Goal: Task Accomplishment & Management: Manage account settings

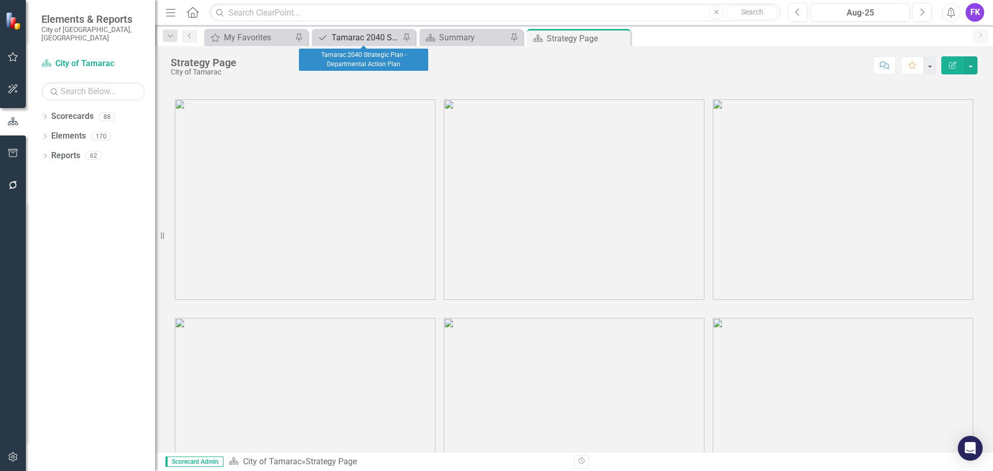
click at [344, 38] on div "Tamarac 2040 Strategic Plan - Departmental Action Plan" at bounding box center [365, 37] width 68 height 13
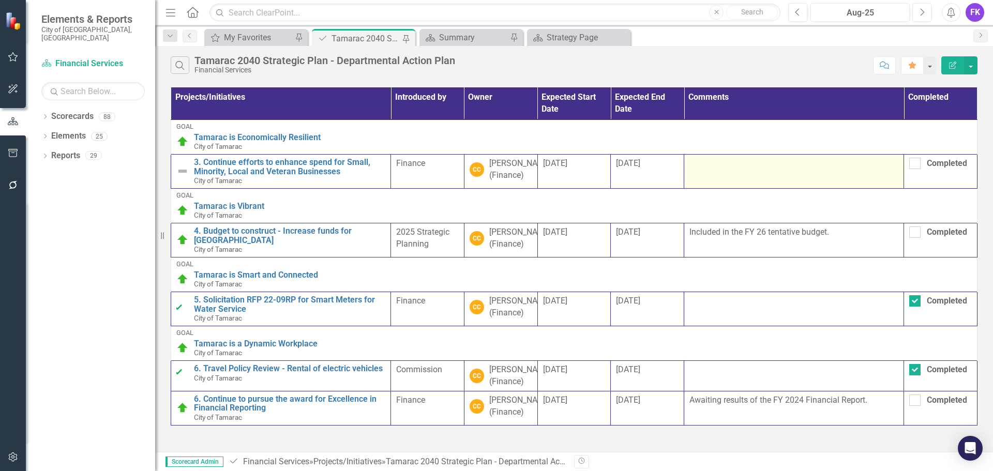
click at [726, 165] on div at bounding box center [793, 164] width 209 height 12
click at [723, 169] on div at bounding box center [793, 164] width 209 height 12
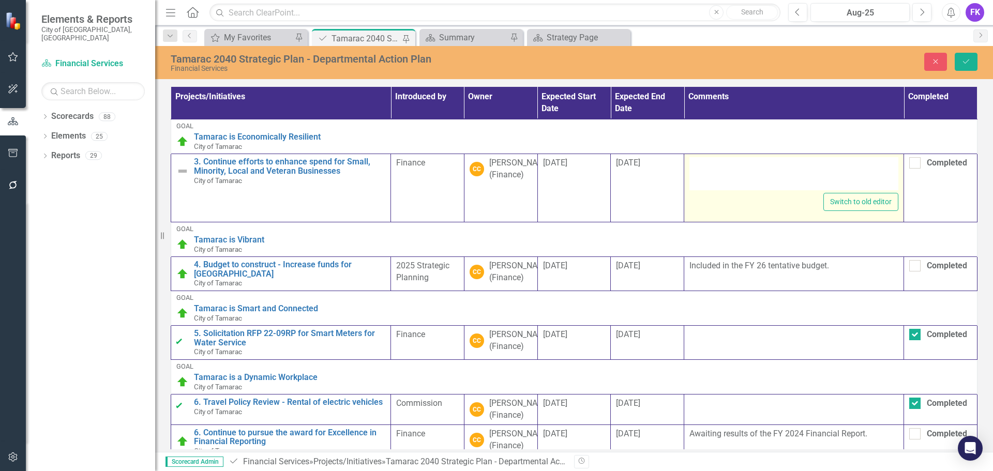
click at [722, 168] on div at bounding box center [793, 173] width 209 height 33
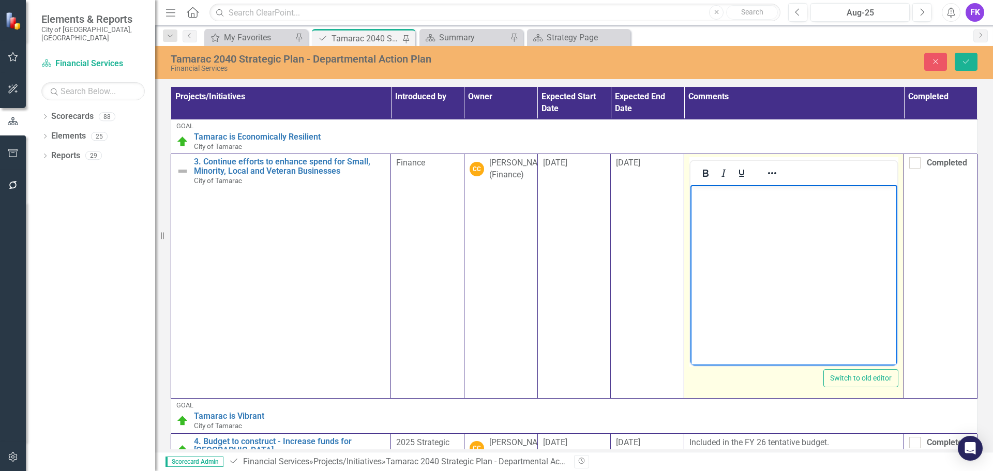
click at [715, 219] on body "Rich Text Area. Press ALT-0 for help." at bounding box center [793, 262] width 207 height 155
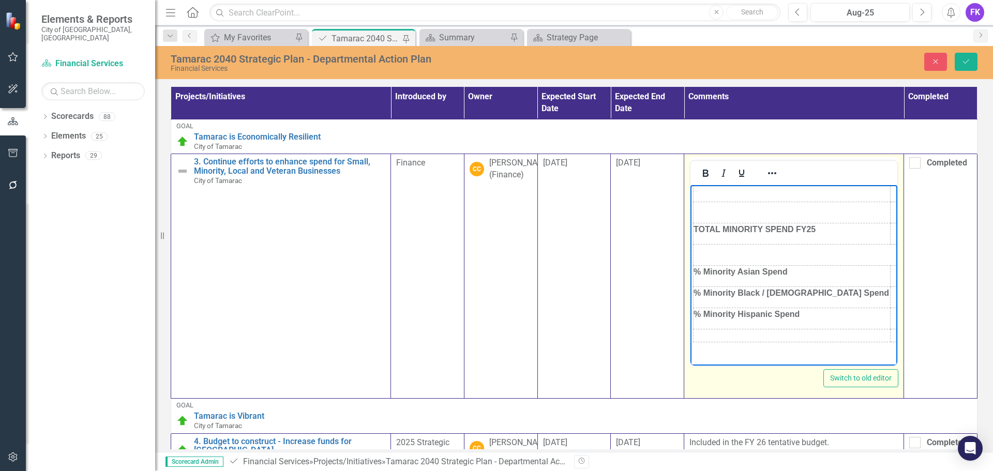
scroll to position [289, 169]
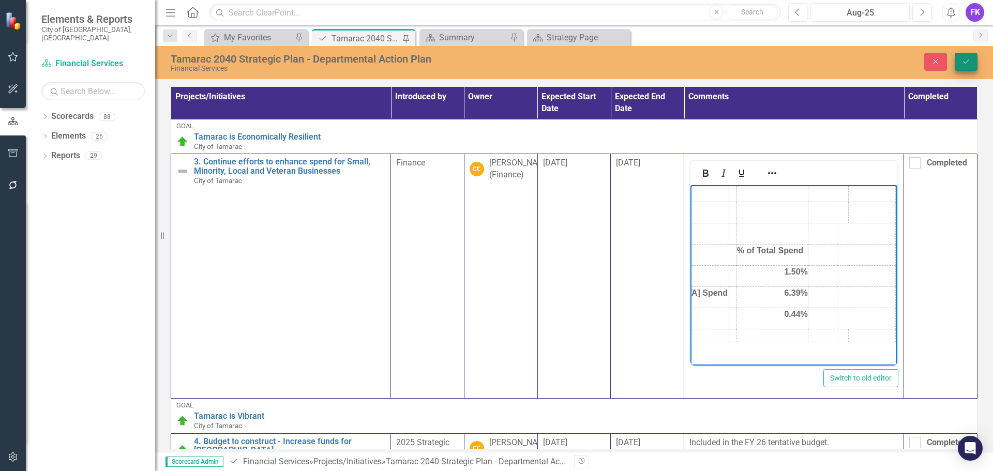
click at [970, 59] on icon "Save" at bounding box center [965, 61] width 9 height 7
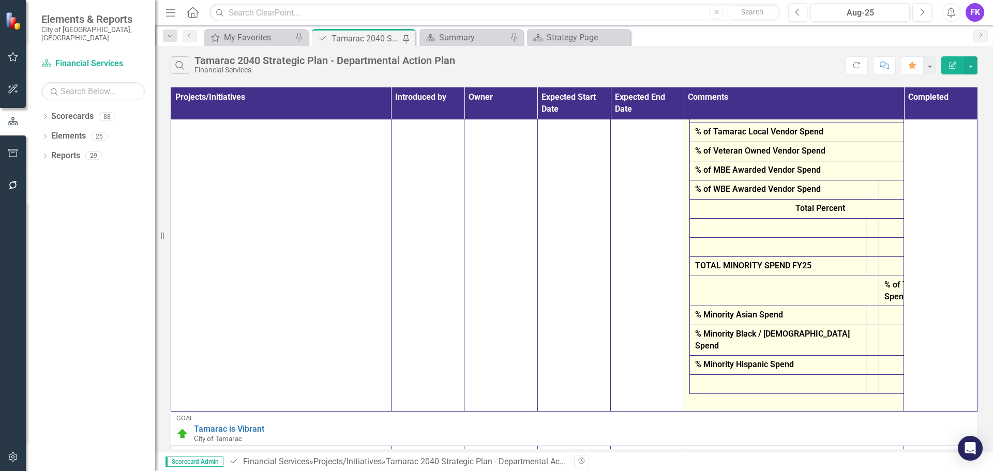
scroll to position [0, 0]
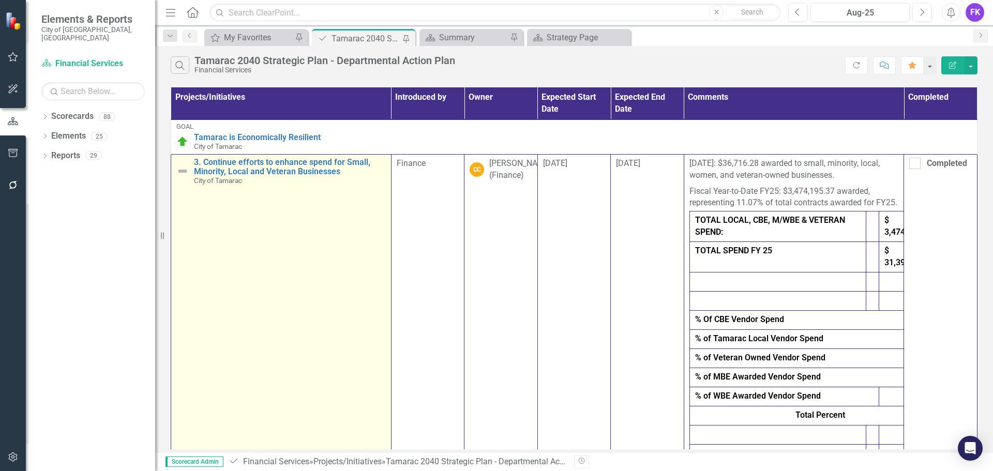
click at [181, 172] on img at bounding box center [182, 171] width 12 height 12
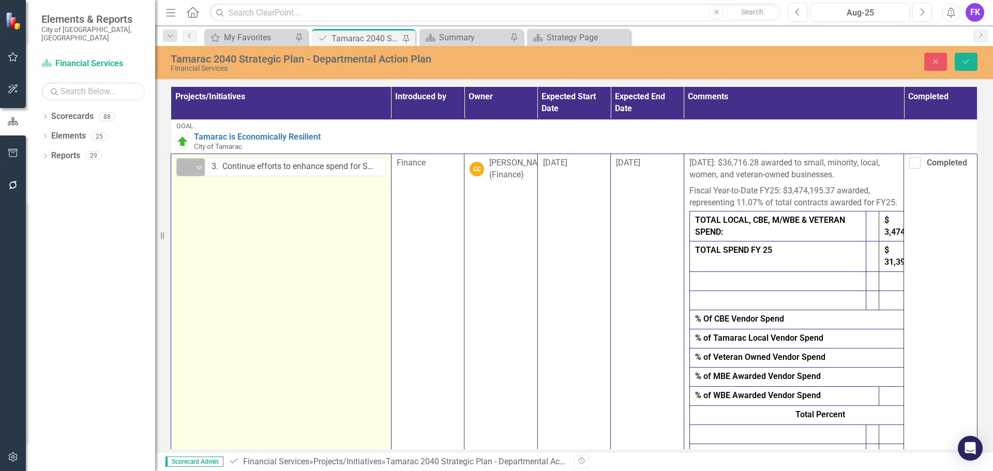
click at [181, 169] on img at bounding box center [185, 167] width 12 height 12
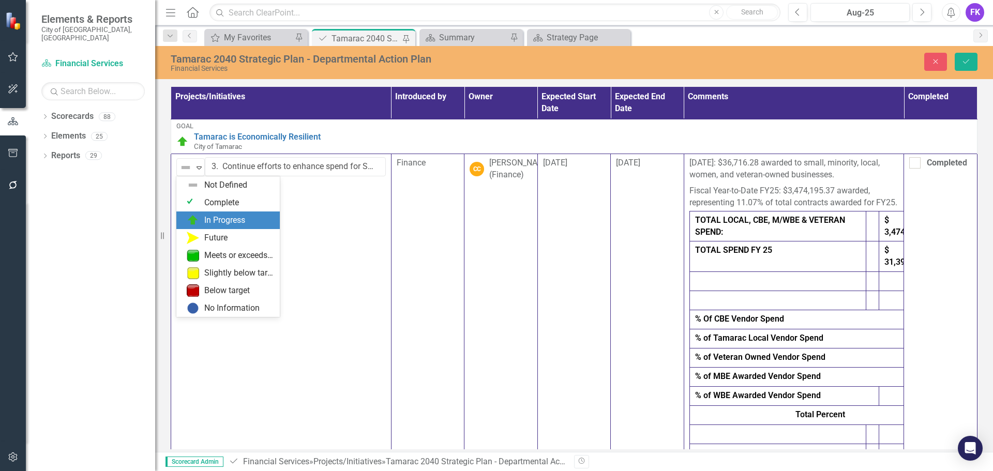
click at [223, 223] on div "In Progress" at bounding box center [224, 221] width 41 height 12
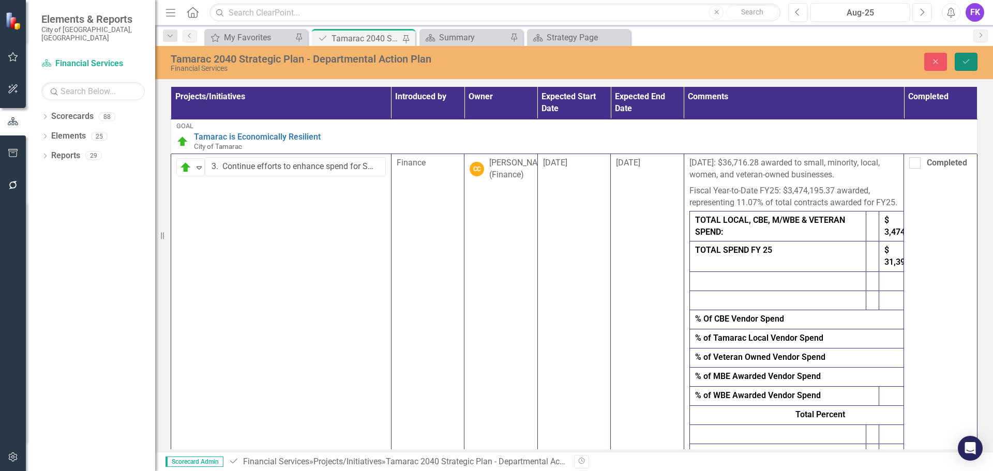
click at [965, 56] on button "Save" at bounding box center [966, 62] width 23 height 18
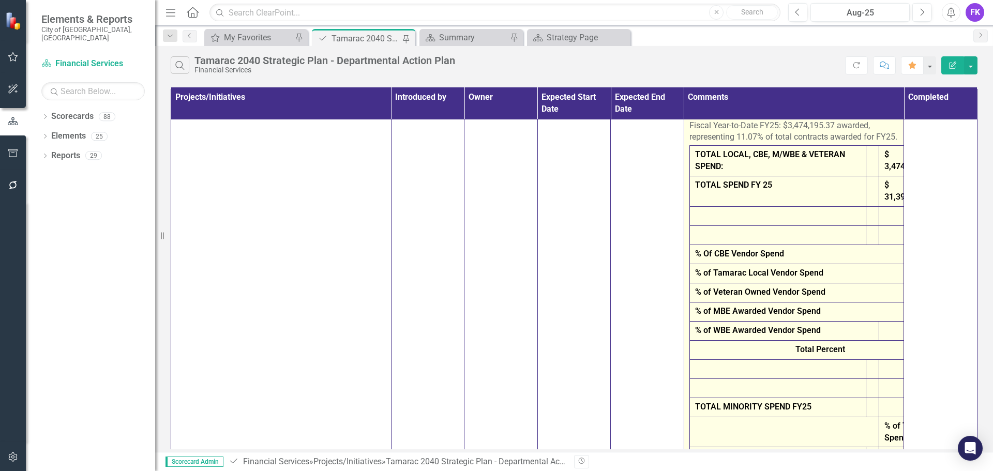
scroll to position [259, 0]
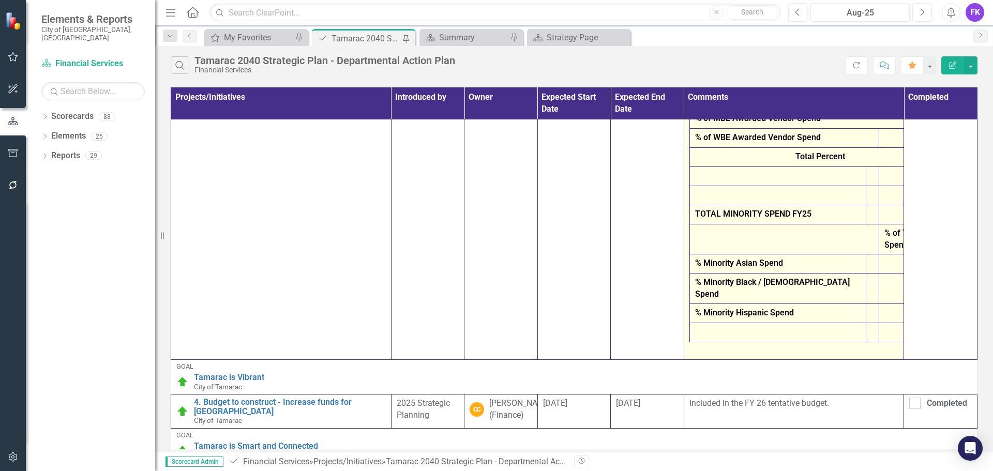
click at [765, 307] on td "% Minority Hispanic Spend" at bounding box center [777, 313] width 176 height 19
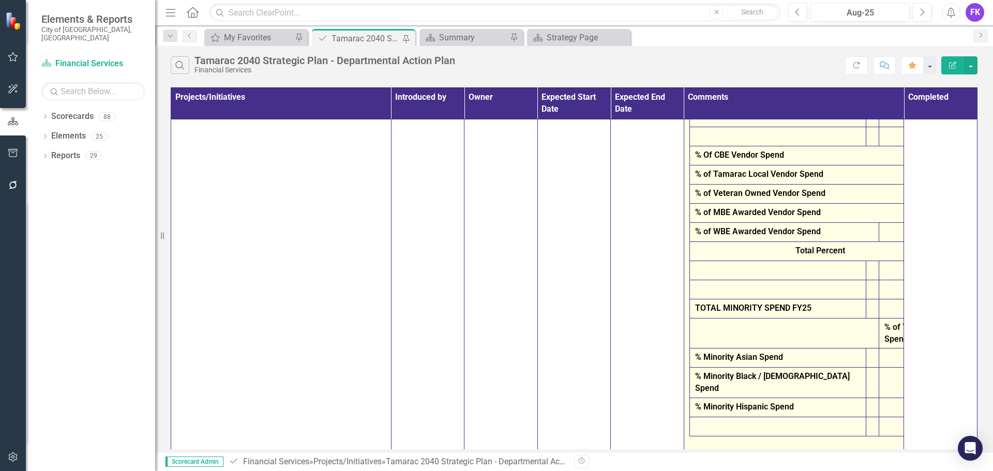
scroll to position [0, 0]
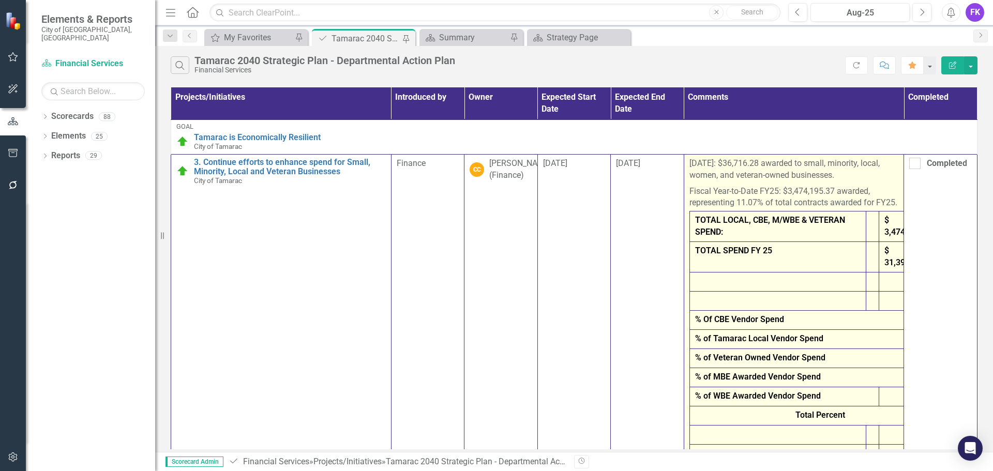
click at [714, 234] on strong "TOTAL LOCAL, CBE, M/WBE & VETERAN SPEND:" at bounding box center [770, 226] width 150 height 22
click at [695, 229] on strong "TOTAL LOCAL, CBE, M/WBE & VETERAN SPEND:" at bounding box center [770, 226] width 150 height 22
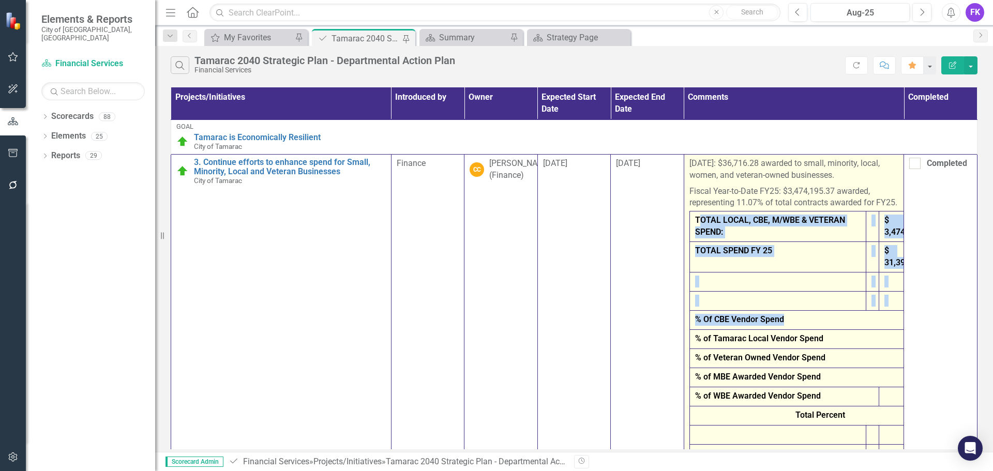
drag, startPoint x: 693, startPoint y: 230, endPoint x: 805, endPoint y: 334, distance: 152.9
click at [805, 334] on tbody "TOTAL LOCAL, CBE, M/WBE & VETERAN SPEND: $ 3,474,195.37 TOTAL SPEND FY 25 $ 31,…" at bounding box center [871, 405] width 364 height 389
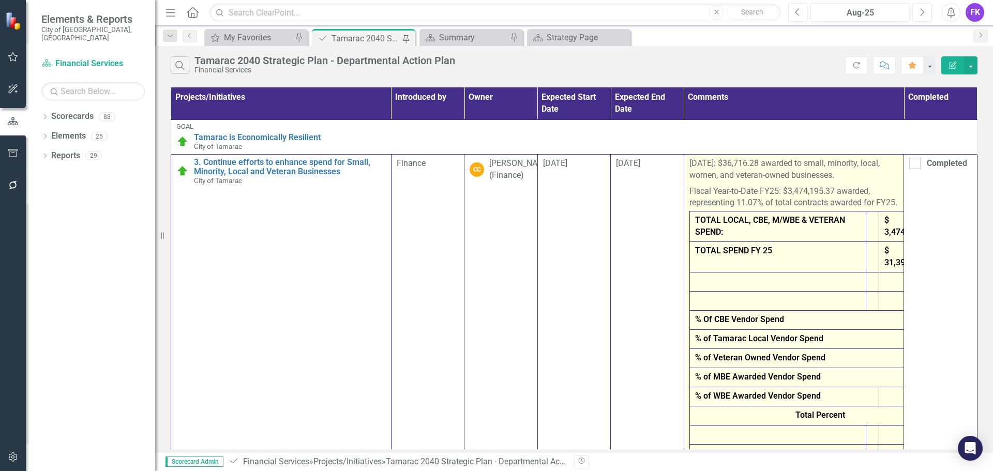
click at [689, 224] on td "TOTAL LOCAL, CBE, M/WBE & VETERAN SPEND:" at bounding box center [777, 226] width 176 height 31
click at [715, 237] on strong "TOTAL LOCAL, CBE, M/WBE & VETERAN SPEND:" at bounding box center [770, 226] width 150 height 22
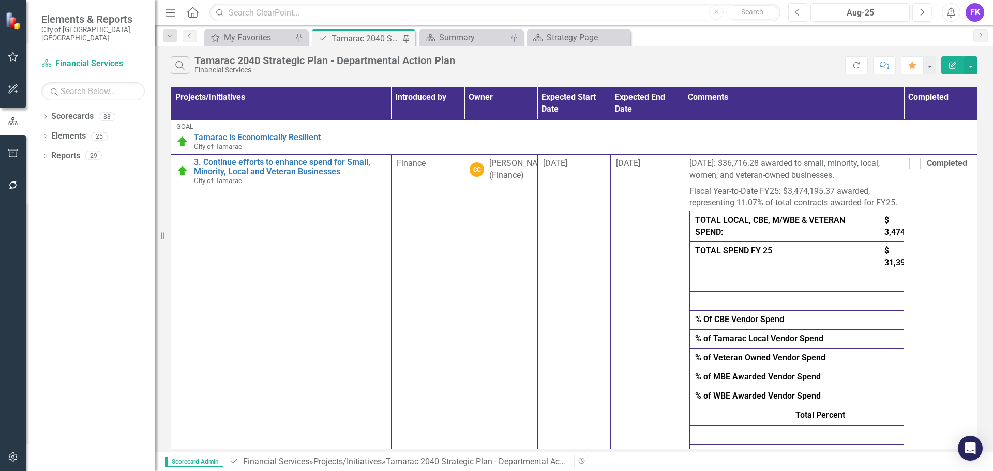
click at [803, 10] on button "Previous" at bounding box center [797, 12] width 19 height 19
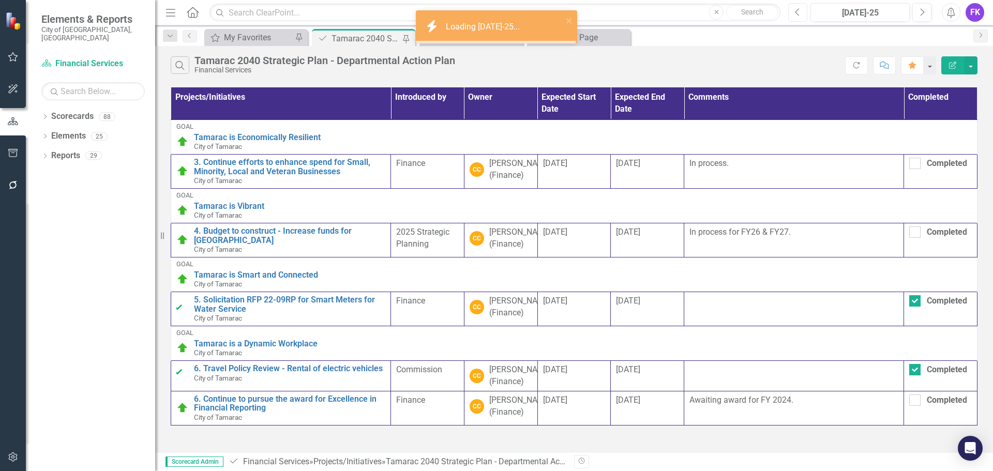
click at [798, 14] on icon "Previous" at bounding box center [798, 12] width 6 height 9
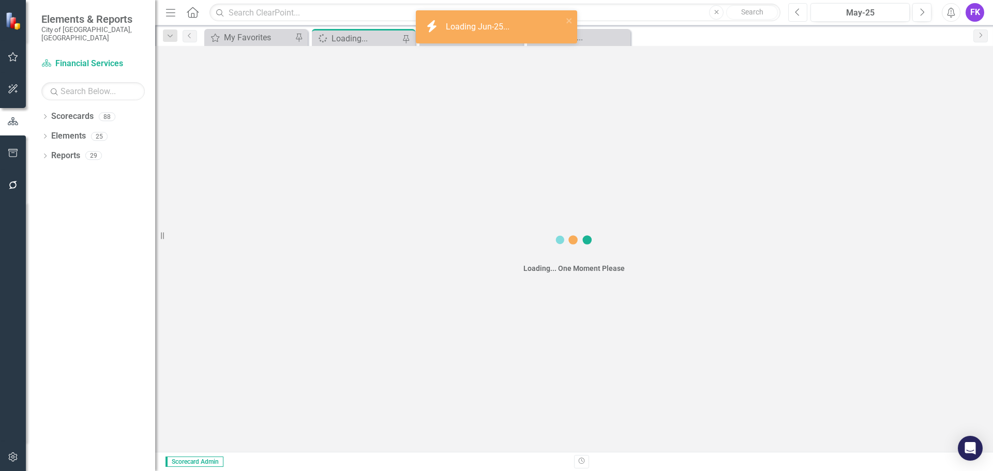
click at [797, 13] on icon "Previous" at bounding box center [798, 12] width 6 height 9
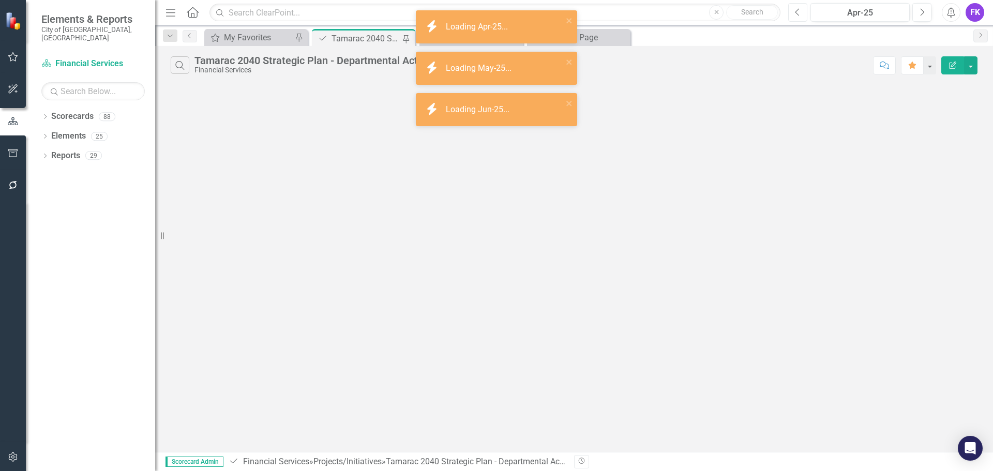
click at [797, 13] on icon "Previous" at bounding box center [798, 12] width 6 height 9
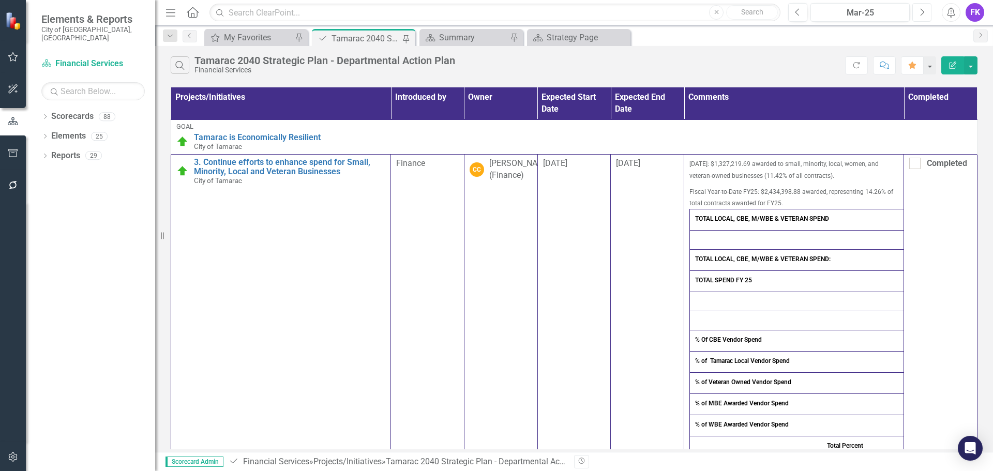
click at [924, 12] on icon "button" at bounding box center [922, 11] width 4 height 7
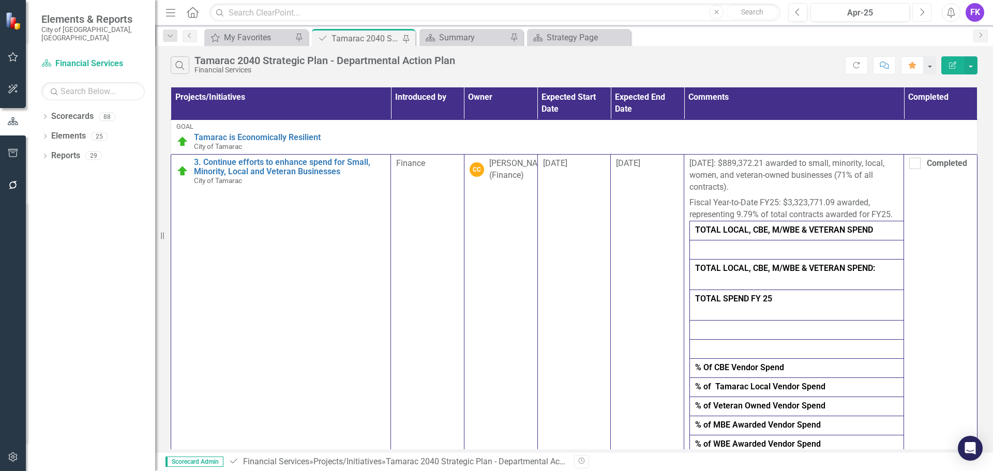
click at [920, 15] on icon "Next" at bounding box center [922, 12] width 6 height 9
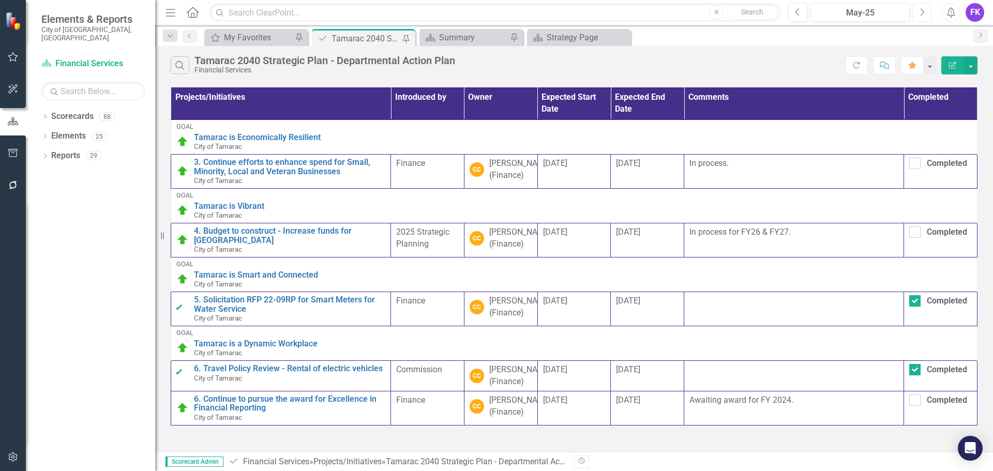
click at [916, 12] on button "Next" at bounding box center [921, 12] width 19 height 19
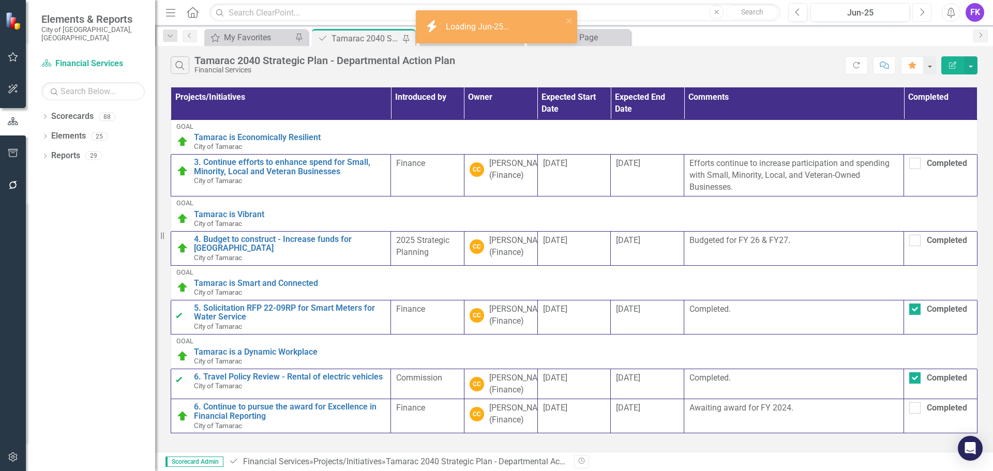
click at [917, 12] on button "Next" at bounding box center [921, 12] width 19 height 19
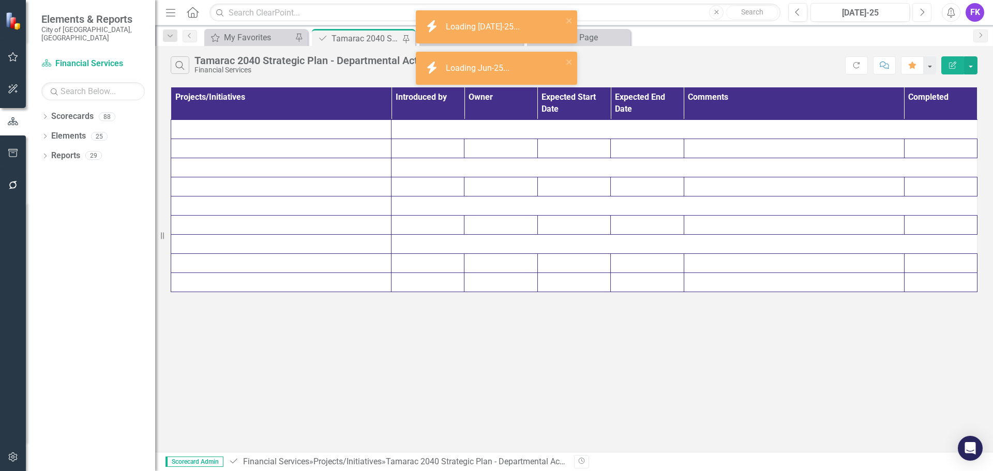
click at [919, 13] on icon "Next" at bounding box center [922, 12] width 6 height 9
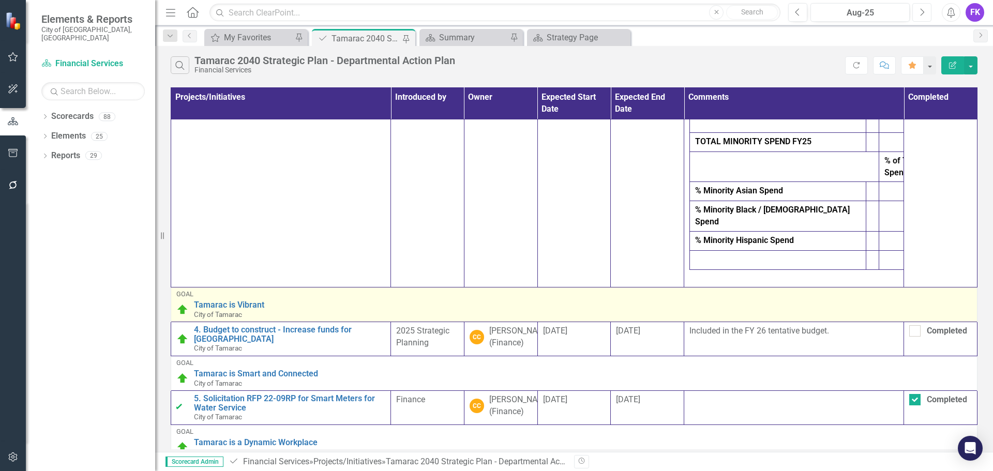
scroll to position [362, 0]
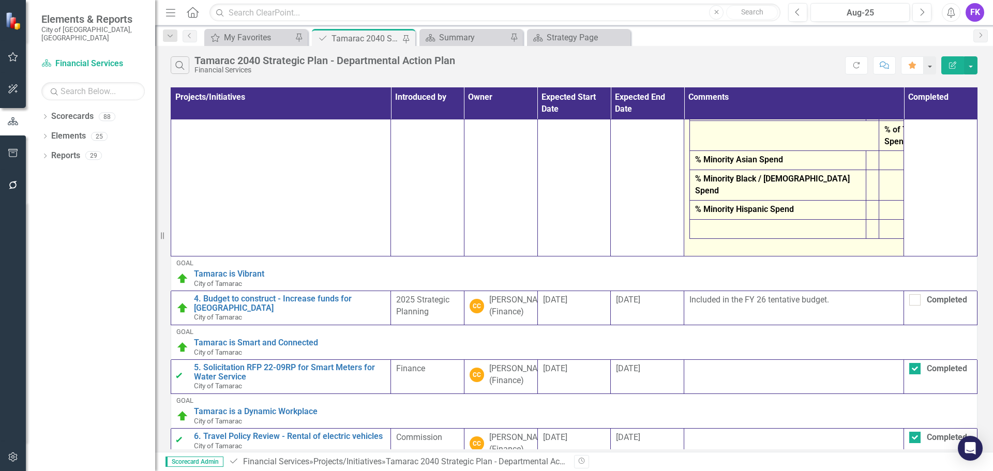
click at [779, 212] on strong "% Minority Hispanic Spend" at bounding box center [744, 209] width 99 height 10
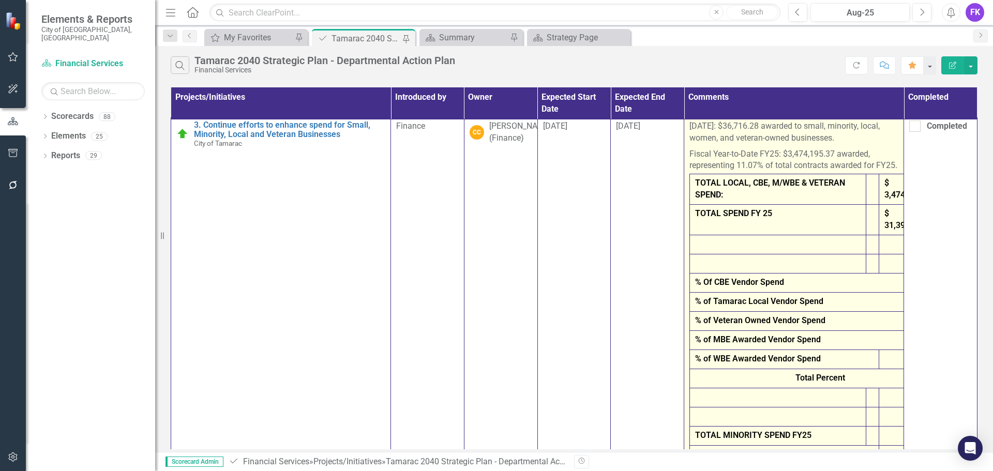
scroll to position [0, 0]
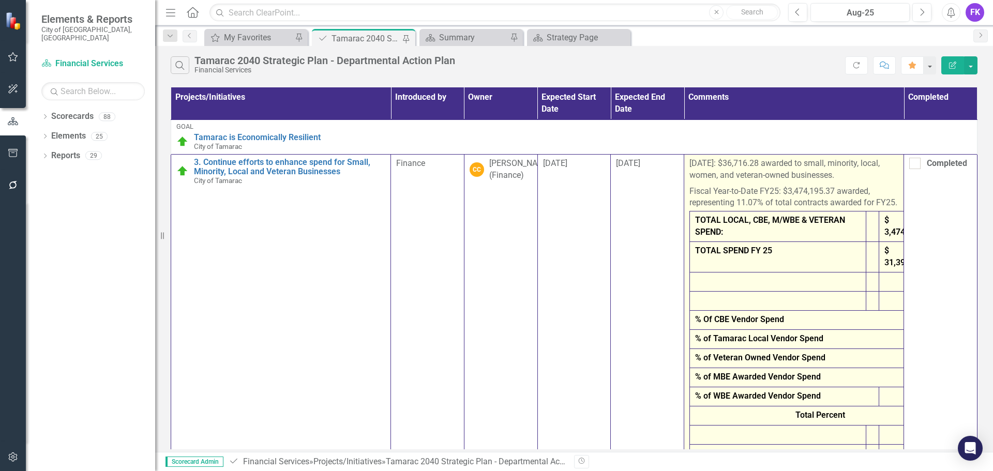
drag, startPoint x: 768, startPoint y: 241, endPoint x: 776, endPoint y: 236, distance: 9.8
click at [769, 238] on p "TOTAL LOCAL, CBE, M/WBE & VETERAN SPEND:" at bounding box center [777, 227] width 165 height 24
click at [777, 236] on strong "TOTAL LOCAL, CBE, M/WBE & VETERAN SPEND:" at bounding box center [770, 226] width 150 height 22
click at [799, 200] on p "Fiscal Year-to-Date FY25: $3,474,195.37 awarded, representing 11.07% of total c…" at bounding box center [793, 198] width 209 height 28
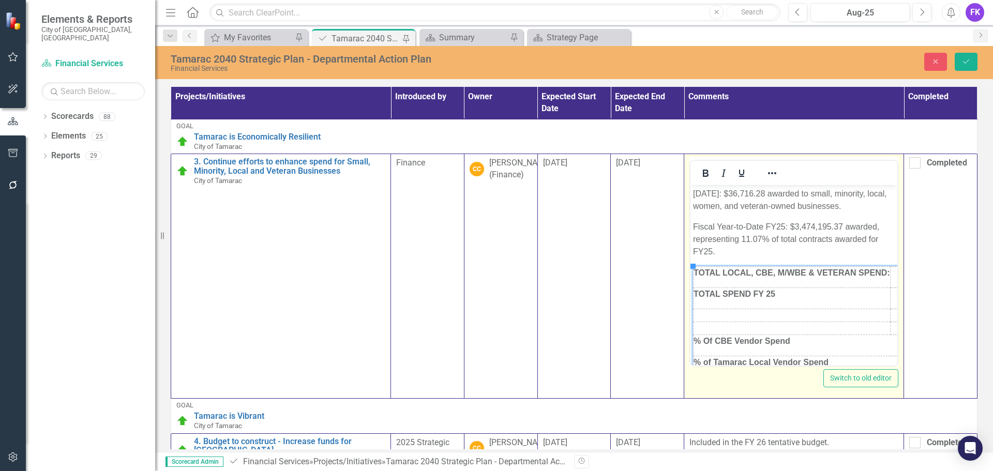
click at [698, 273] on strong "TOTAL LOCAL, CBE, M/WBE & VETERAN SPEND:" at bounding box center [791, 272] width 196 height 9
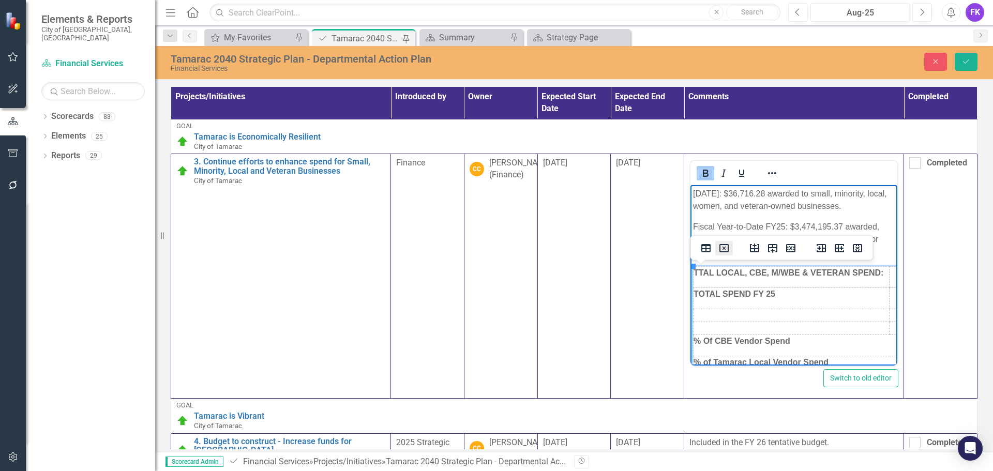
click at [724, 249] on icon "Delete table" at bounding box center [724, 248] width 12 height 12
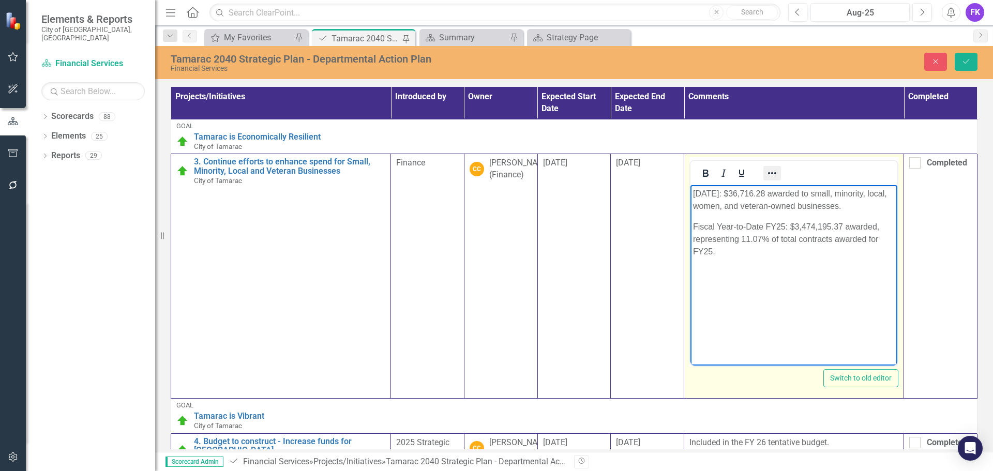
click at [768, 178] on icon "Reveal or hide additional toolbar items" at bounding box center [772, 173] width 12 height 12
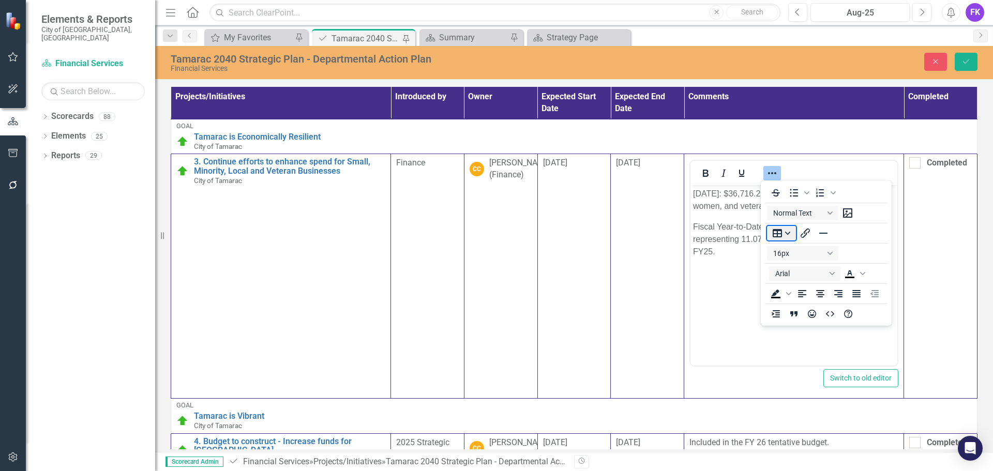
click at [788, 232] on button "Table" at bounding box center [781, 233] width 29 height 14
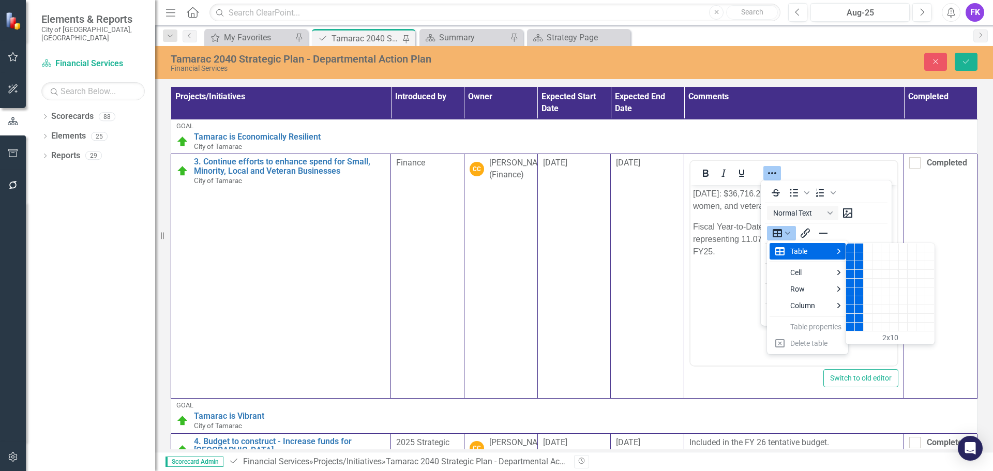
click at [857, 328] on div "2 columns, 10 rows" at bounding box center [859, 327] width 9 height 9
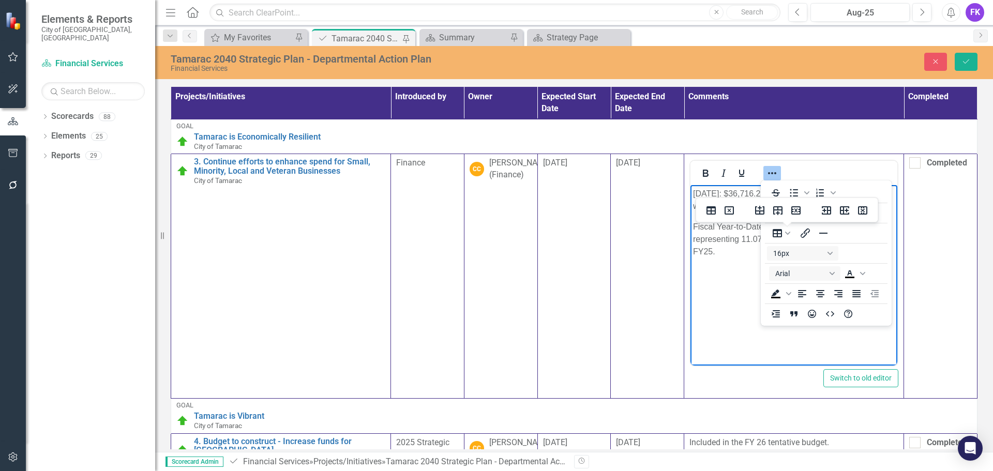
scroll to position [38, 0]
click at [776, 210] on icon "Insert row after" at bounding box center [777, 210] width 9 height 9
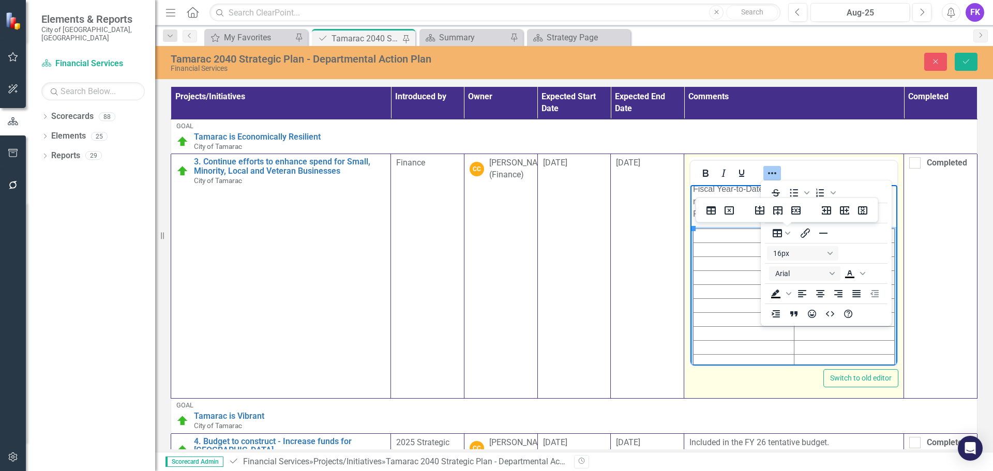
click at [712, 237] on td "Rich Text Area. Press ALT-0 for help." at bounding box center [743, 236] width 101 height 14
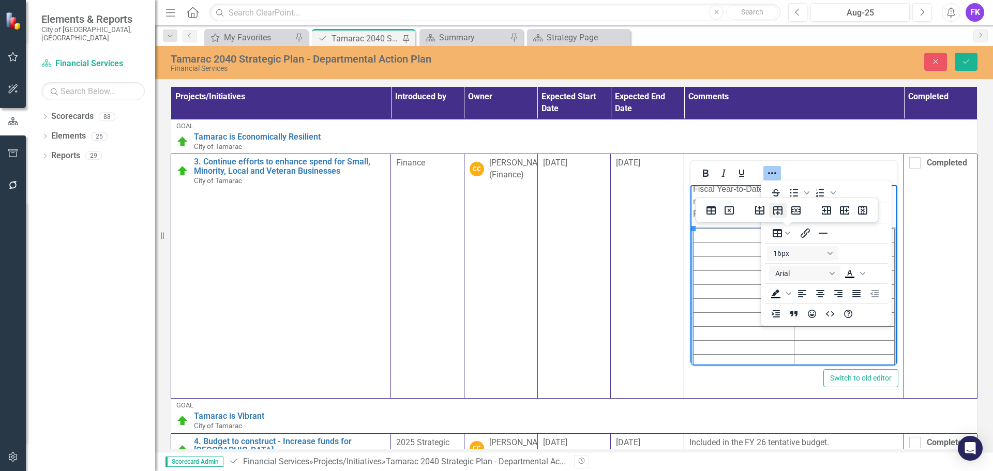
click at [781, 215] on icon "Insert row after" at bounding box center [778, 210] width 12 height 12
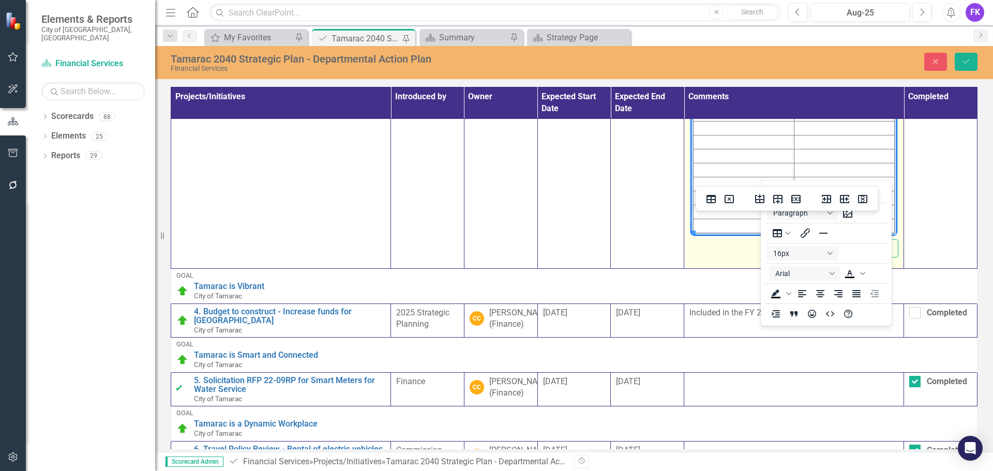
scroll to position [23, 0]
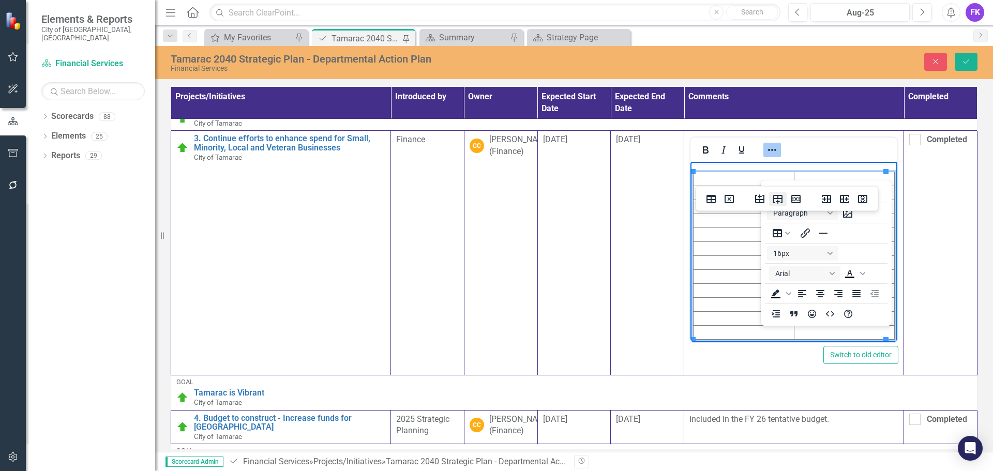
click at [776, 199] on icon "Insert row after" at bounding box center [777, 199] width 9 height 9
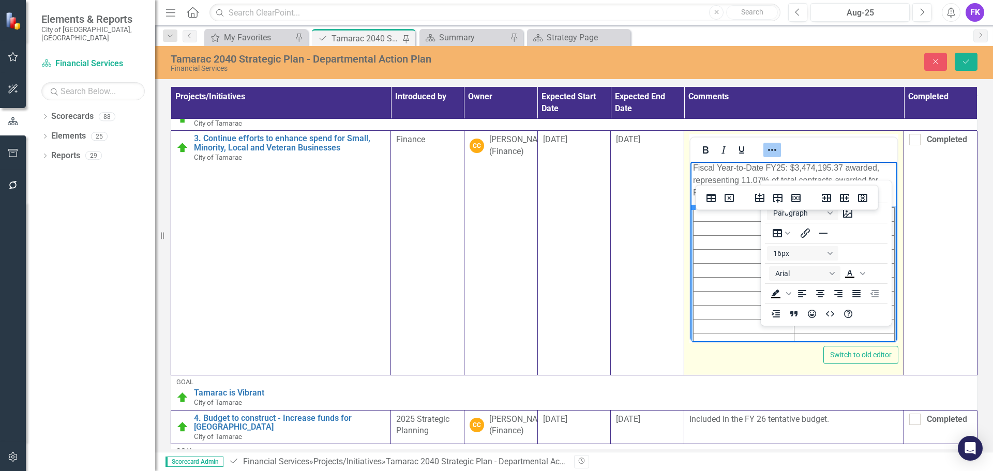
scroll to position [0, 0]
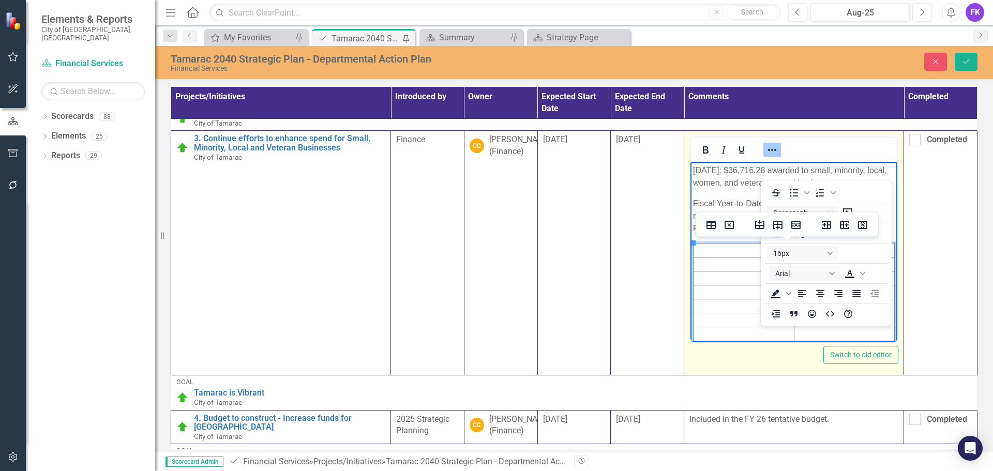
click at [732, 337] on td "Rich Text Area. Press ALT-0 for help." at bounding box center [743, 334] width 101 height 14
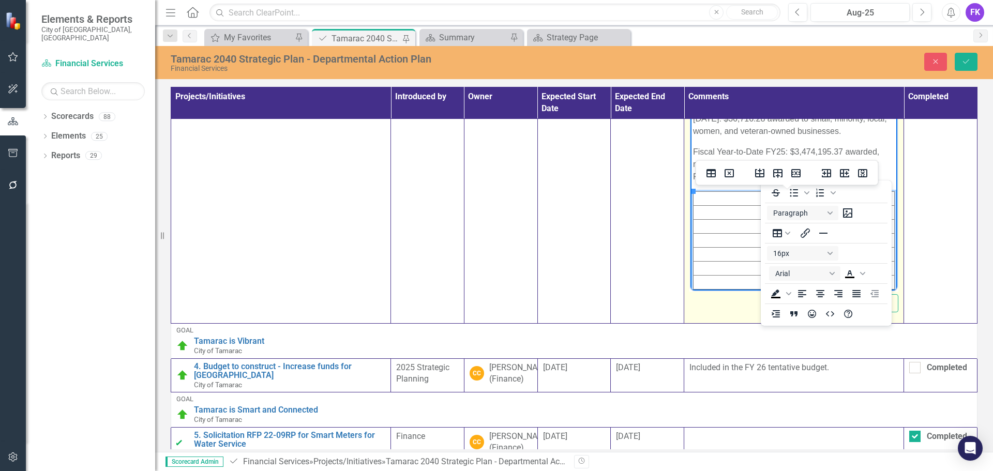
click at [714, 196] on td "Rich Text Area. Press ALT-0 for help." at bounding box center [743, 199] width 101 height 14
click at [727, 199] on td "Rich Text Area. Press ALT-0 for help." at bounding box center [743, 199] width 101 height 14
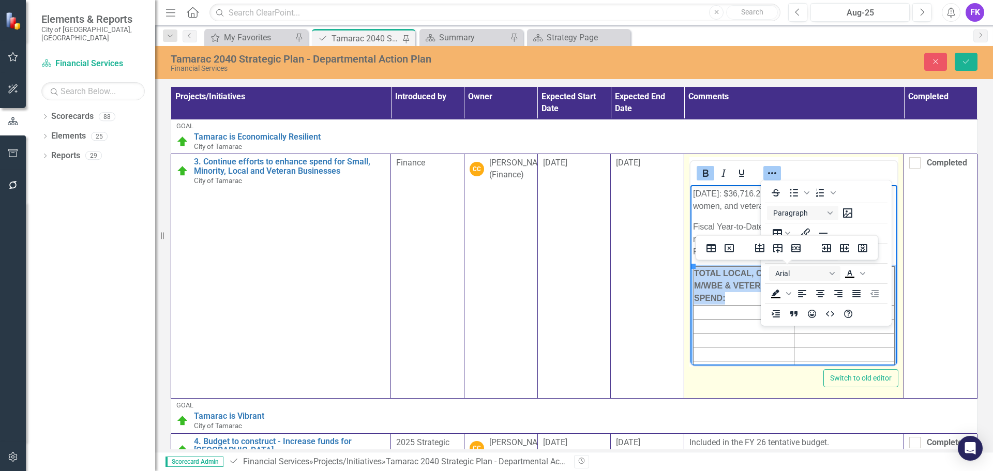
drag, startPoint x: 737, startPoint y: 298, endPoint x: 693, endPoint y: 274, distance: 49.5
click at [693, 274] on td "TOTAL LOCAL, CBE, M/WBE & VETERAN SPEND:" at bounding box center [743, 286] width 101 height 39
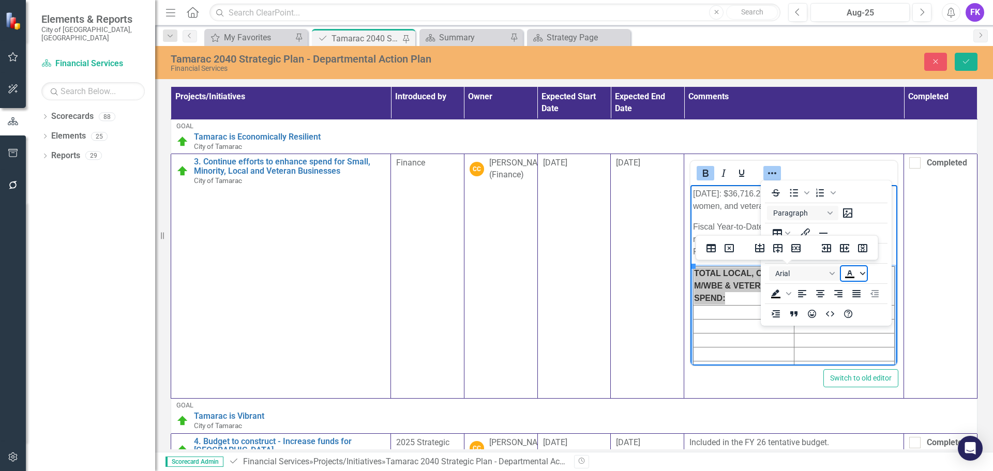
click at [863, 272] on icon "Text color Black" at bounding box center [862, 273] width 5 height 5
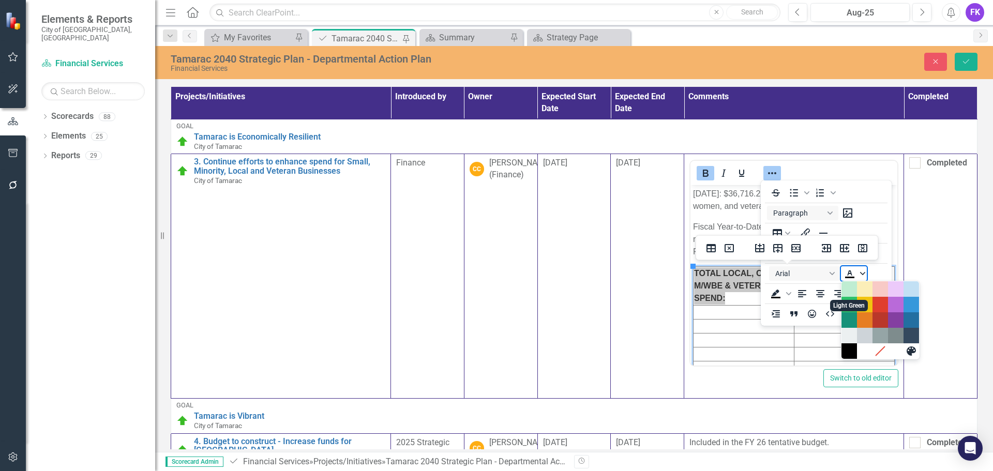
click at [863, 272] on icon "Text color Black" at bounding box center [862, 273] width 5 height 5
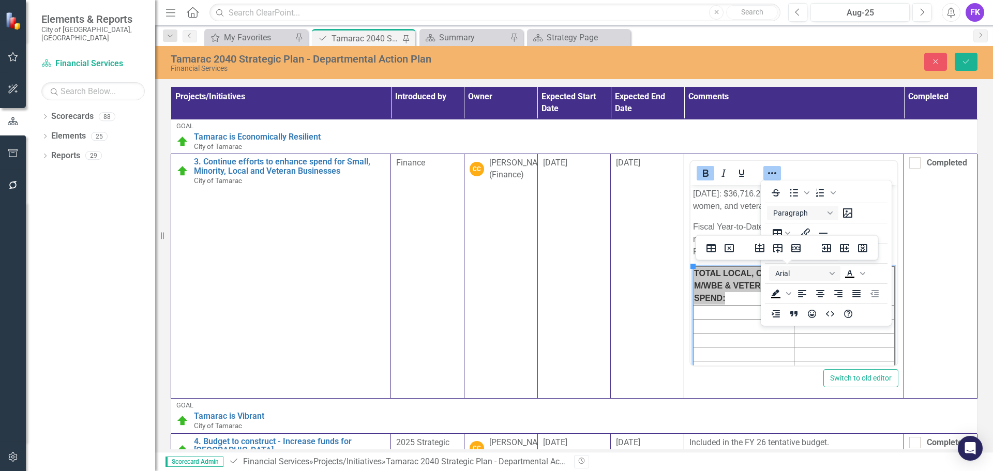
click at [867, 233] on div "To open the popup, press Shift+Enter To open the popup, press Shift+Enter Parag…" at bounding box center [826, 253] width 131 height 141
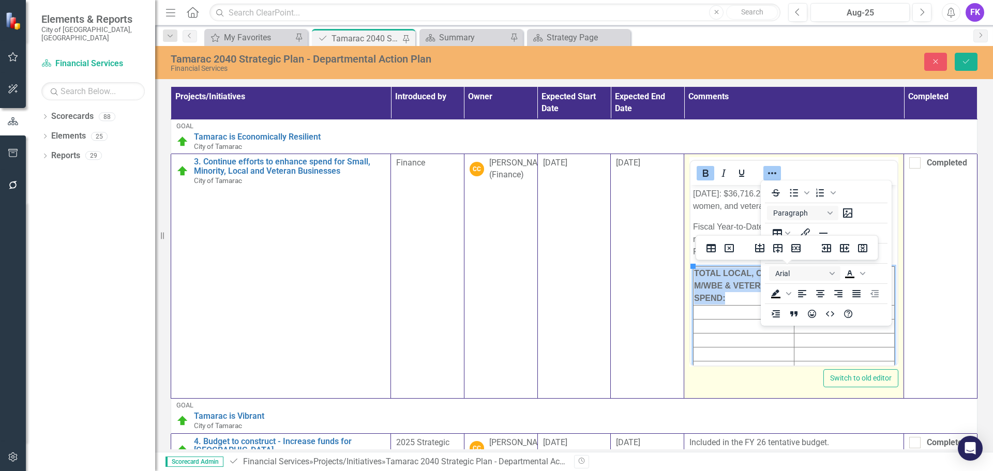
drag, startPoint x: 747, startPoint y: 294, endPoint x: 1463, endPoint y: 480, distance: 739.8
click at [747, 294] on td "TOTAL LOCAL, CBE, M/WBE & VETERAN SPEND:" at bounding box center [743, 286] width 101 height 39
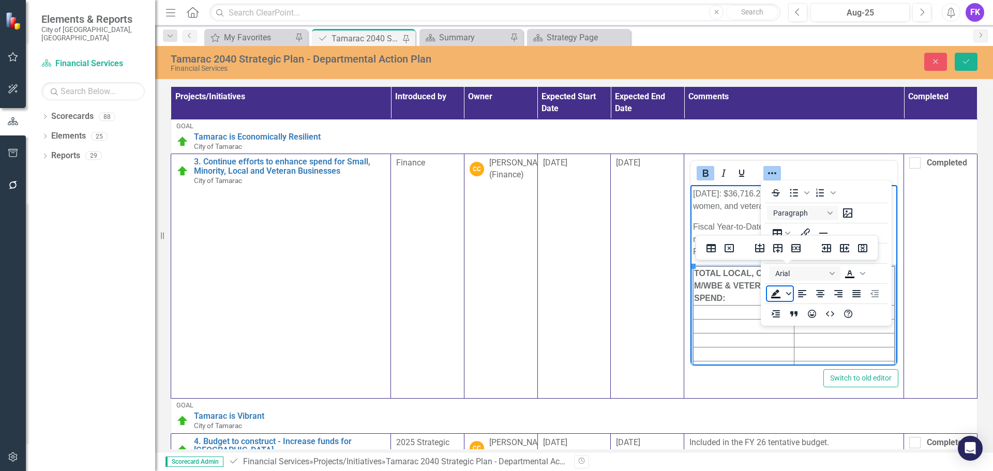
click at [788, 294] on icon "Background color Black" at bounding box center [788, 293] width 5 height 3
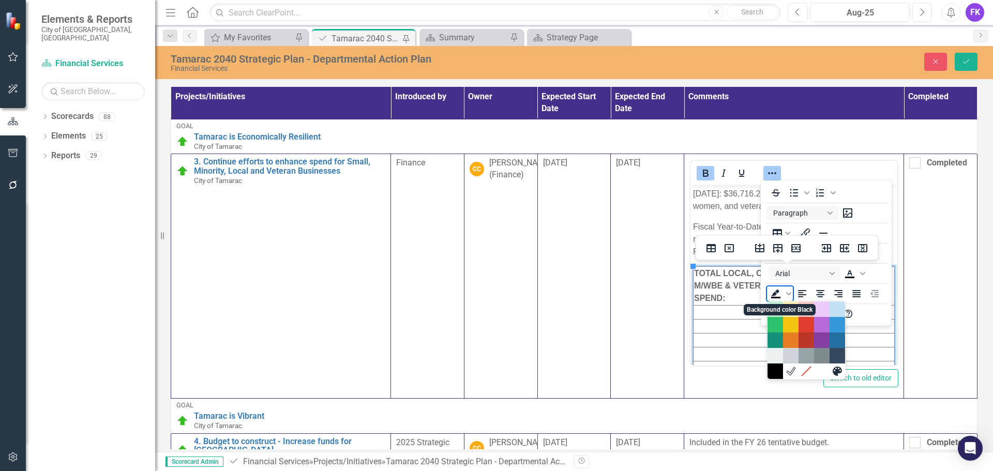
click at [776, 292] on icon "Background color Black" at bounding box center [775, 293] width 8 height 7
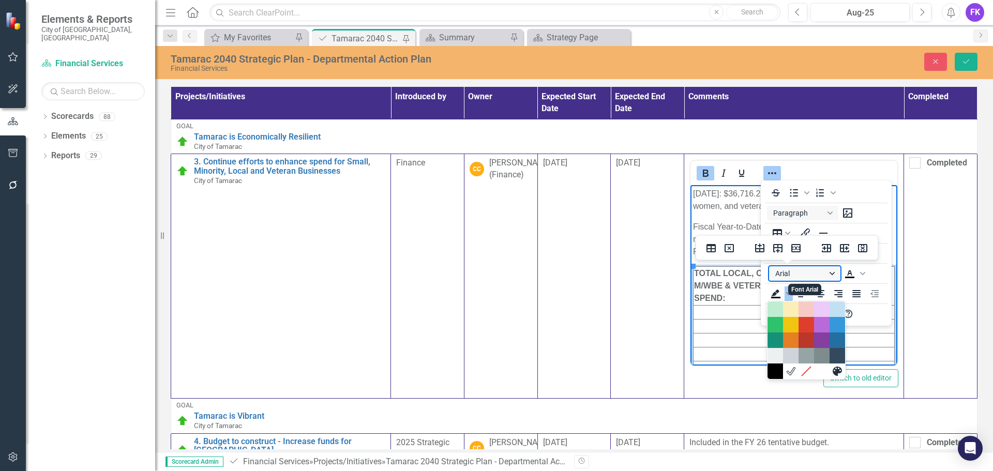
click at [835, 274] on button "Arial" at bounding box center [804, 273] width 71 height 14
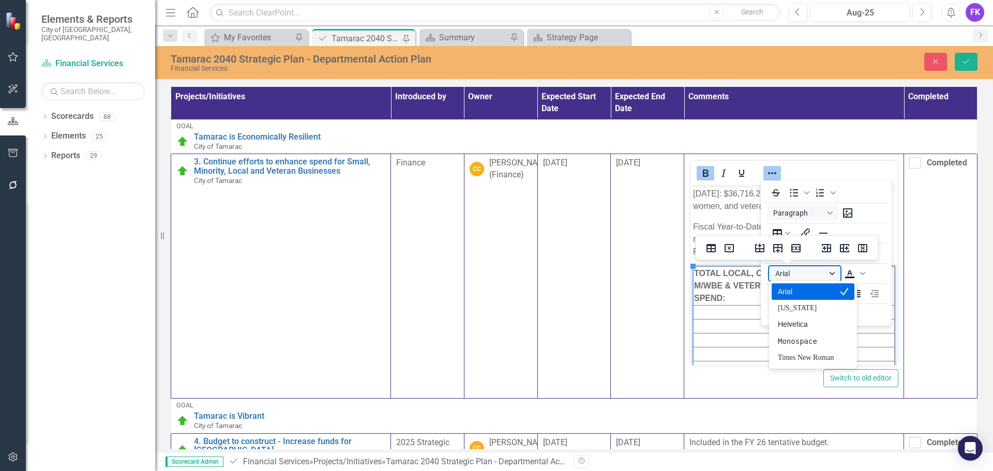
click at [835, 274] on button "Arial" at bounding box center [804, 273] width 71 height 14
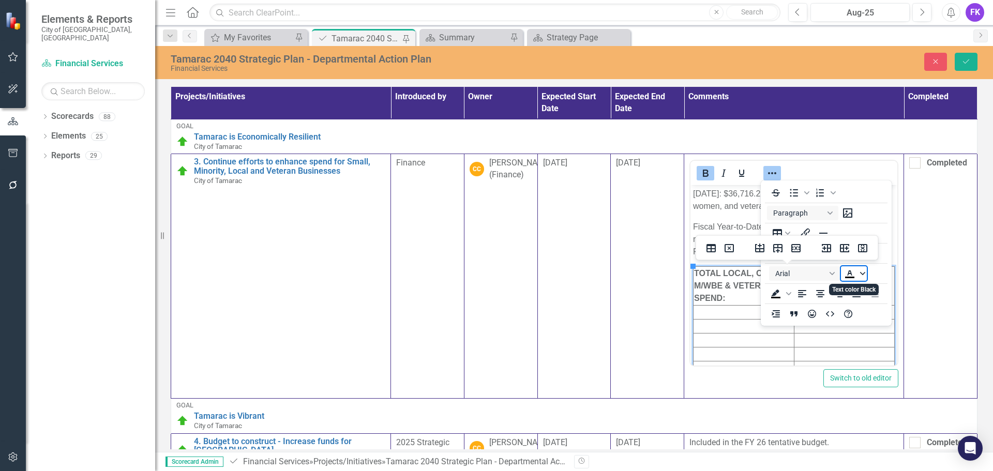
click at [864, 275] on icon "Text color Black" at bounding box center [862, 273] width 5 height 5
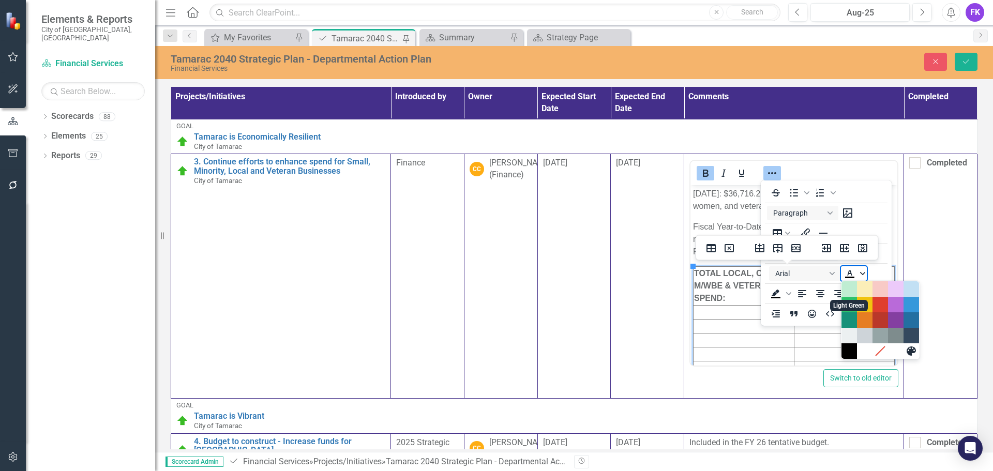
click at [864, 275] on icon "Text color Black" at bounding box center [862, 273] width 5 height 5
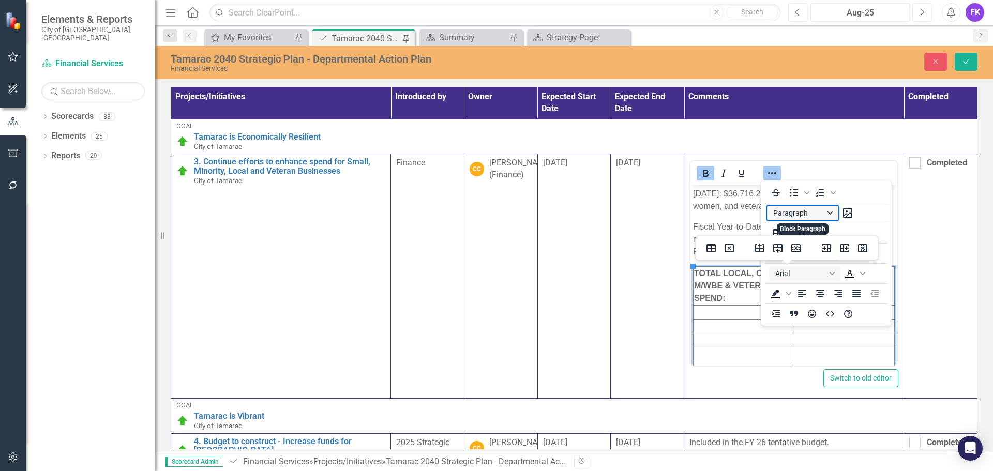
click at [823, 212] on button "Paragraph" at bounding box center [802, 213] width 71 height 14
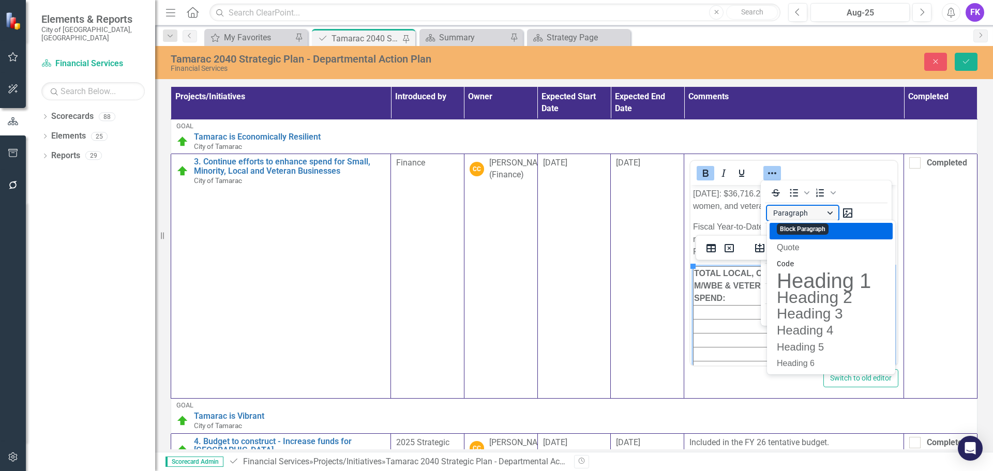
click at [824, 212] on button "Paragraph" at bounding box center [802, 213] width 71 height 14
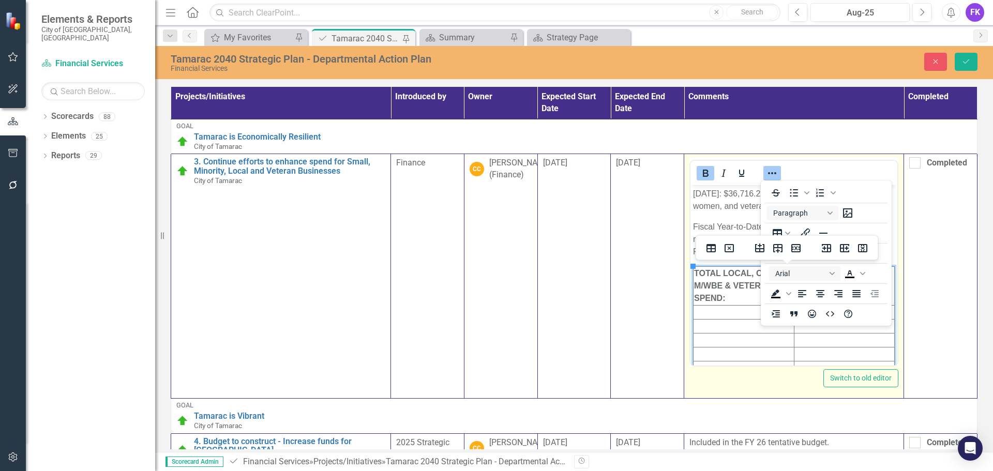
click at [704, 315] on td "Rich Text Area. Press ALT-0 for help." at bounding box center [743, 313] width 101 height 14
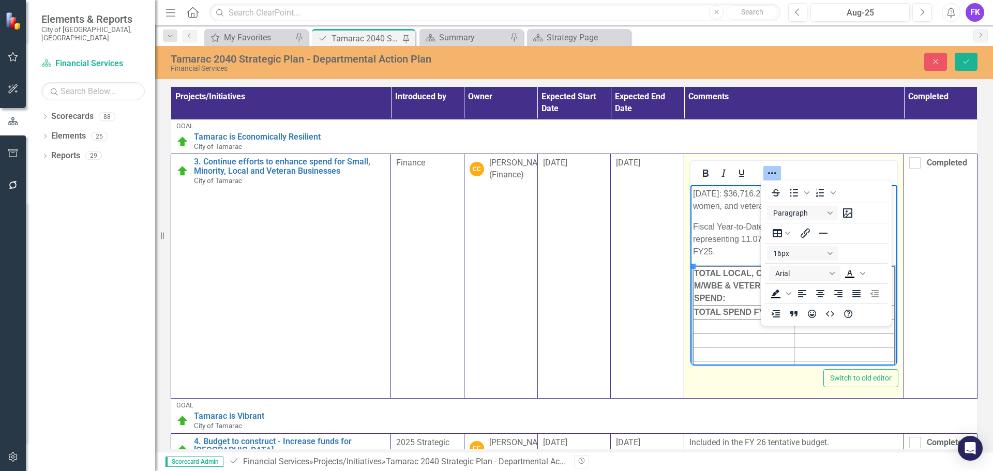
click at [734, 296] on td "TOTAL LOCAL, CBE, M/WBE & VETERAN SPEND:" at bounding box center [743, 286] width 101 height 39
drag, startPoint x: 734, startPoint y: 294, endPoint x: 694, endPoint y: 271, distance: 45.4
click at [694, 271] on td "TOTAL LOCAL, CBE, M/WBE & VETERAN SPEND:" at bounding box center [743, 286] width 101 height 39
click at [722, 277] on strong "TOTAL LOCAL, CBE, M/WBE & VETERAN SPEND:" at bounding box center [735, 286] width 82 height 34
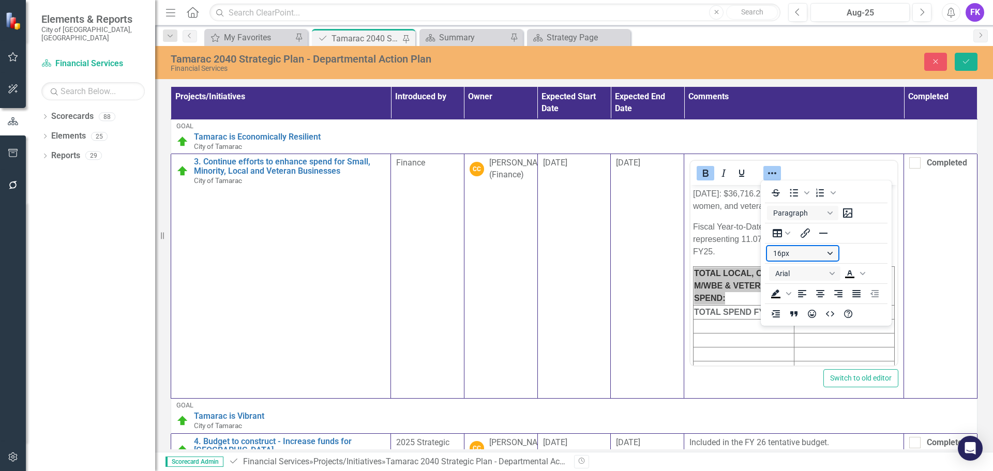
click at [795, 258] on button "16px" at bounding box center [802, 253] width 71 height 14
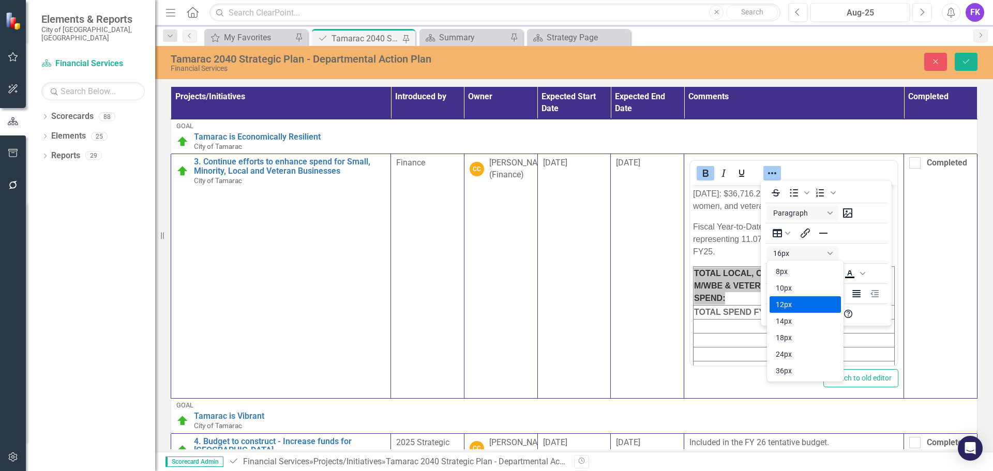
click at [793, 308] on div "12px" at bounding box center [798, 304] width 44 height 12
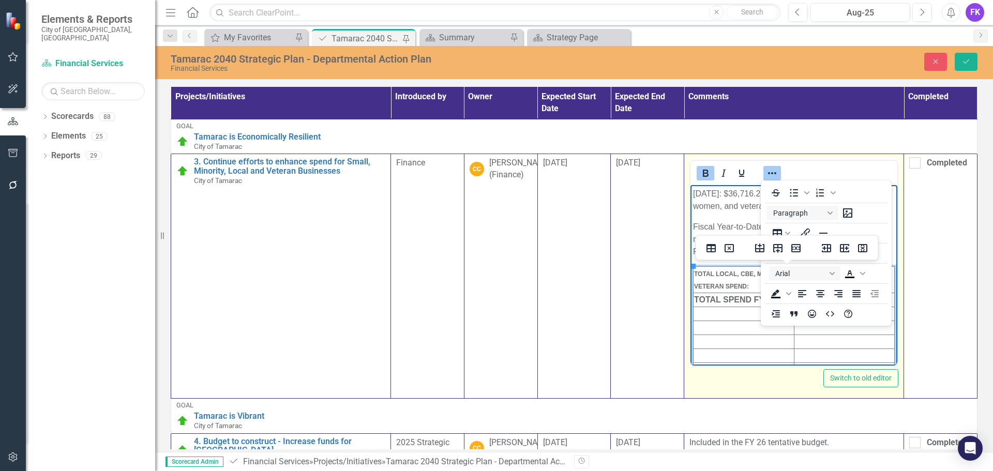
click at [739, 304] on strong "TOTAL SPEND FY 25" at bounding box center [735, 299] width 82 height 9
drag, startPoint x: 694, startPoint y: 297, endPoint x: 777, endPoint y: 297, distance: 82.7
click at [777, 297] on td "TOTAL SPEND FY 25" at bounding box center [743, 300] width 101 height 14
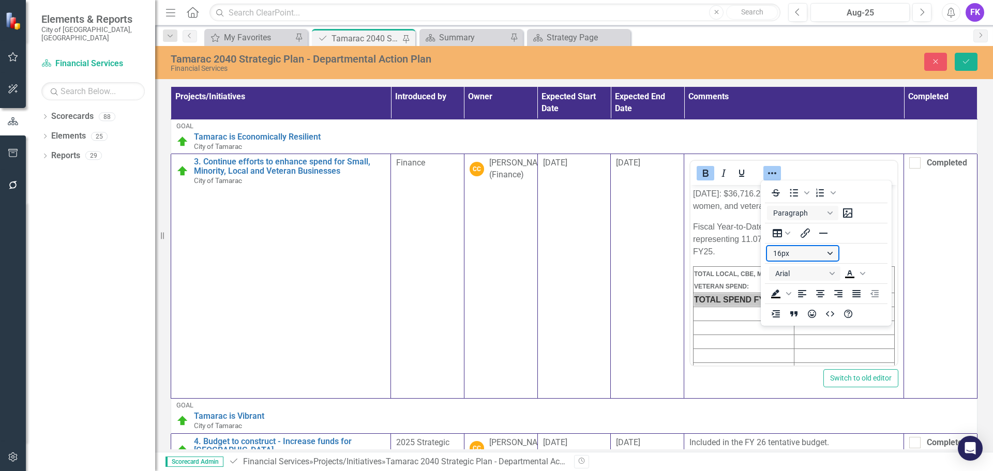
click at [789, 255] on button "16px" at bounding box center [802, 253] width 71 height 14
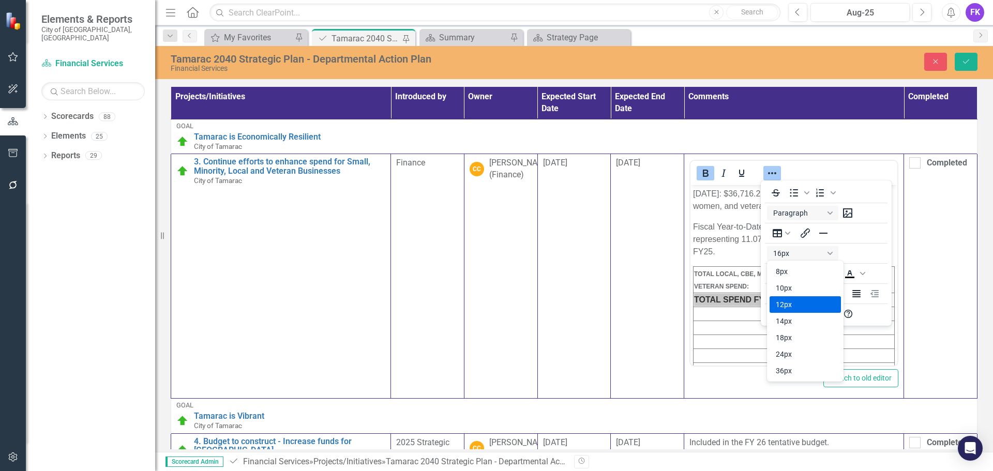
click at [778, 308] on div "12px" at bounding box center [798, 304] width 44 height 12
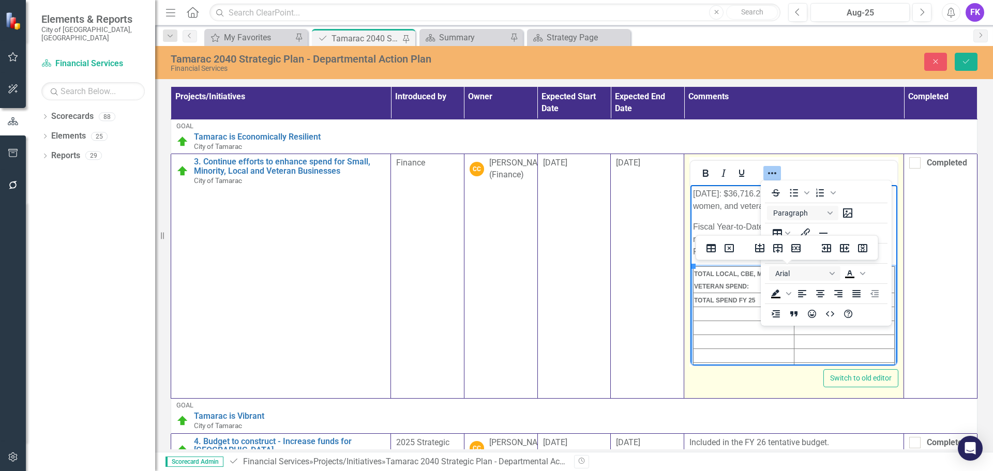
click at [704, 312] on td "Rich Text Area. Press ALT-0 for help." at bounding box center [743, 314] width 101 height 14
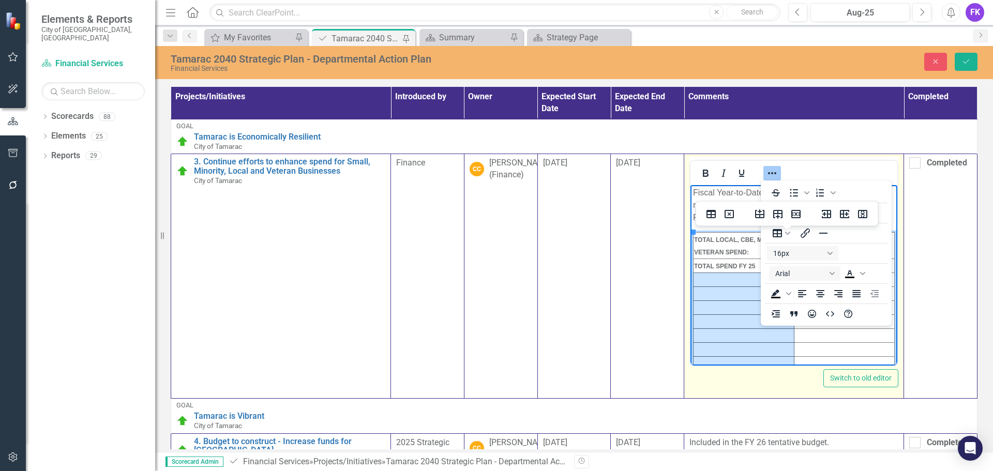
scroll to position [98, 0]
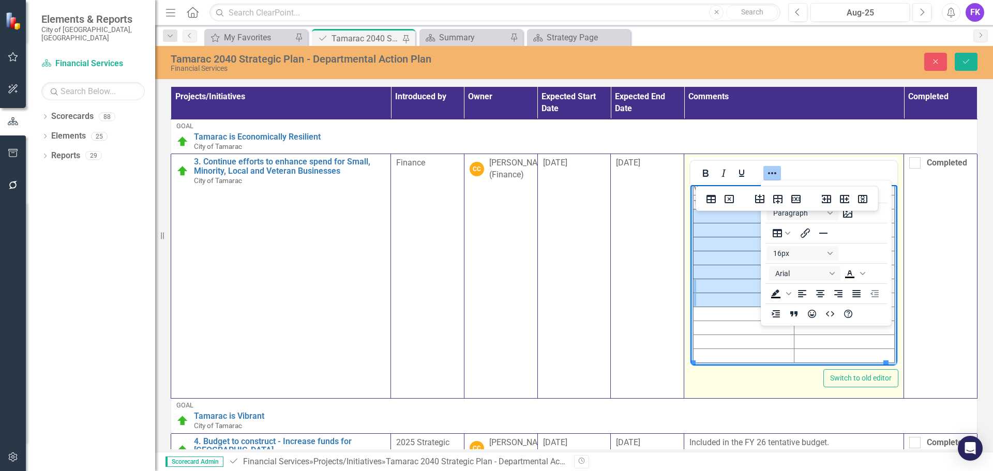
drag, startPoint x: 727, startPoint y: 312, endPoint x: 733, endPoint y: 292, distance: 21.6
click at [733, 292] on html "[DATE]: $36,716.28 awarded to small, minority, local, women, and veteran-owned …" at bounding box center [793, 226] width 207 height 278
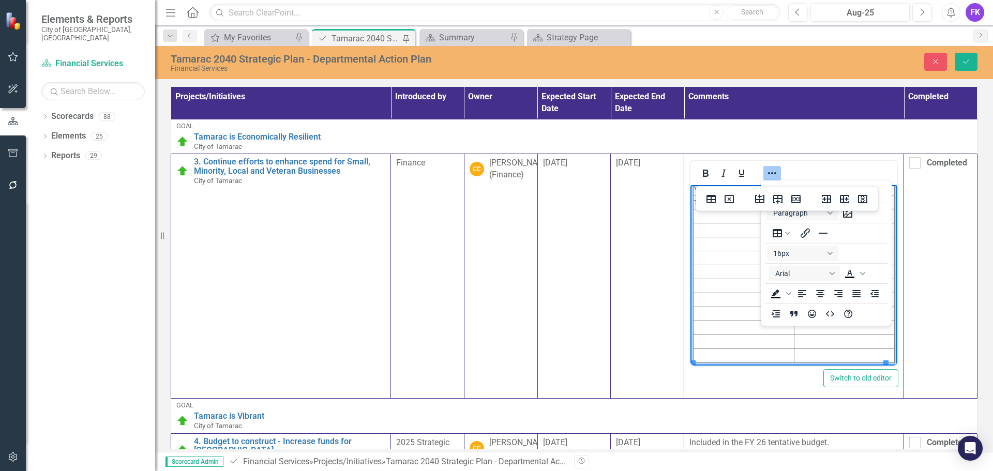
drag, startPoint x: 721, startPoint y: 269, endPoint x: 705, endPoint y: 217, distance: 54.8
click at [705, 217] on td "Rich Text Area. Press ALT-0 for help." at bounding box center [743, 216] width 101 height 14
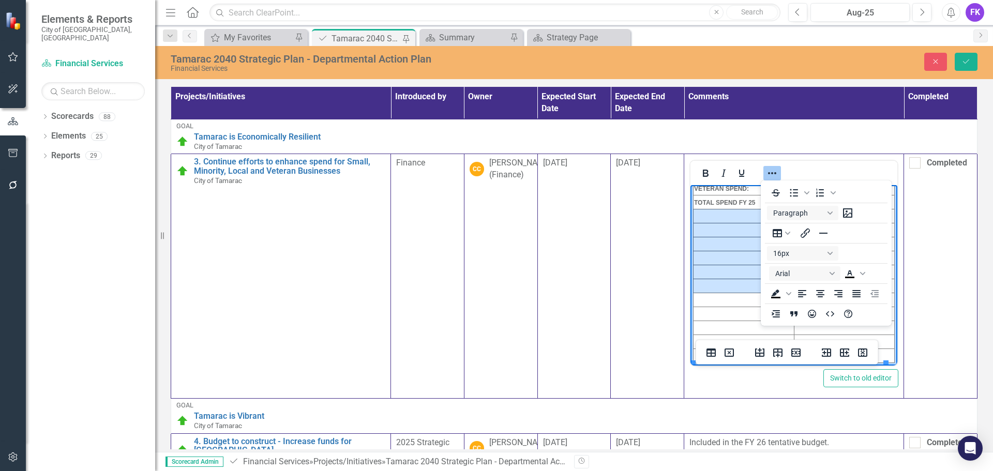
drag, startPoint x: 705, startPoint y: 216, endPoint x: 704, endPoint y: 282, distance: 66.7
click at [704, 282] on tbody "TOTAL LOCAL, CBE, M/WBE & VETERAN SPEND: TOTAL SPEND FY 25" at bounding box center [793, 266] width 201 height 194
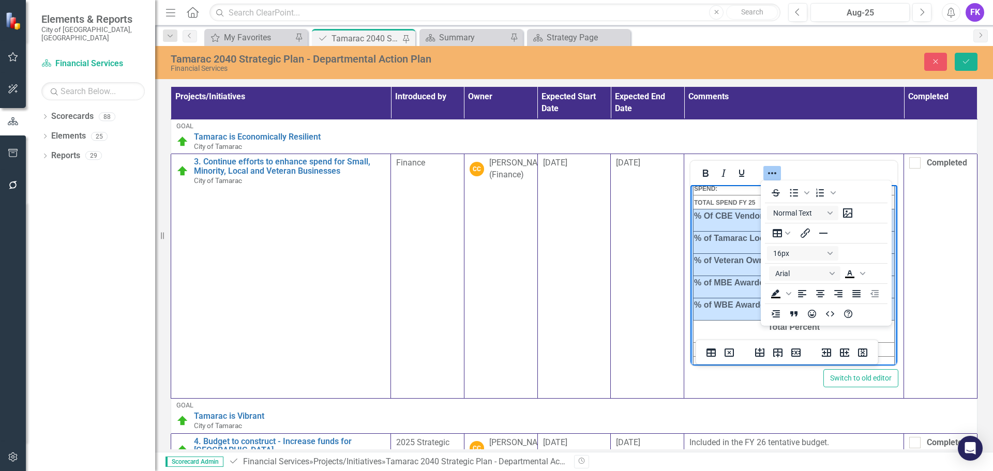
drag, startPoint x: 694, startPoint y: 215, endPoint x: 749, endPoint y: 314, distance: 113.4
click at [749, 314] on tbody "TOTAL LOCAL, CBE, M/WBE & VETERAN SPEND: TOTAL SPEND FY 25 % Of CBE Vendor Spen…" at bounding box center [793, 291] width 201 height 244
click at [796, 253] on button "16px" at bounding box center [802, 253] width 71 height 14
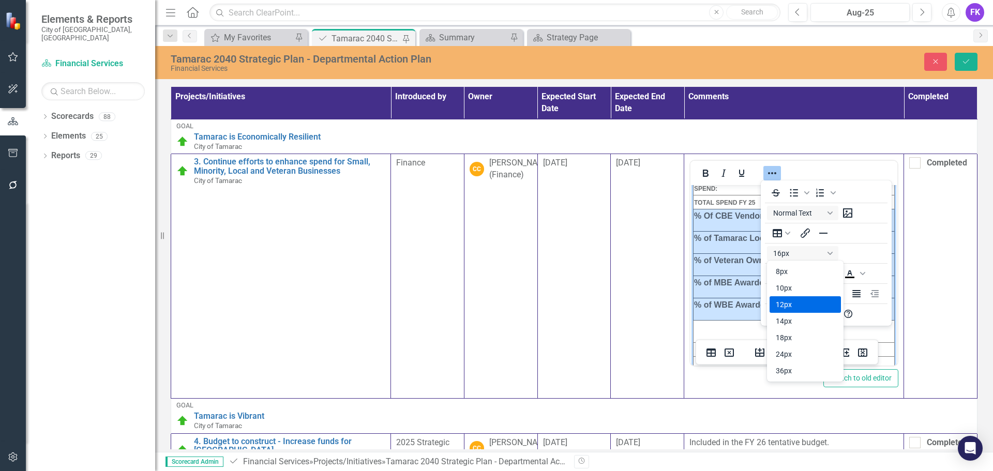
click at [792, 307] on div "12px" at bounding box center [798, 304] width 44 height 12
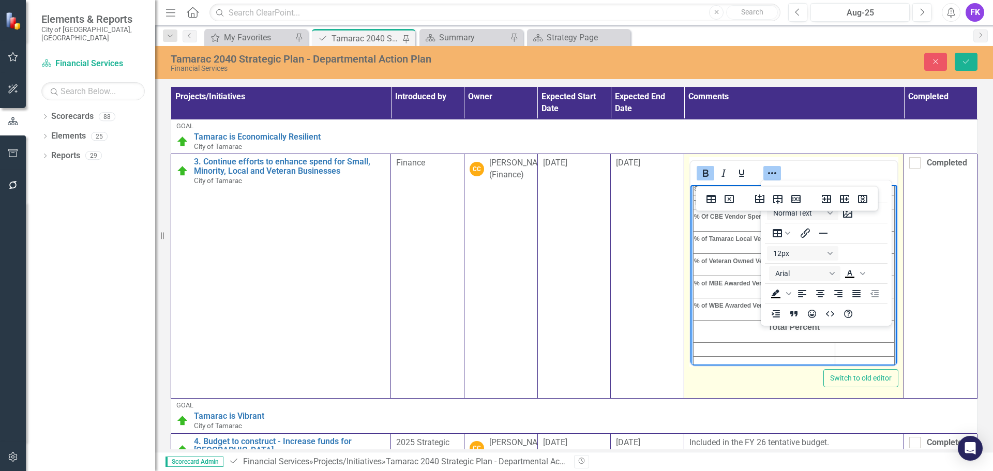
click at [838, 329] on p "Total Percent" at bounding box center [794, 327] width 200 height 12
drag, startPoint x: 838, startPoint y: 329, endPoint x: 754, endPoint y: 330, distance: 83.8
click at [754, 330] on p "Total Percent" at bounding box center [794, 327] width 200 height 12
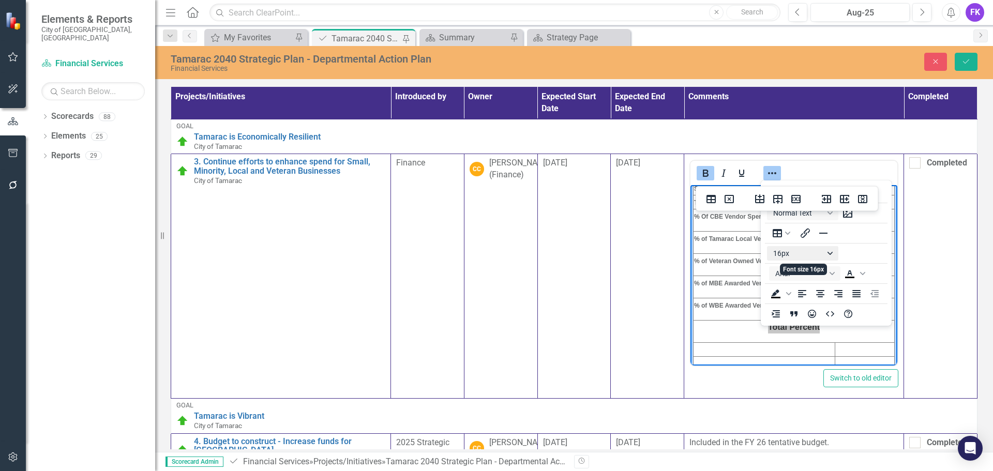
click at [794, 252] on button "16px" at bounding box center [802, 253] width 71 height 14
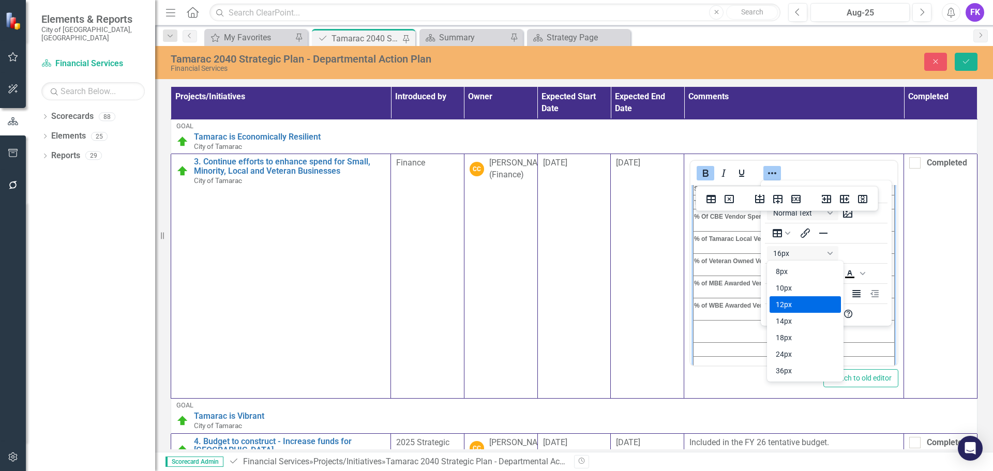
click at [793, 308] on div "12px" at bounding box center [798, 304] width 44 height 12
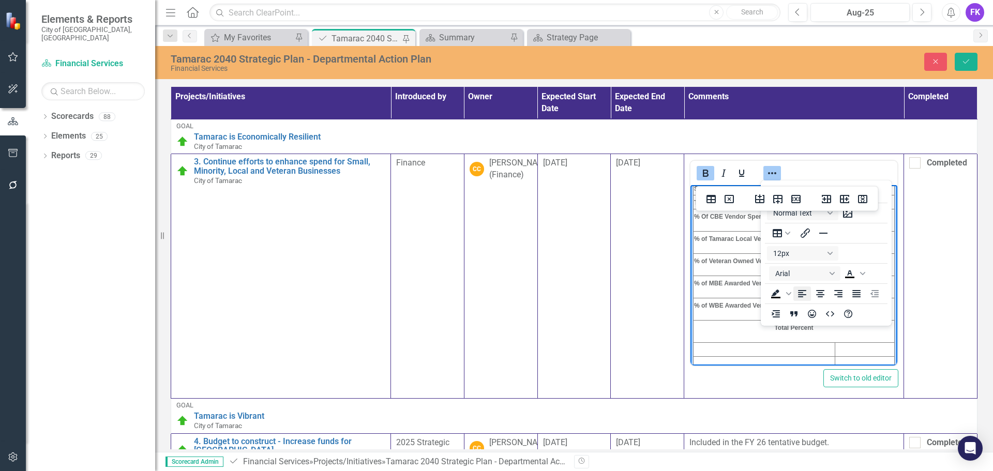
click at [796, 293] on icon "Align left" at bounding box center [802, 294] width 12 height 12
click at [823, 292] on icon "Align center" at bounding box center [820, 294] width 12 height 12
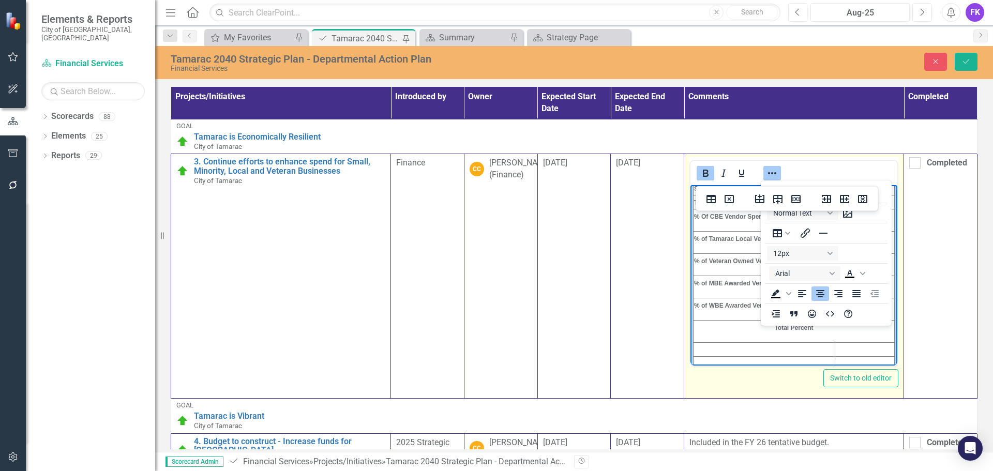
click at [708, 347] on td "Rich Text Area. Press ALT-0 for help." at bounding box center [764, 350] width 142 height 14
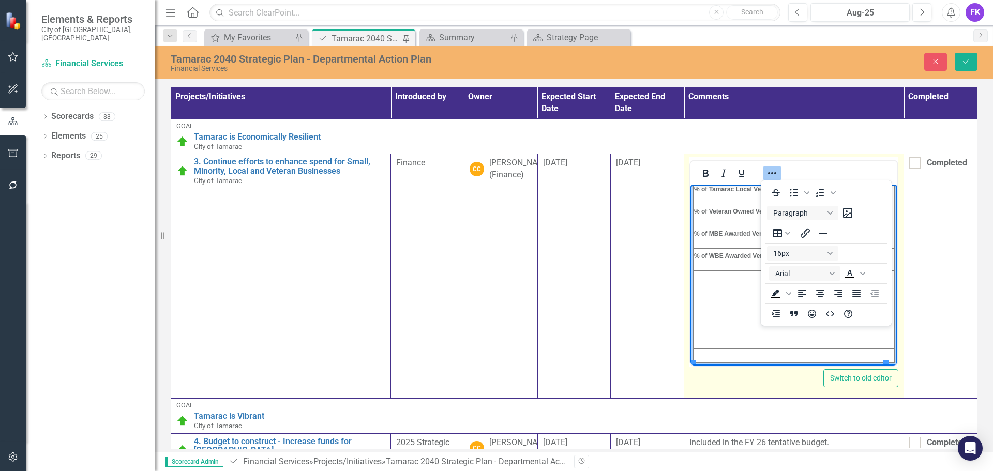
click at [706, 285] on td "Total Percent" at bounding box center [793, 282] width 201 height 22
drag, startPoint x: 707, startPoint y: 285, endPoint x: 702, endPoint y: 282, distance: 6.0
click at [702, 282] on p "Total Percent" at bounding box center [794, 277] width 200 height 12
click at [703, 282] on p "Total Percent" at bounding box center [794, 277] width 200 height 12
click at [708, 282] on p "Total Percent" at bounding box center [794, 277] width 200 height 12
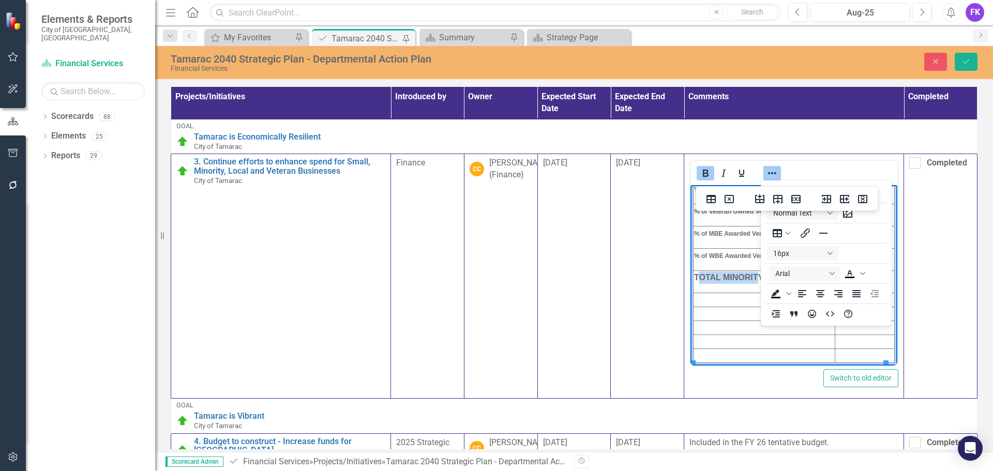
drag, startPoint x: 697, startPoint y: 276, endPoint x: 756, endPoint y: 279, distance: 59.5
click at [756, 279] on span "TOTAL MINORITY SPEND FY25" at bounding box center [755, 277] width 122 height 9
click at [694, 277] on span "TOTAL MINORITY SPEND FY25" at bounding box center [755, 277] width 122 height 9
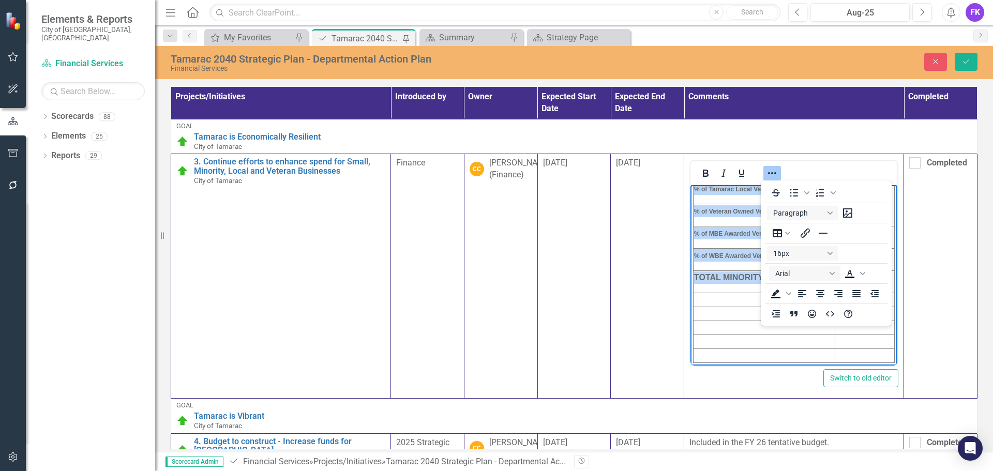
drag, startPoint x: 695, startPoint y: 275, endPoint x: 690, endPoint y: 275, distance: 5.7
click at [690, 275] on html "[DATE]: $36,716.28 awarded to small, minority, local, women, and veteran-owned …" at bounding box center [793, 202] width 207 height 328
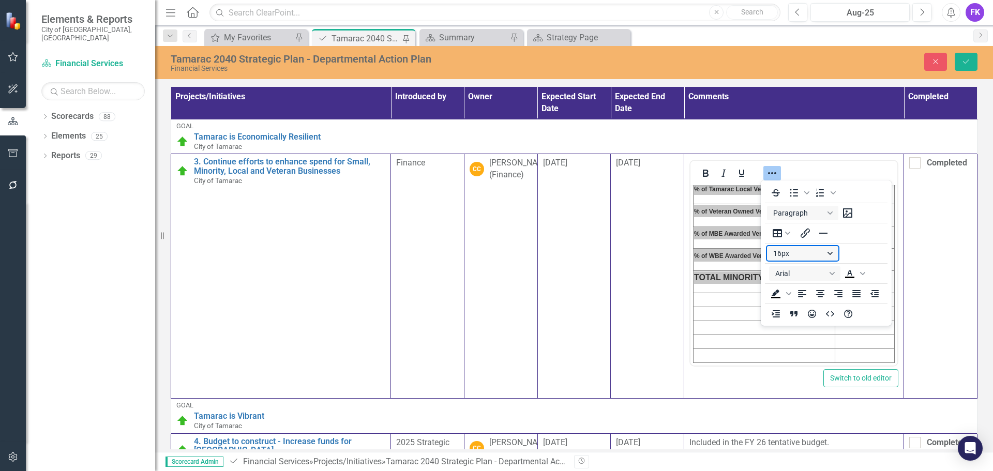
click at [784, 251] on button "16px" at bounding box center [802, 253] width 71 height 14
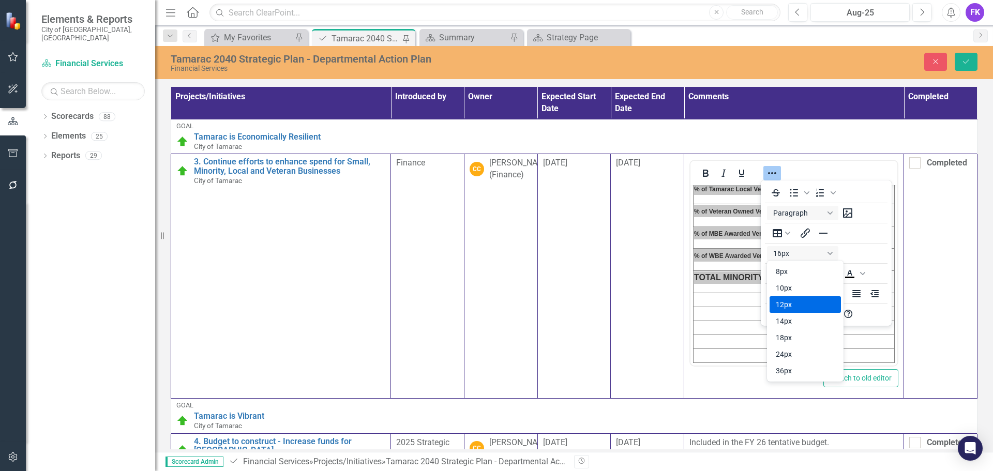
click at [790, 305] on div "12px" at bounding box center [798, 304] width 44 height 12
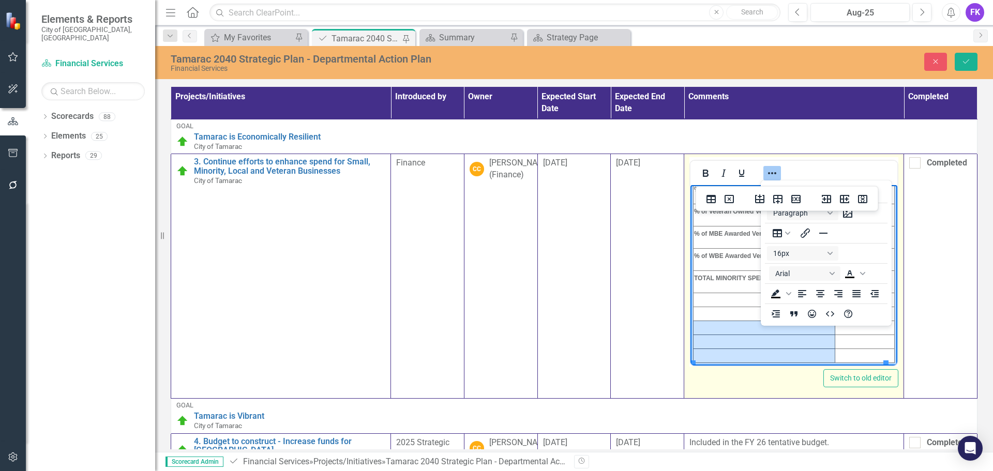
drag, startPoint x: 715, startPoint y: 357, endPoint x: 711, endPoint y: 326, distance: 31.3
click at [711, 326] on tbody "TOTAL LOCAL, CBE, M/WBE & VETERAN SPEND: TOTAL SPEND FY 25 % Of CBE Vendor Spen…" at bounding box center [793, 241] width 201 height 244
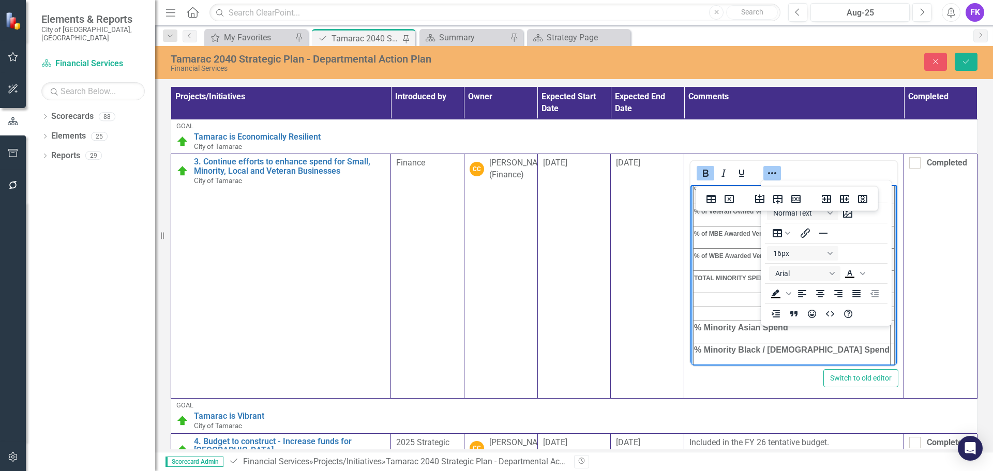
scroll to position [172, 0]
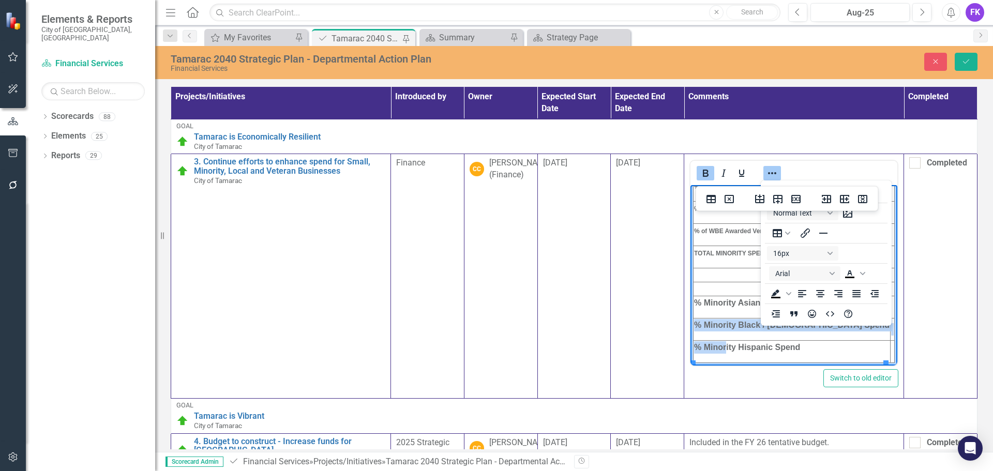
drag, startPoint x: 812, startPoint y: 344, endPoint x: 725, endPoint y: 343, distance: 86.9
click at [725, 343] on p "% Minority Hispanic Spend" at bounding box center [791, 347] width 195 height 12
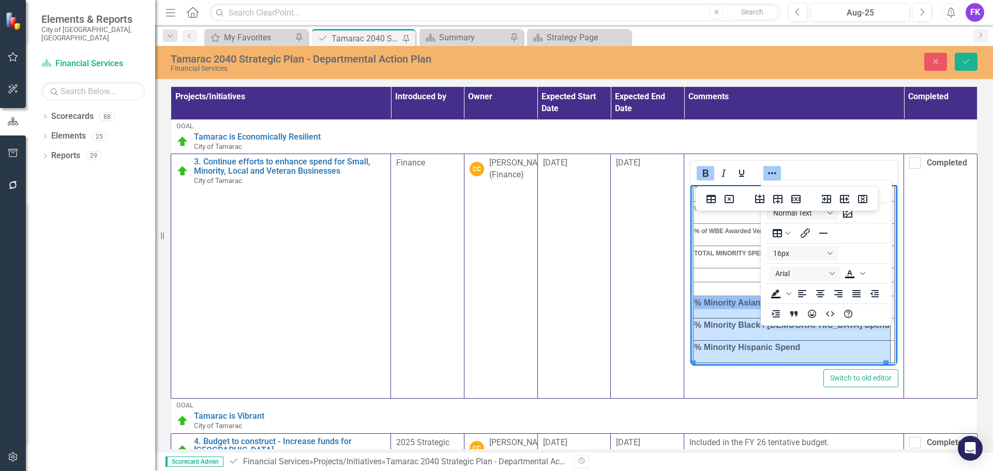
drag, startPoint x: 804, startPoint y: 346, endPoint x: 709, endPoint y: 314, distance: 100.4
click at [709, 314] on tbody "TOTAL LOCAL, CBE, M/WBE & VETERAN SPEND: TOTAL SPEND FY 25 % Of CBE Vendor Spen…" at bounding box center [793, 229] width 201 height 268
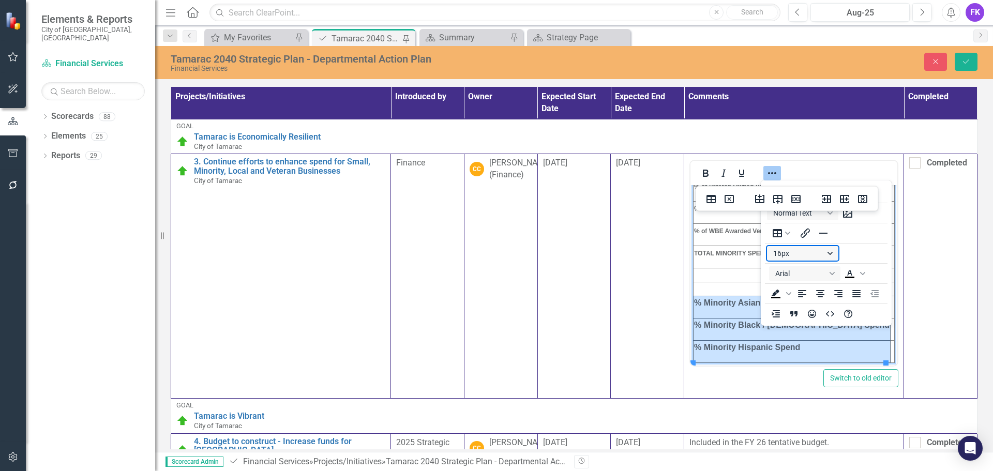
click at [790, 253] on button "16px" at bounding box center [802, 253] width 71 height 14
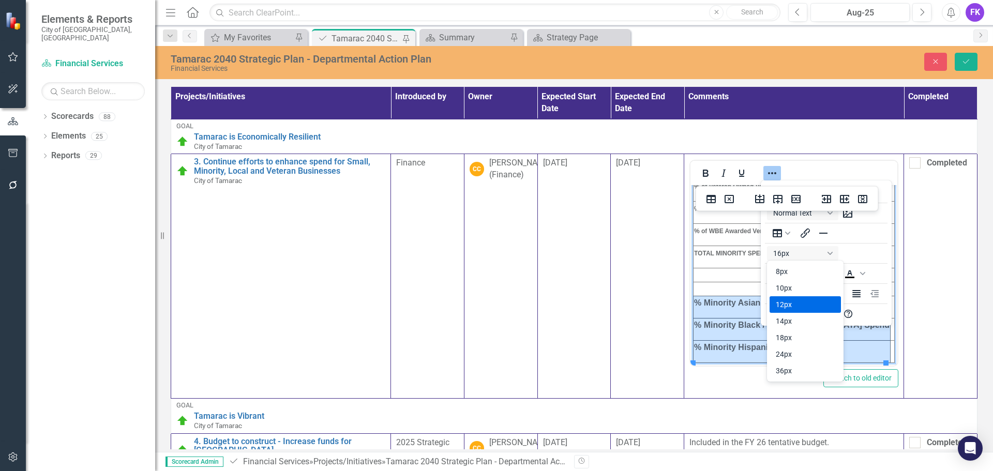
click at [788, 308] on div "12px" at bounding box center [798, 304] width 44 height 12
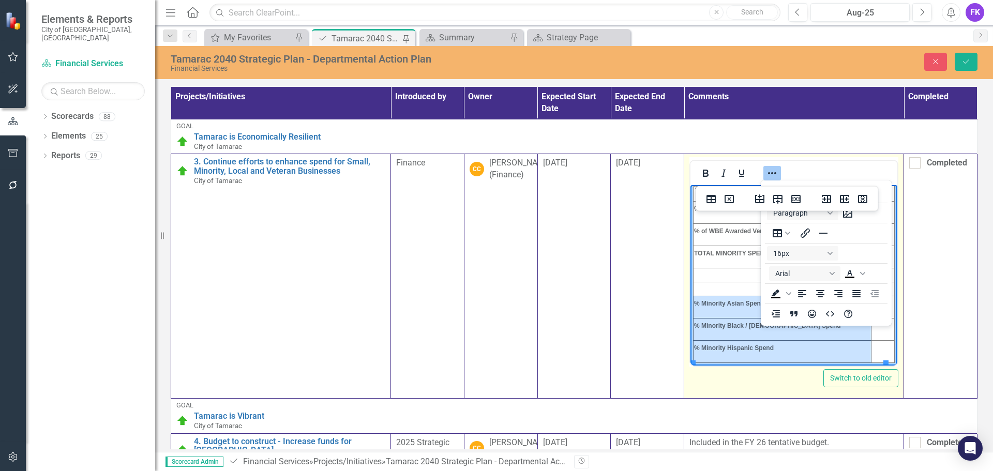
click at [718, 285] on td "Rich Text Area. Press ALT-0 for help." at bounding box center [782, 289] width 178 height 14
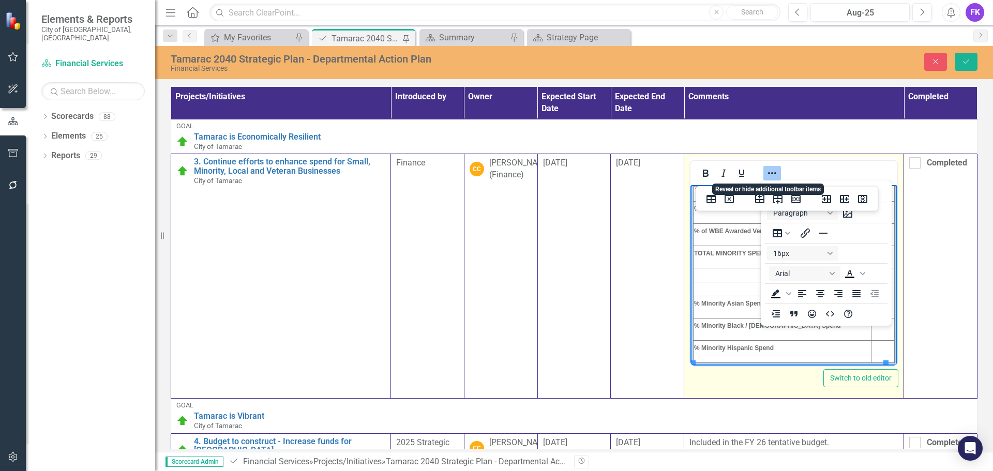
click at [766, 172] on icon "Reveal or hide additional toolbar items" at bounding box center [772, 173] width 12 height 12
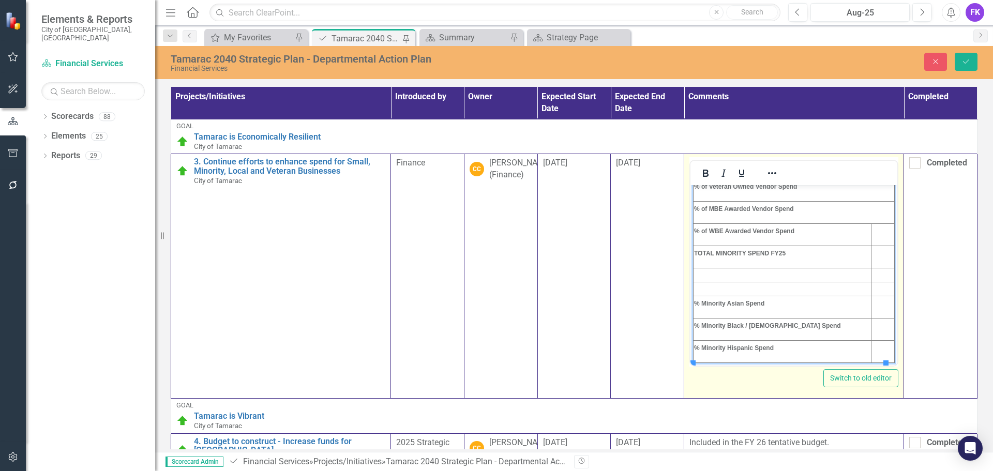
click at [714, 273] on td "Rich Text Area. Press ALT-0 for help." at bounding box center [782, 275] width 178 height 14
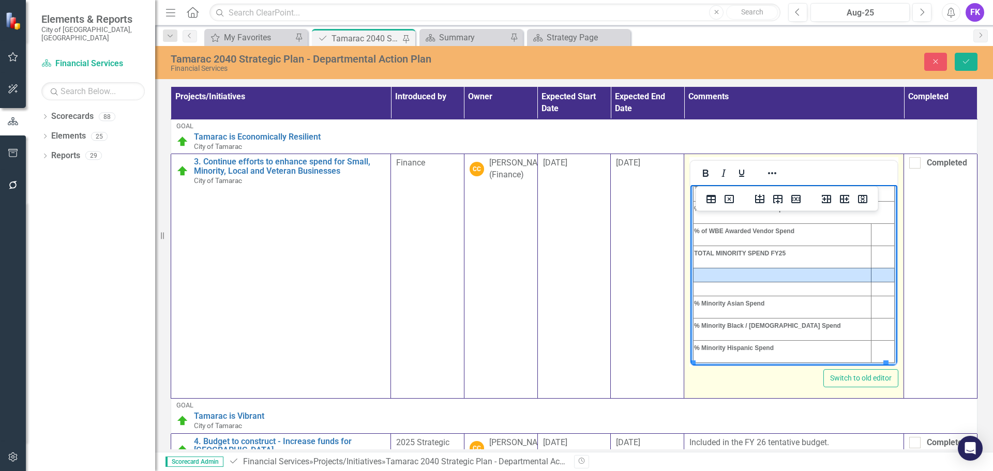
drag, startPoint x: 707, startPoint y: 273, endPoint x: 871, endPoint y: 271, distance: 163.4
click at [871, 271] on tr "Rich Text Area. Press ALT-0 for help." at bounding box center [793, 275] width 201 height 14
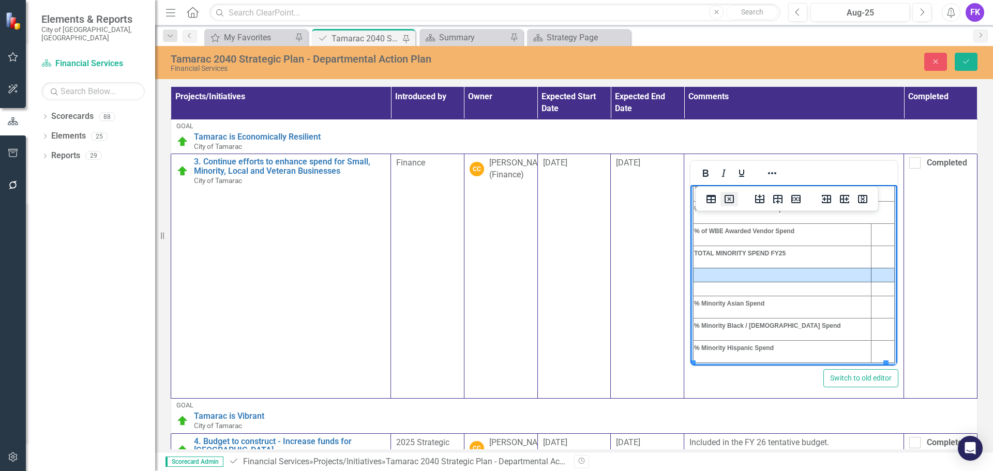
click at [728, 198] on icon "Delete table" at bounding box center [730, 200] width 4 height 4
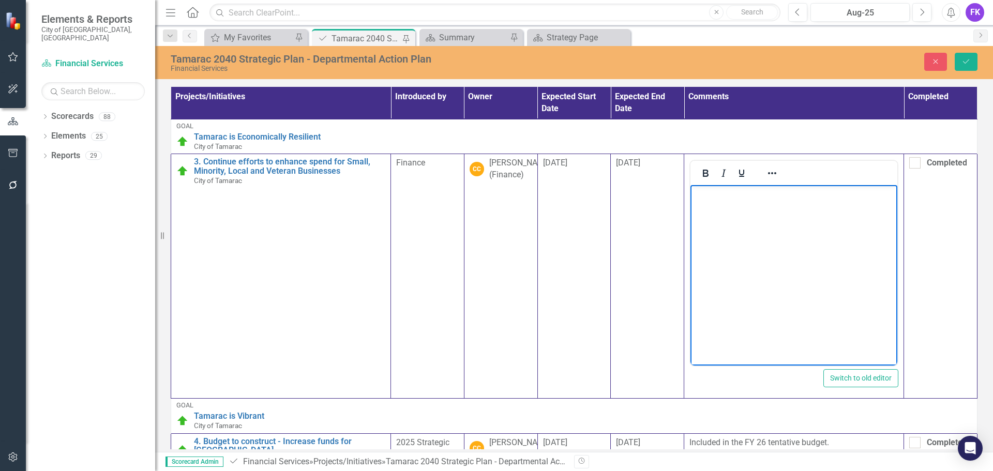
scroll to position [171, 0]
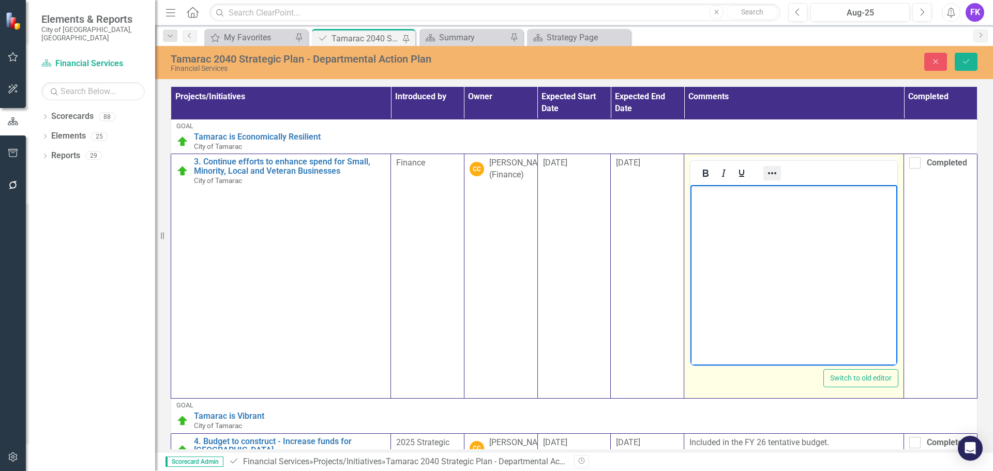
click at [772, 173] on icon "Reveal or hide additional toolbar items" at bounding box center [772, 173] width 12 height 12
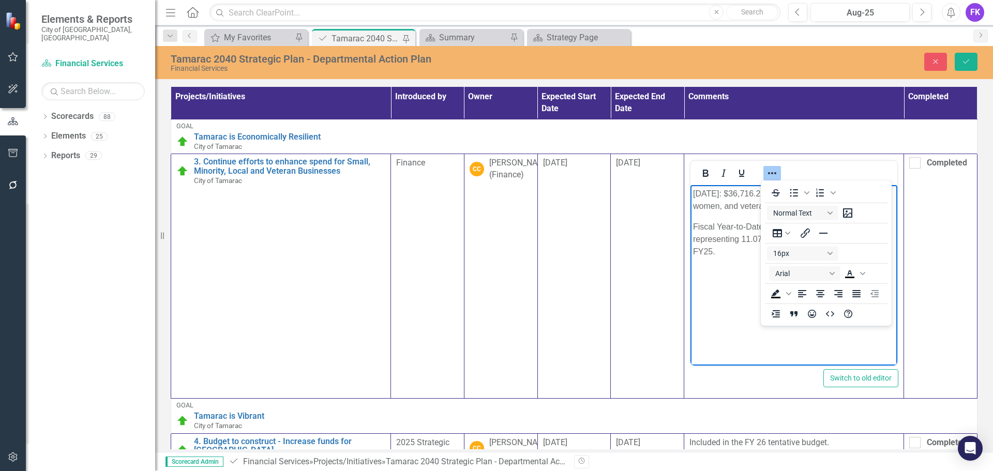
scroll to position [0, 0]
click at [742, 277] on body "[DATE]: $36,716.28 awarded to small, minority, local, women, and veteran-owned …" at bounding box center [793, 262] width 207 height 155
click at [775, 174] on icon "Reveal or hide additional toolbar items" at bounding box center [772, 173] width 12 height 12
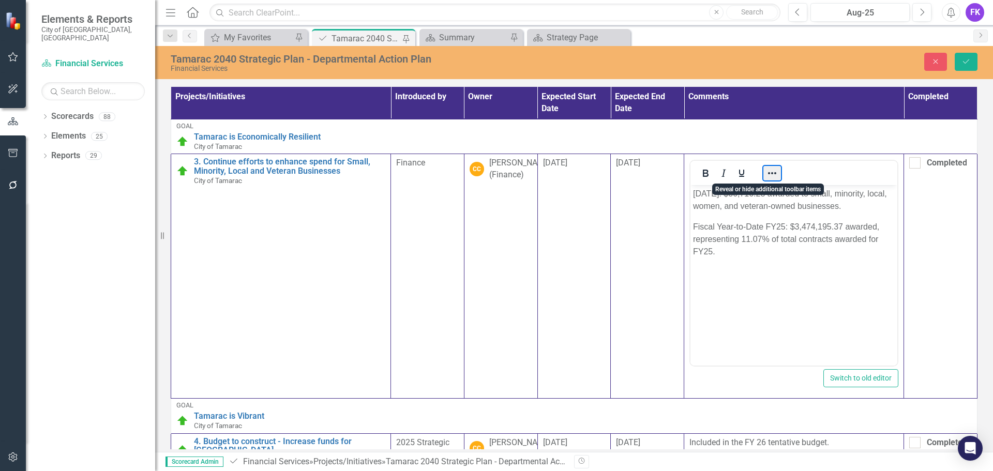
click at [775, 174] on button "Reveal or hide additional toolbar items" at bounding box center [772, 173] width 18 height 14
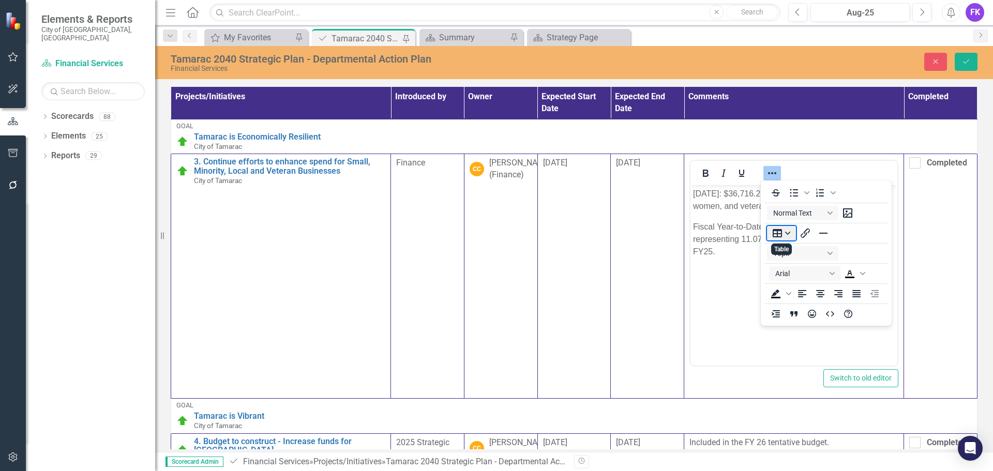
click at [788, 235] on button "Table" at bounding box center [781, 233] width 29 height 14
click at [806, 254] on div "Table" at bounding box center [811, 251] width 42 height 12
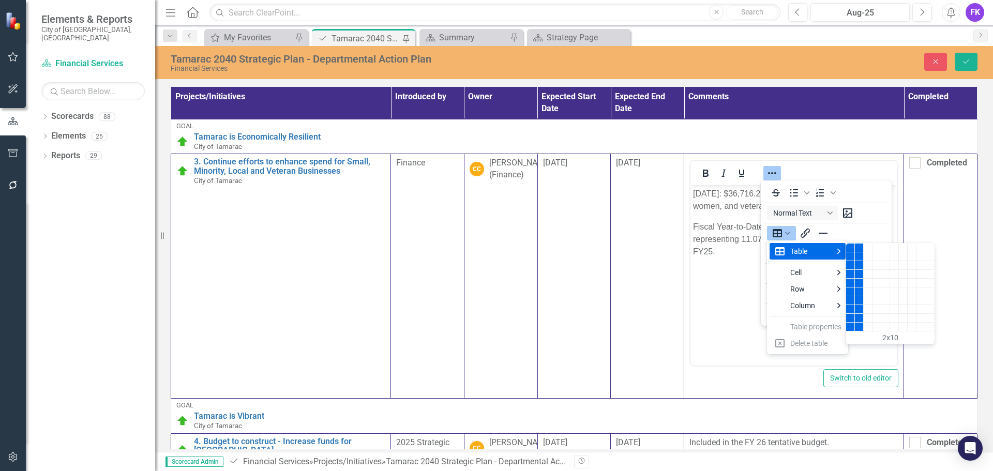
click at [856, 329] on div "2 columns, 10 rows" at bounding box center [859, 327] width 9 height 9
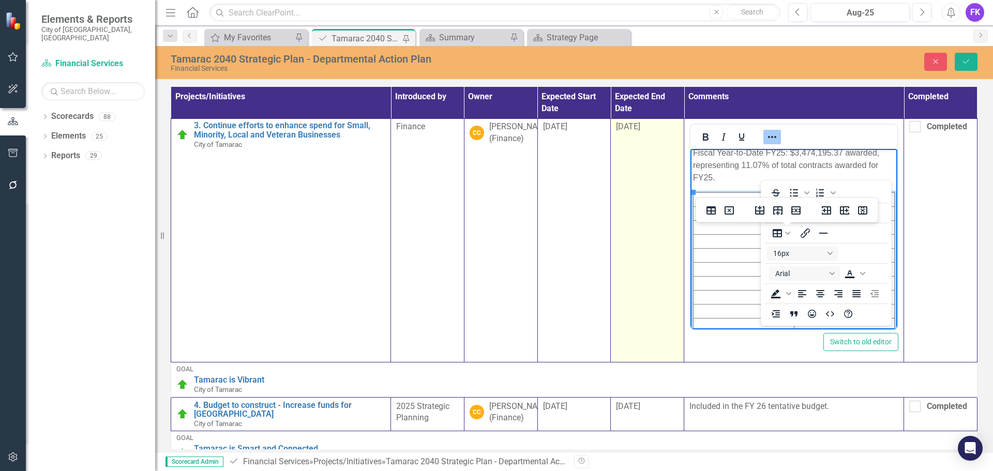
scroll to position [52, 0]
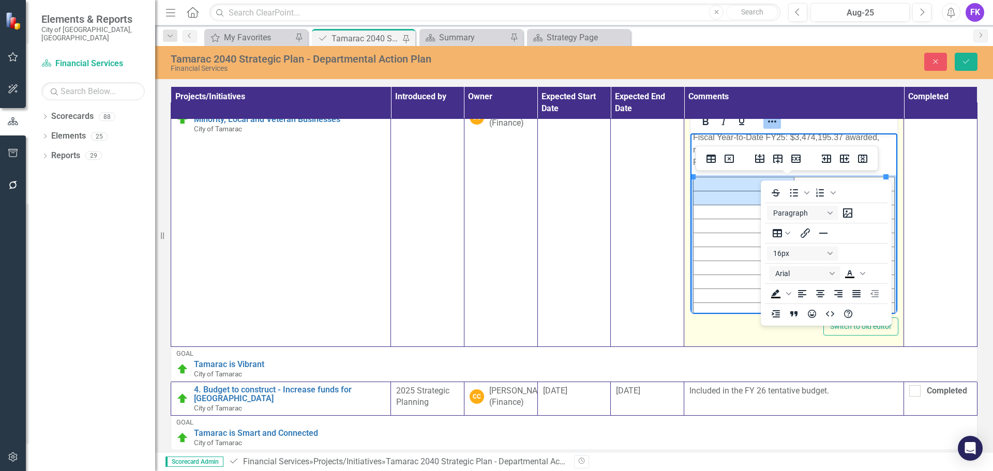
drag, startPoint x: 703, startPoint y: 185, endPoint x: 706, endPoint y: 195, distance: 11.3
click at [706, 195] on tbody "Rich Text Area. Press ALT-0 for help." at bounding box center [793, 247] width 201 height 140
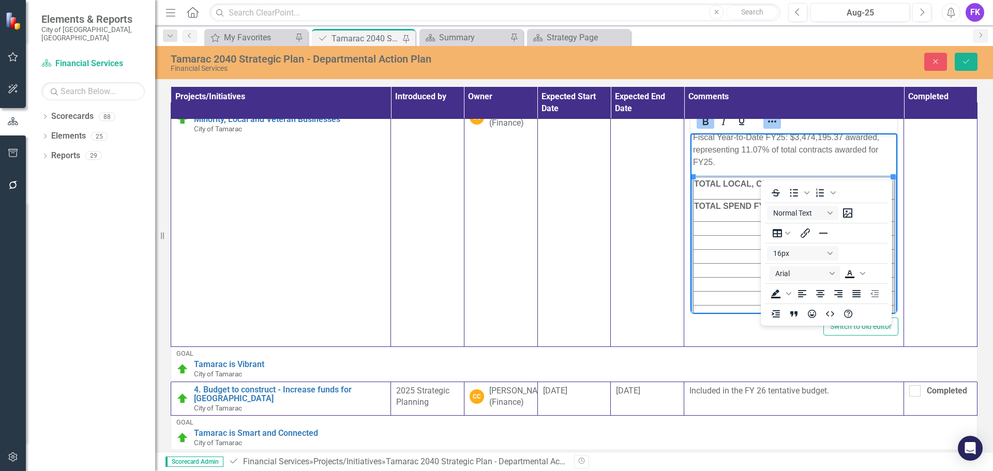
click at [783, 167] on p "Fiscal Year-to-Date FY25: $3,474,195.37 awarded, representing 11.07% of total c…" at bounding box center [794, 149] width 202 height 37
click at [713, 285] on td "Rich Text Area. Press ALT-0 for help." at bounding box center [793, 285] width 200 height 14
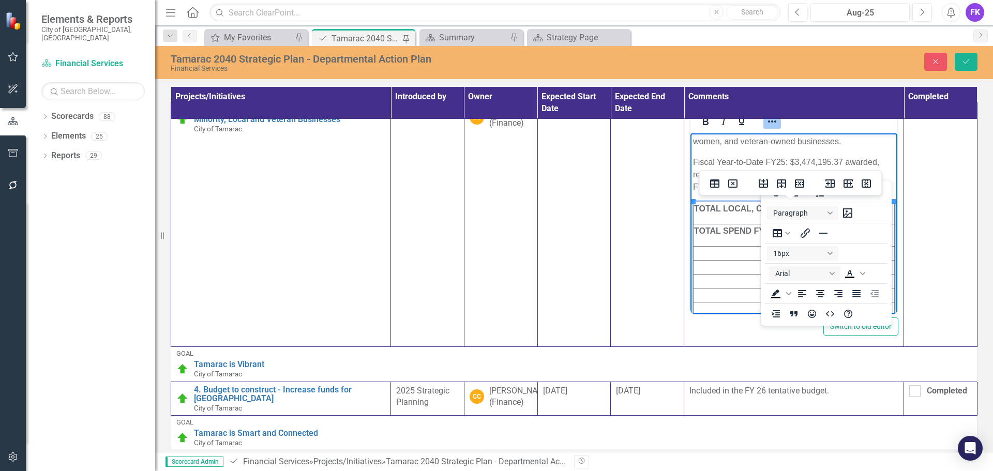
scroll to position [0, 0]
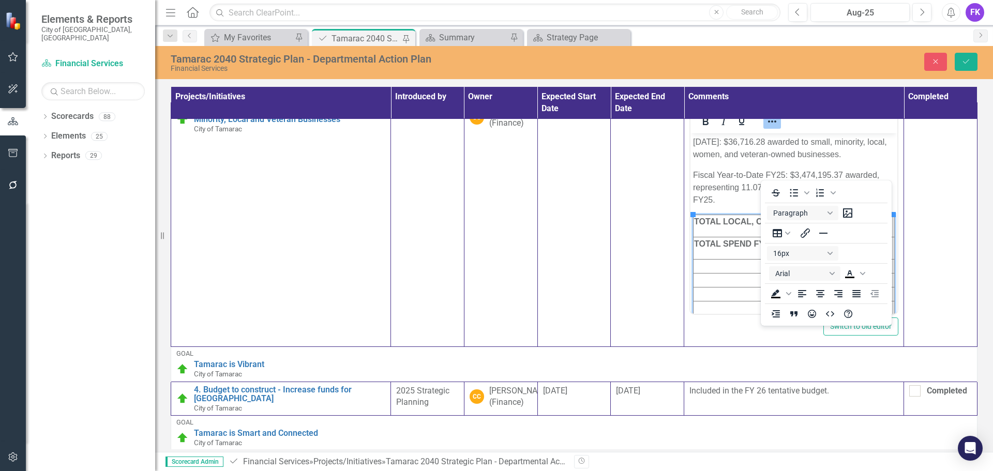
click at [770, 117] on th "Comments" at bounding box center [794, 103] width 220 height 32
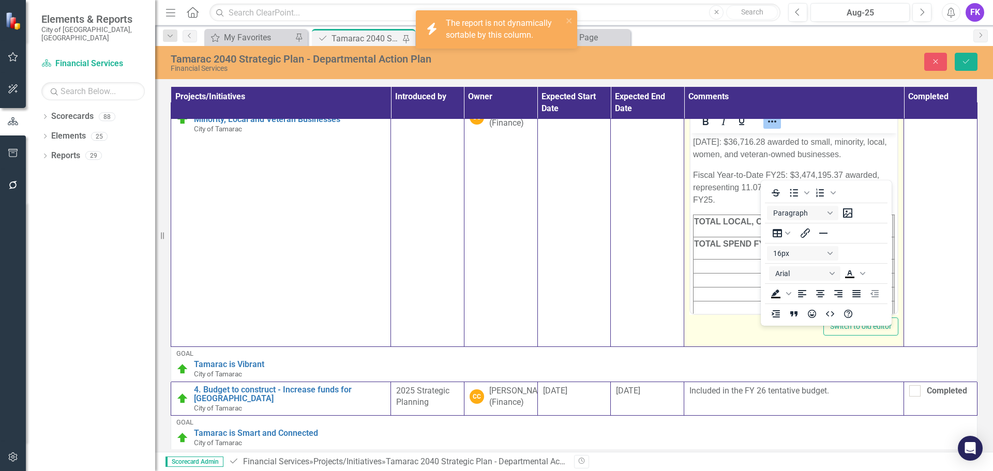
click at [773, 125] on icon "Reveal or hide additional toolbar items" at bounding box center [772, 121] width 12 height 12
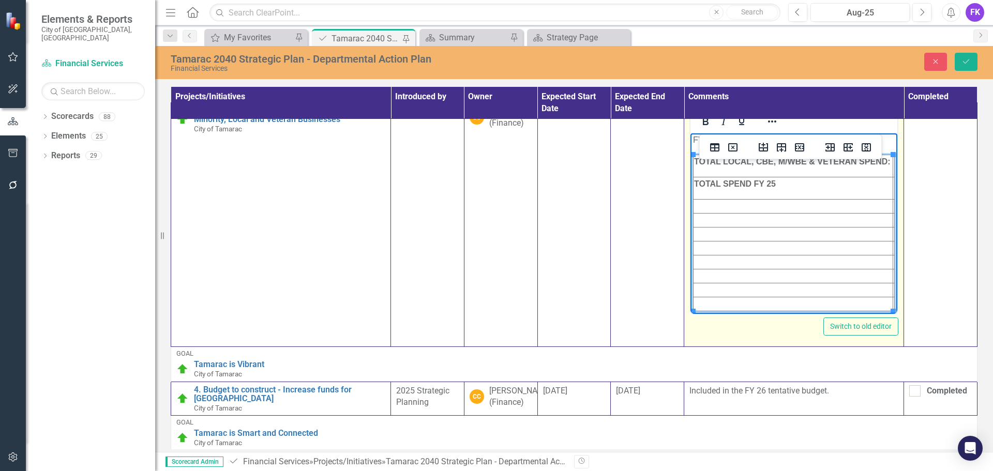
scroll to position [68, 0]
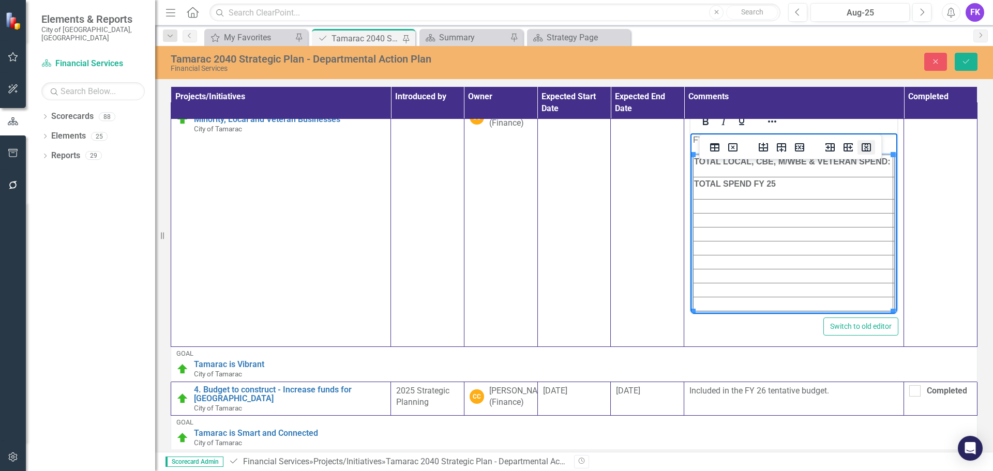
click at [864, 149] on icon "Delete column" at bounding box center [866, 147] width 12 height 12
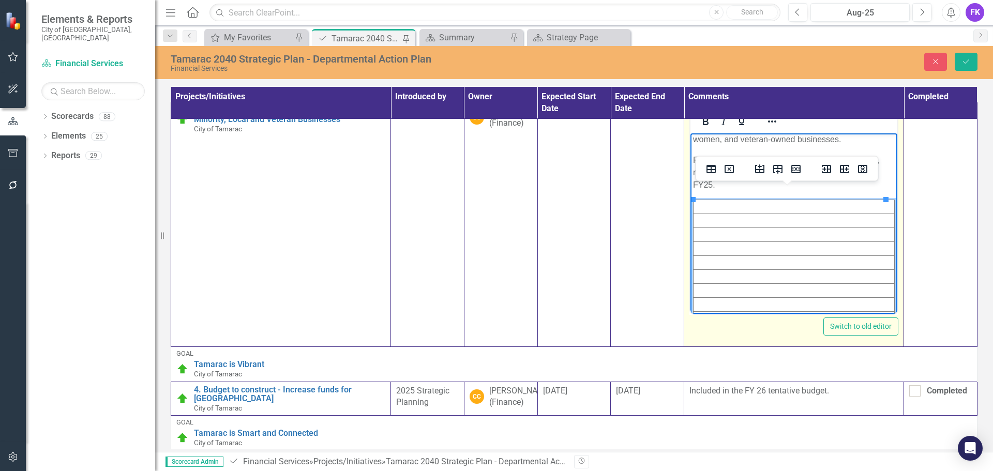
scroll to position [0, 0]
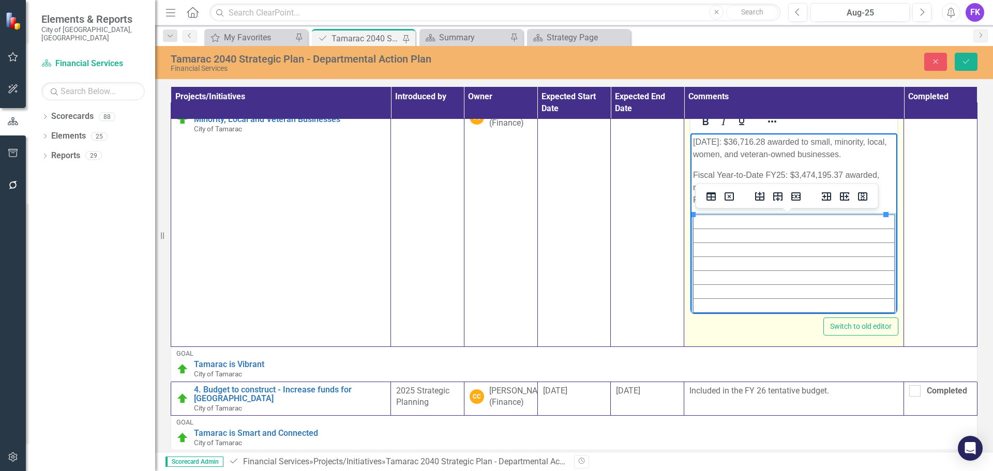
click at [693, 237] on td "Rich Text Area. Press ALT-0 for help." at bounding box center [793, 236] width 201 height 14
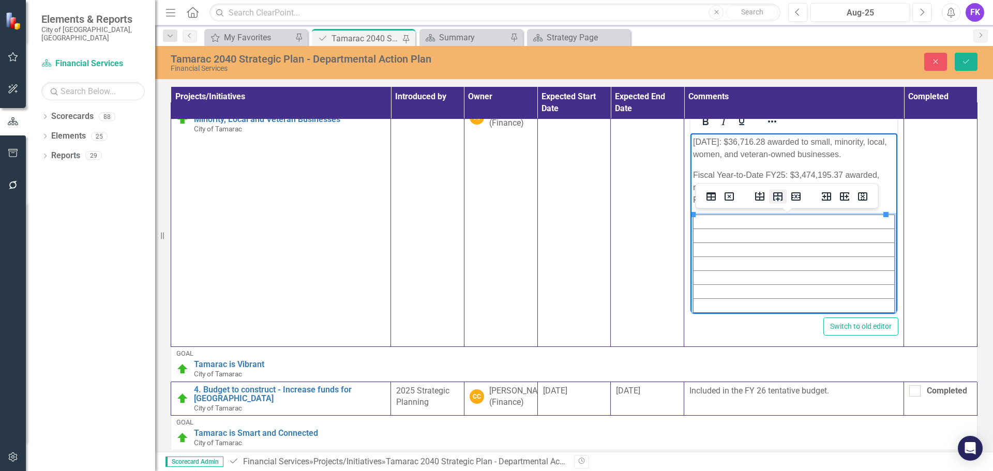
click at [778, 198] on icon "Insert row after" at bounding box center [777, 196] width 9 height 9
click at [849, 196] on icon "Insert column after" at bounding box center [844, 196] width 12 height 12
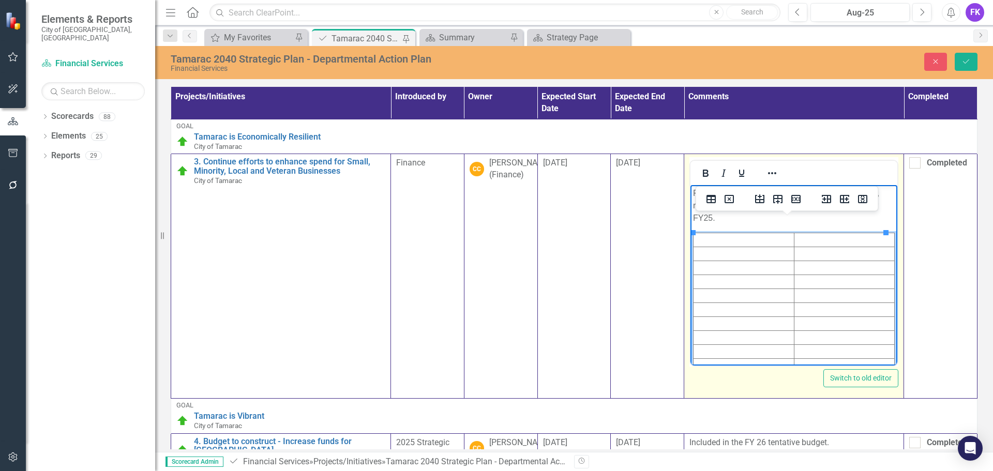
scroll to position [52, 0]
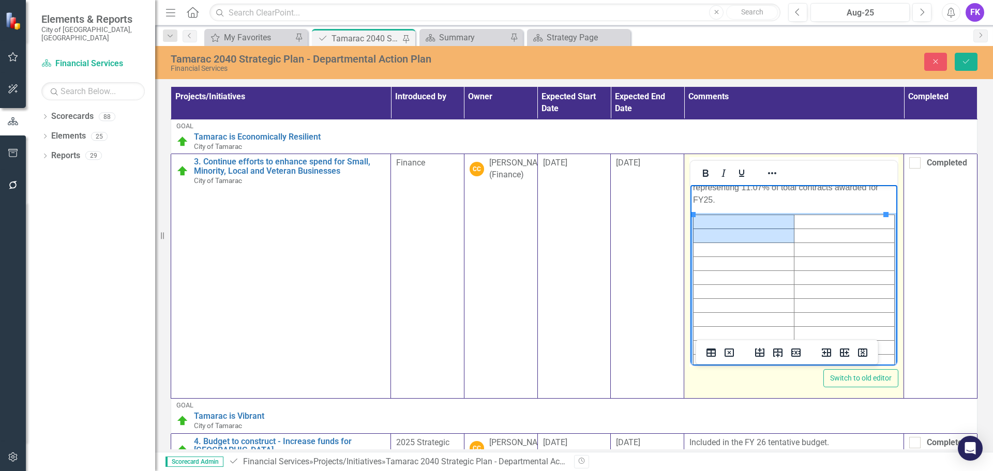
drag, startPoint x: 719, startPoint y: 221, endPoint x: 719, endPoint y: 232, distance: 11.4
click at [719, 232] on tbody "Rich Text Area. Press ALT-0 for help." at bounding box center [793, 292] width 201 height 154
click at [772, 178] on icon "Reveal or hide additional toolbar items" at bounding box center [772, 173] width 12 height 12
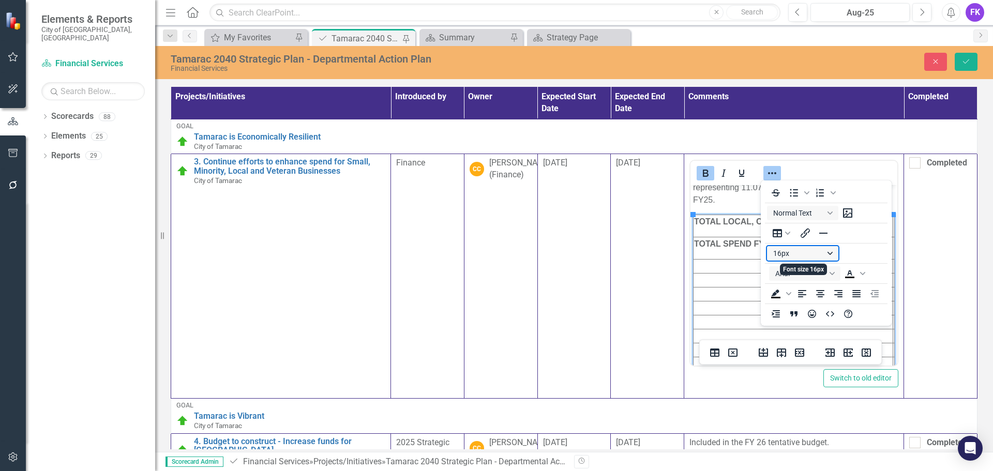
click at [802, 256] on button "16px" at bounding box center [802, 253] width 71 height 14
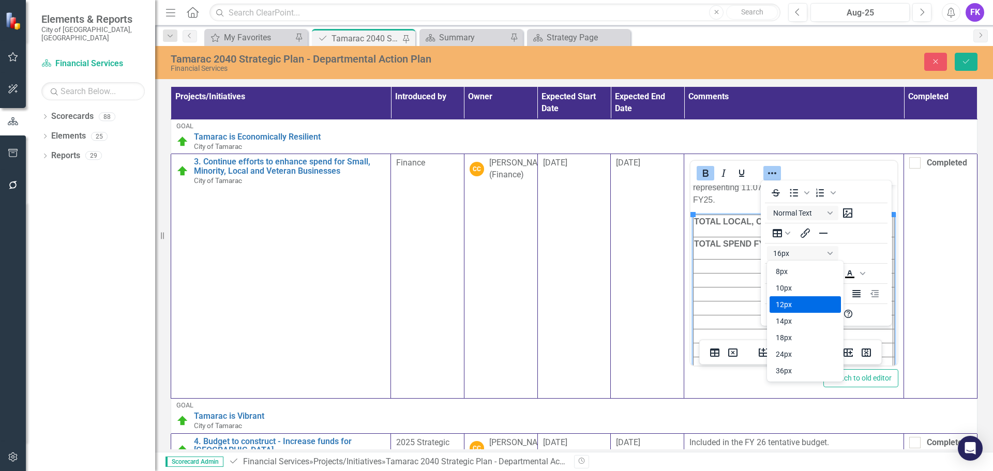
click at [799, 301] on div "12px" at bounding box center [798, 304] width 44 height 12
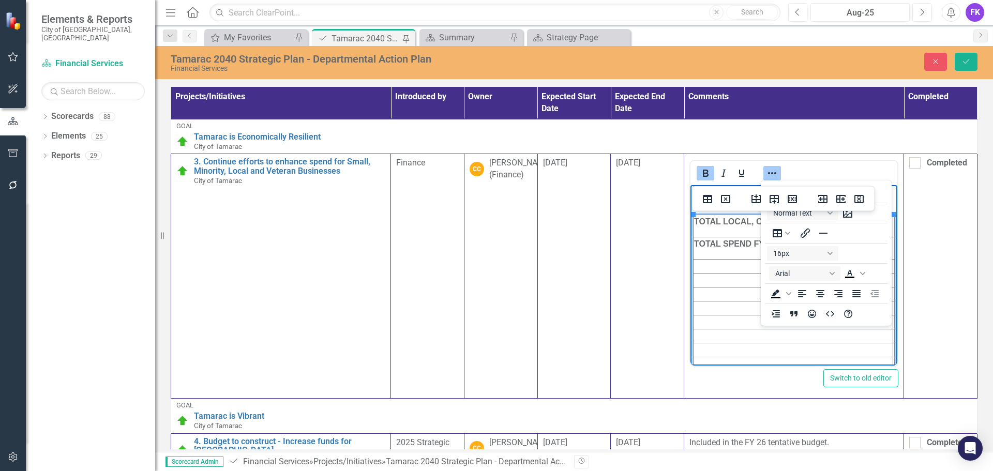
click at [741, 244] on span "TOTAL SPEND FY 25" at bounding box center [735, 243] width 82 height 9
click at [716, 245] on span "TOTAL SPEND FY 25" at bounding box center [735, 243] width 82 height 9
drag, startPoint x: 691, startPoint y: 241, endPoint x: 770, endPoint y: 235, distance: 79.9
click at [770, 235] on html "[DATE]: $36,716.28 awarded to small, minority, local, women, and veteran-owned …" at bounding box center [793, 260] width 207 height 254
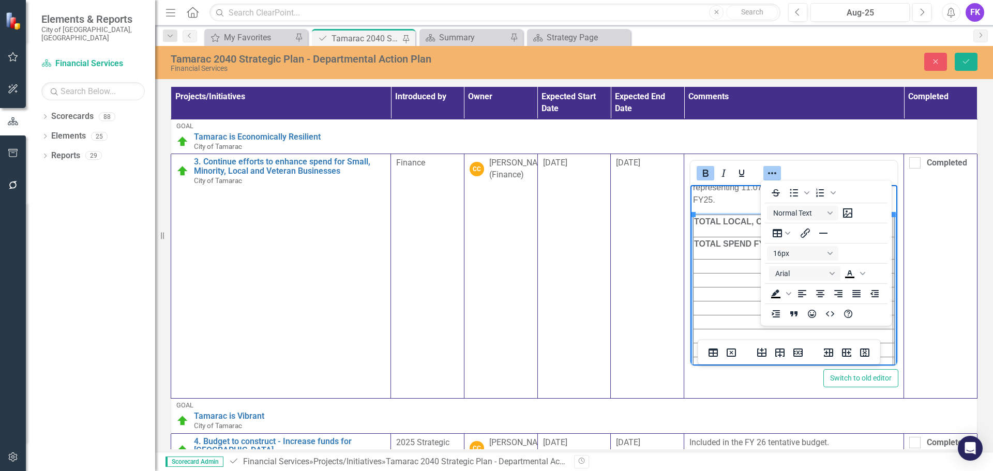
scroll to position [52, 0]
drag, startPoint x: 693, startPoint y: 219, endPoint x: 744, endPoint y: 255, distance: 62.3
click at [744, 255] on tbody "TOTAL LOCAL, CBE, M/WBE & VETERAN SPEND: TOTAL SPEND FY 25" at bounding box center [793, 300] width 201 height 170
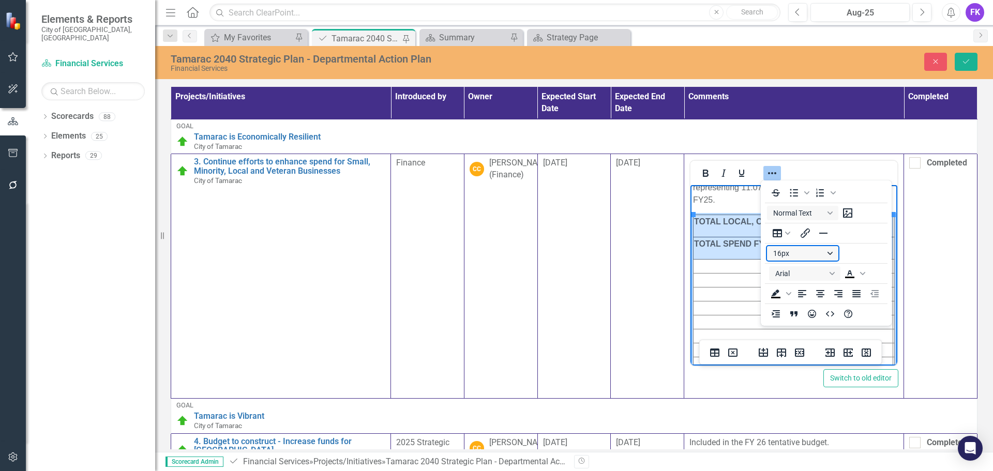
click at [812, 256] on button "16px" at bounding box center [802, 253] width 71 height 14
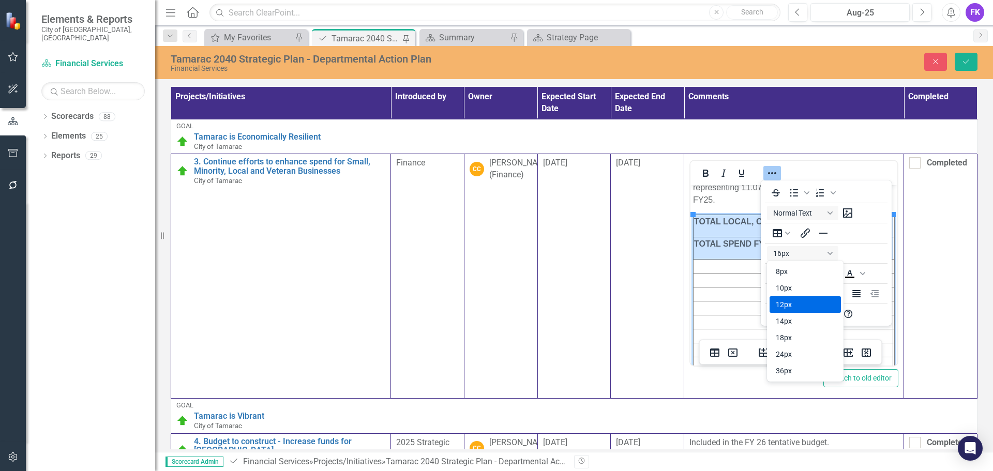
click at [792, 301] on div "12px" at bounding box center [798, 304] width 44 height 12
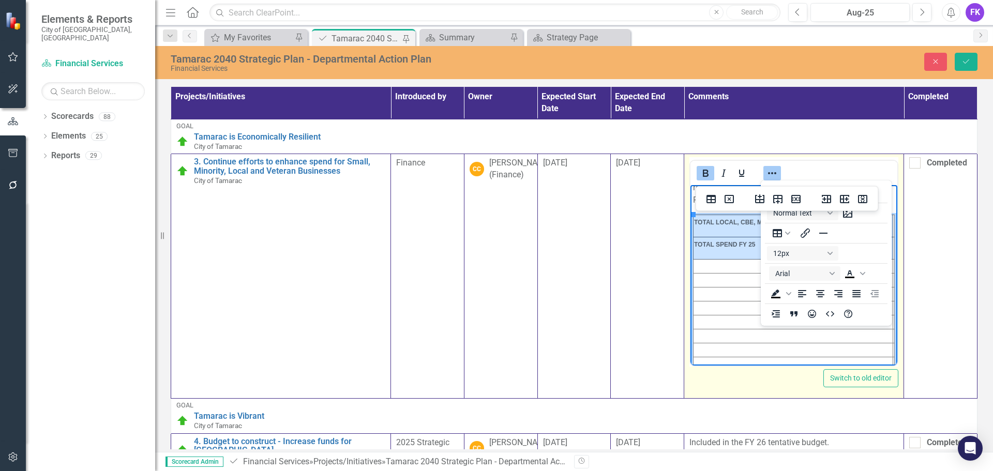
click at [740, 263] on td "Rich Text Area. Press ALT-0 for help." at bounding box center [793, 267] width 200 height 14
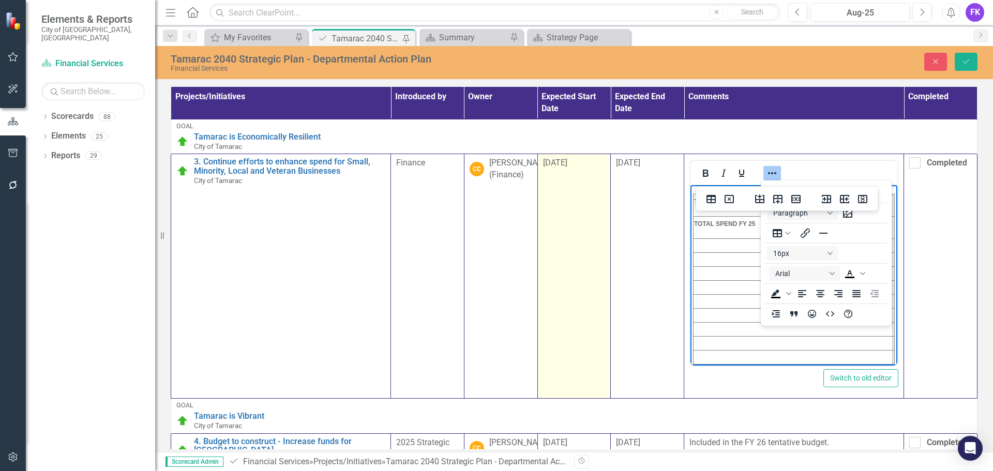
click at [537, 280] on td "[DATE]" at bounding box center [573, 276] width 73 height 245
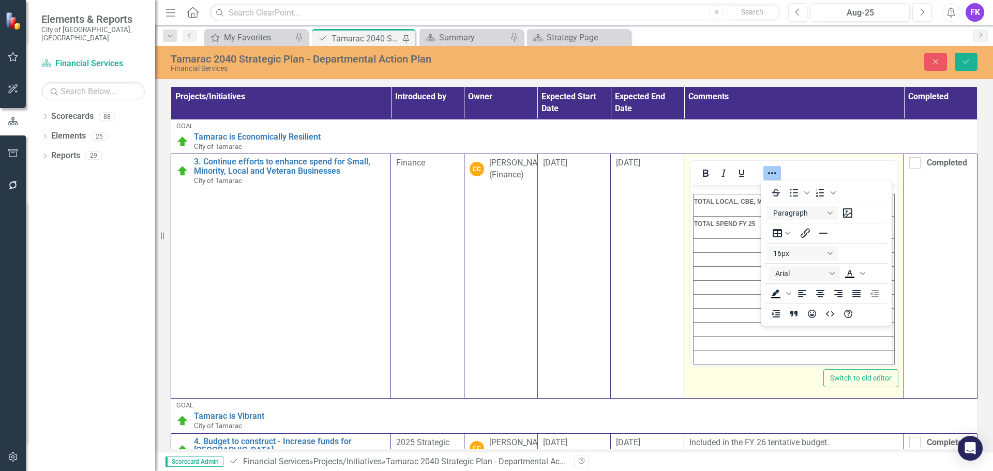
click at [772, 175] on icon "Reveal or hide additional toolbar items" at bounding box center [772, 173] width 12 height 12
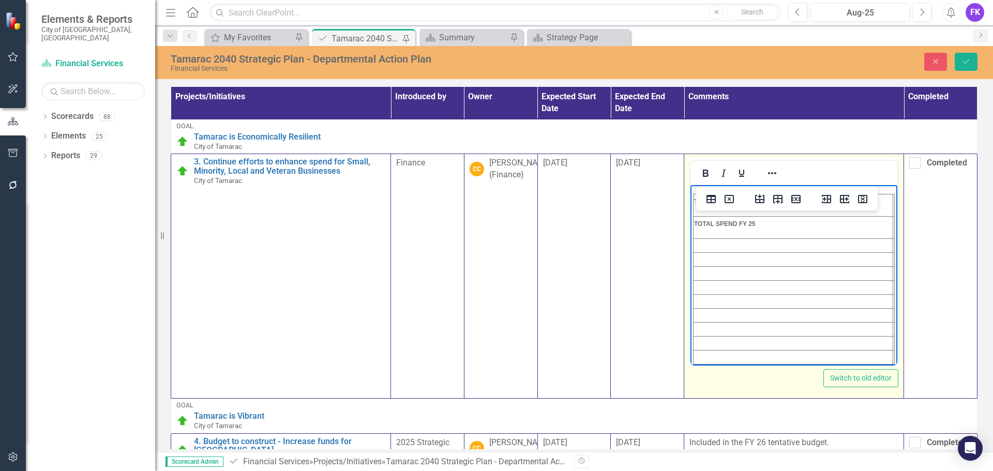
scroll to position [74, 0]
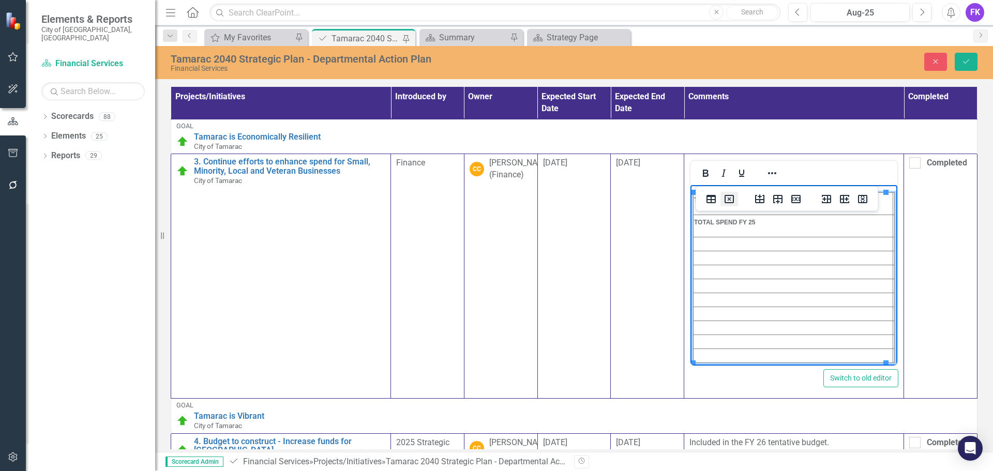
click at [726, 201] on icon "Delete table" at bounding box center [729, 199] width 12 height 12
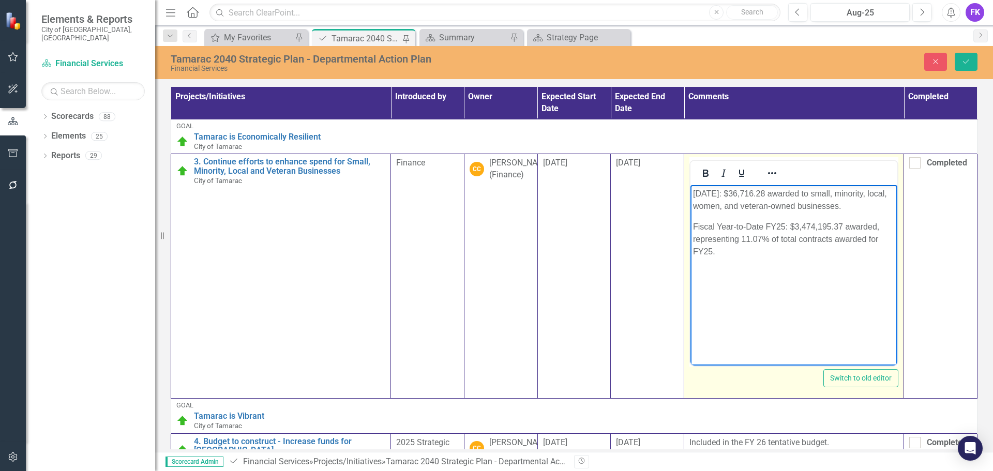
scroll to position [0, 0]
click at [766, 172] on icon "Reveal or hide additional toolbar items" at bounding box center [772, 173] width 12 height 12
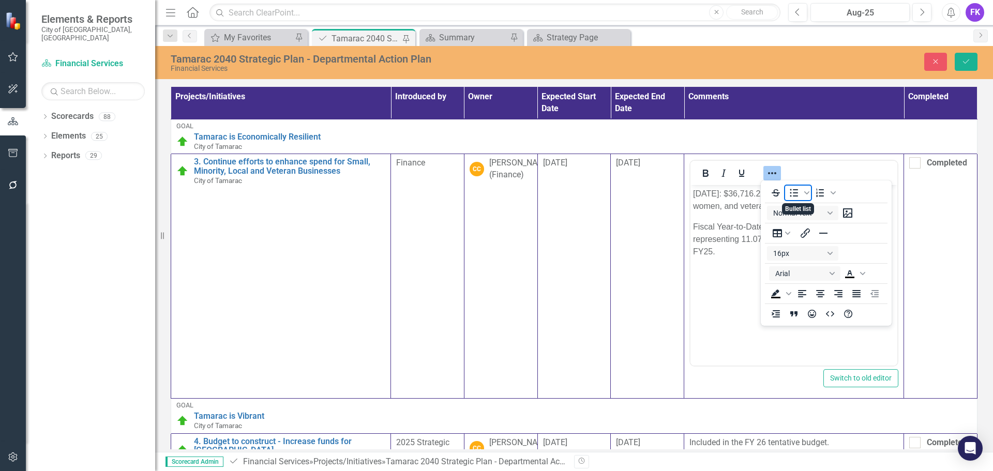
click at [792, 195] on icon "Bullet list" at bounding box center [794, 193] width 12 height 12
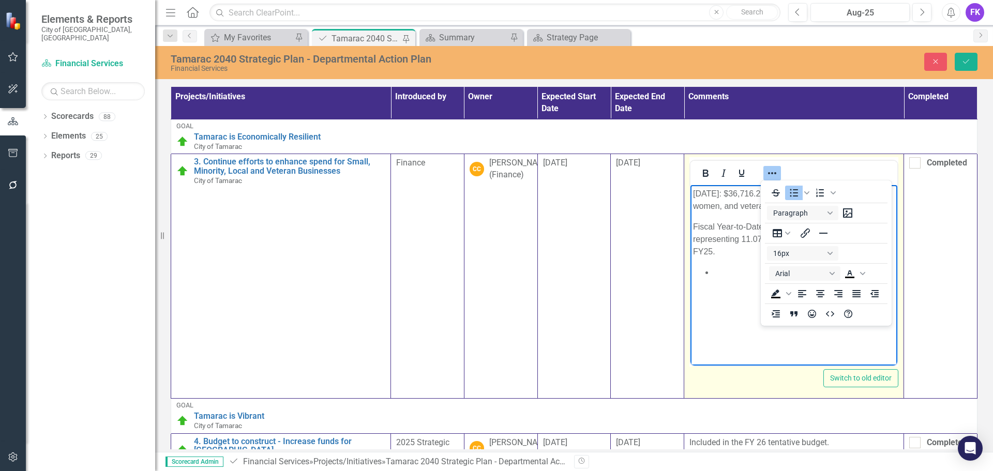
click at [715, 274] on li "Rich Text Area. Press ALT-0 for help." at bounding box center [804, 272] width 181 height 12
click at [757, 287] on li "TOTAL LOCAL, CBE, M/WBE & VETERAN SPEND:" at bounding box center [804, 278] width 181 height 25
click at [752, 283] on strong "$ 3,474,195.37" at bounding box center [779, 284] width 69 height 9
drag, startPoint x: 753, startPoint y: 285, endPoint x: 706, endPoint y: 274, distance: 47.9
click at [714, 274] on li "TOTAL LOCAL, CBE, M/WBE & VETERAN SPEND: $ 3,474,195.37" at bounding box center [804, 278] width 181 height 25
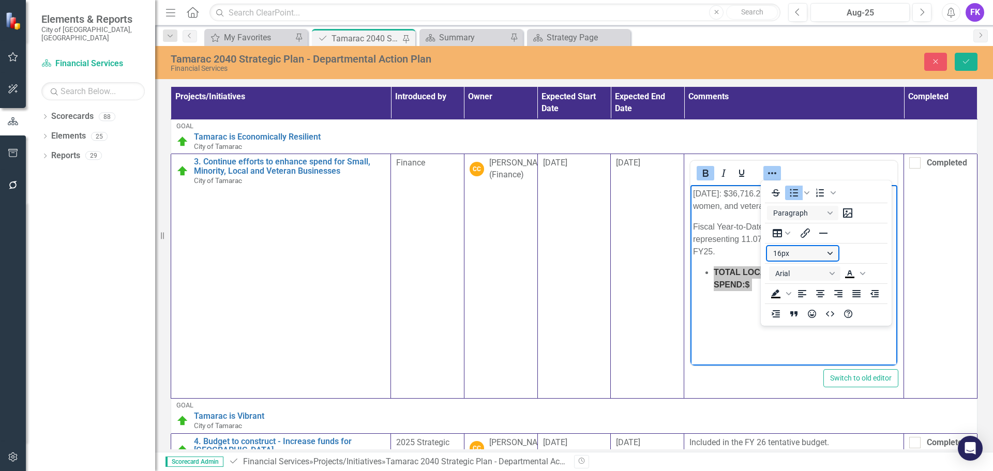
click at [798, 254] on button "16px" at bounding box center [802, 253] width 71 height 14
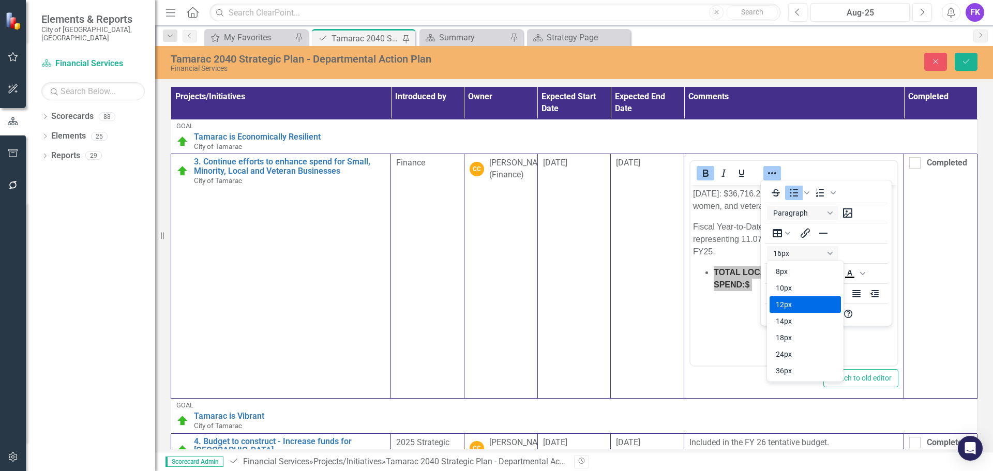
click at [791, 304] on div "12px" at bounding box center [798, 304] width 44 height 12
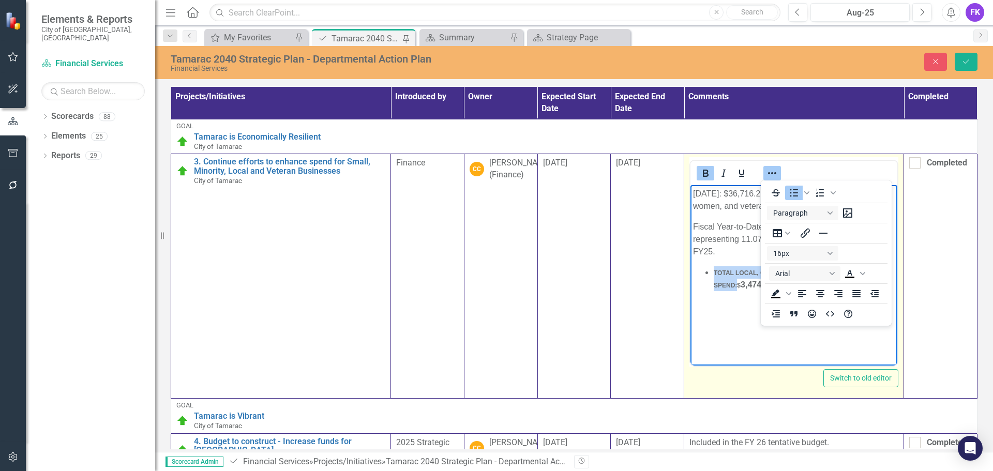
drag, startPoint x: 710, startPoint y: 286, endPoint x: 761, endPoint y: 286, distance: 50.7
click at [761, 286] on ul "TOTAL LOCAL, CBE, M/WBE & VETERAN SPEND: $ 3,474,195.37" at bounding box center [794, 278] width 202 height 25
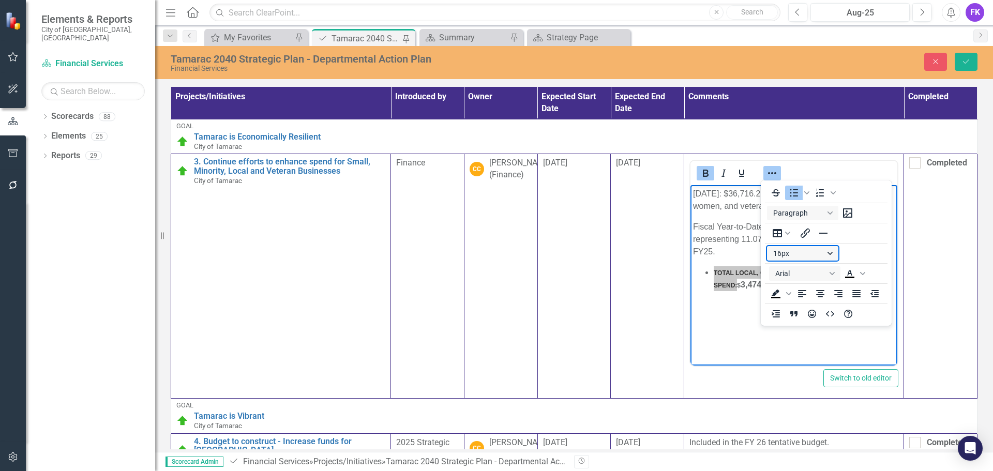
click at [790, 257] on button "16px" at bounding box center [802, 253] width 71 height 14
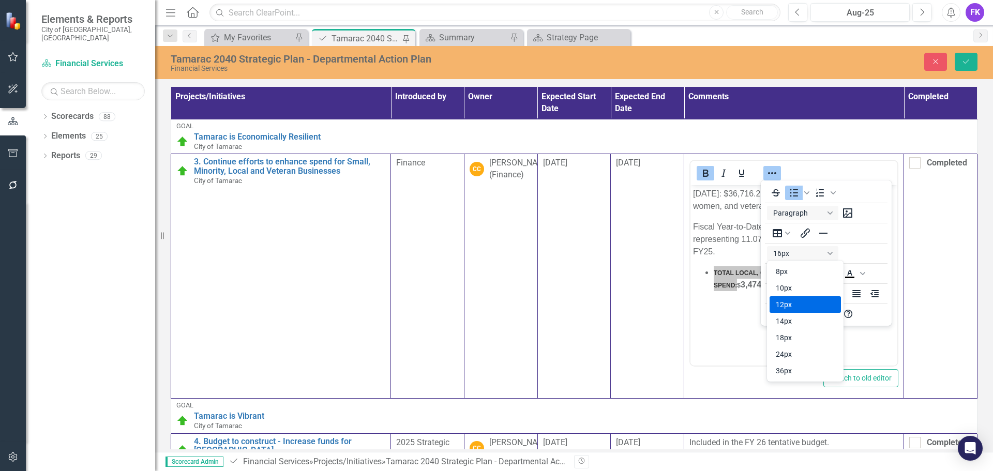
drag, startPoint x: 781, startPoint y: 306, endPoint x: 775, endPoint y: 304, distance: 6.4
click at [781, 305] on div "12px" at bounding box center [798, 304] width 44 height 12
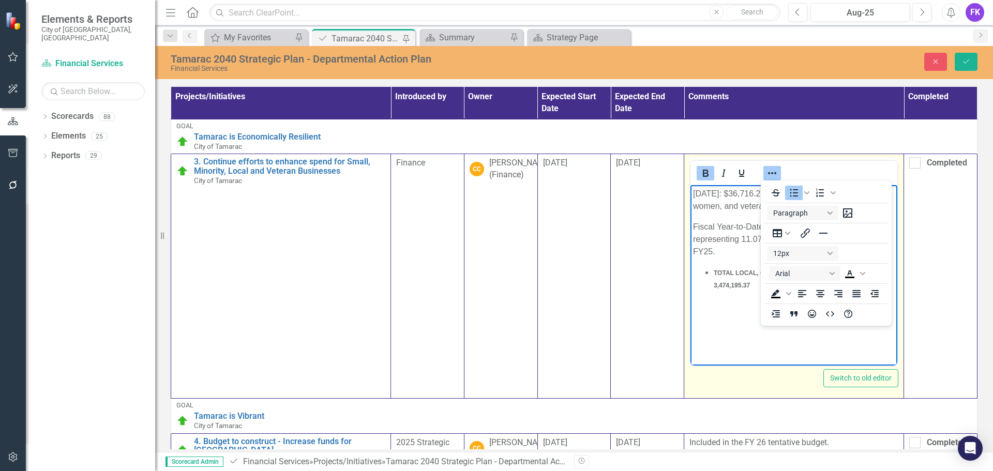
click at [725, 305] on body "[DATE]: $36,716.28 awarded to small, minority, local, women, and veteran-owned …" at bounding box center [793, 262] width 207 height 155
drag, startPoint x: 753, startPoint y: 282, endPoint x: 762, endPoint y: 286, distance: 9.3
click at [753, 282] on li "TOTAL LOCAL, CBE, M/WBE & VETERAN SPEND: $ 3,474,195.37" at bounding box center [804, 278] width 181 height 25
click at [770, 171] on icon "Reveal or hide additional toolbar items" at bounding box center [772, 173] width 12 height 12
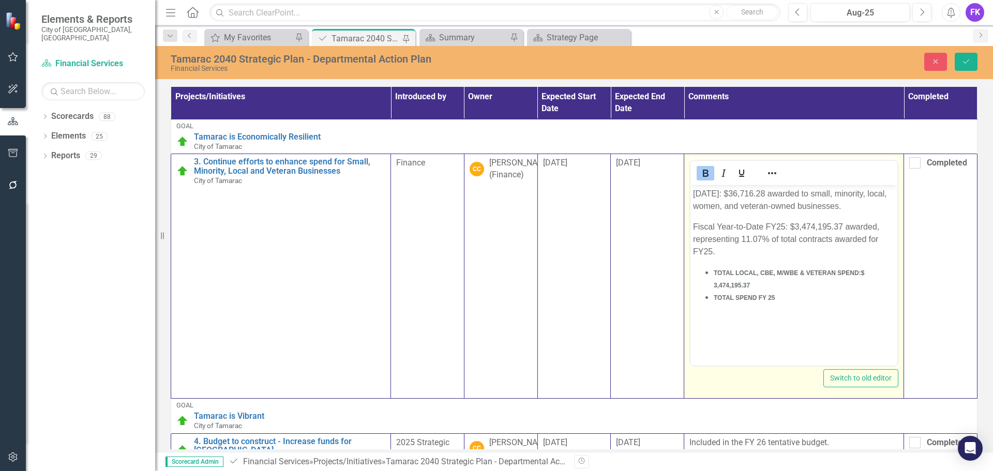
click at [796, 300] on li "TOTAL SPEND FY 25" at bounding box center [804, 297] width 181 height 12
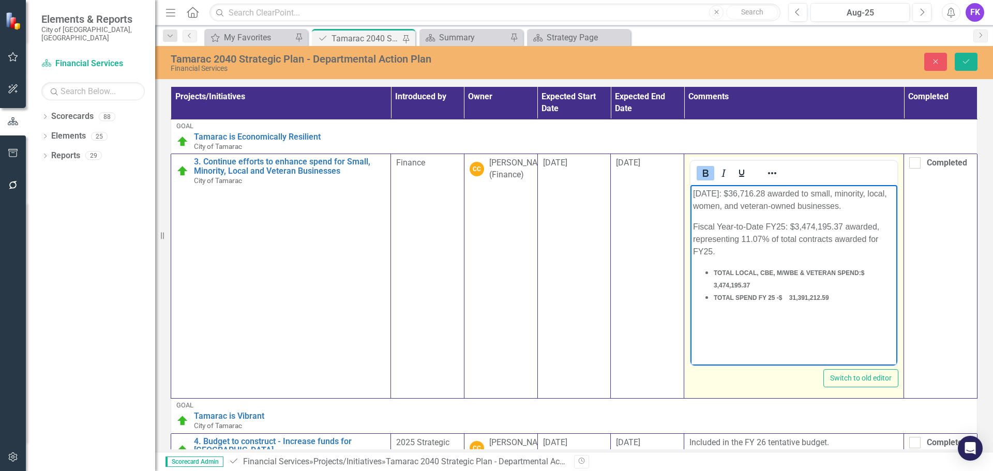
click at [790, 298] on span "TOTAL SPEND FY 25 - $ 31,391,212.59" at bounding box center [771, 297] width 115 height 7
click at [714, 286] on span "3,474,195.37" at bounding box center [732, 285] width 36 height 7
drag, startPoint x: 860, startPoint y: 269, endPoint x: 878, endPoint y: 267, distance: 17.2
click at [865, 269] on span "$" at bounding box center [863, 272] width 4 height 7
click at [860, 269] on strong "TOTAL LOCAL, CBE, M/WBE & VETERAN SPEND:" at bounding box center [787, 272] width 147 height 7
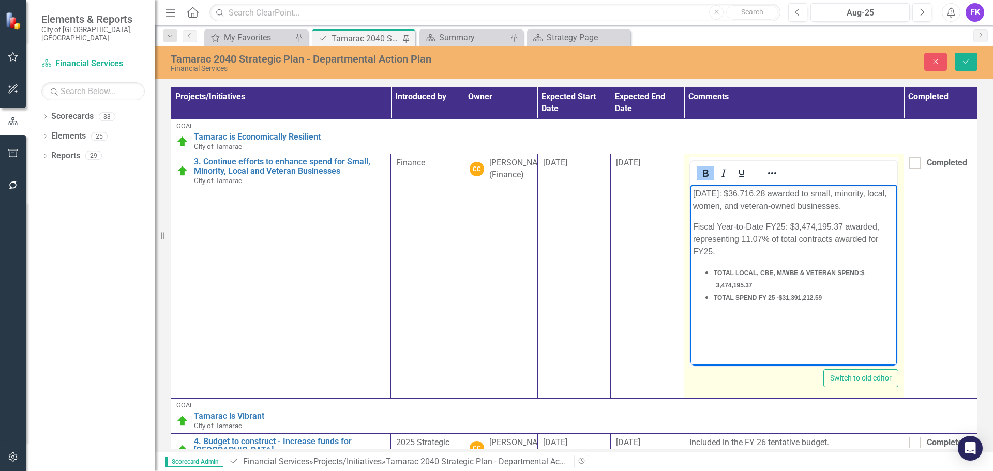
click at [831, 298] on li "TOTAL SPEND FY 25 - $31,391,212.59" at bounding box center [804, 297] width 181 height 12
click at [723, 311] on li "Rich Text Area. Press ALT-0 for help." at bounding box center [804, 310] width 181 height 12
click at [801, 312] on li "% Of CBE Vendor Spend -" at bounding box center [804, 310] width 181 height 12
click at [720, 322] on li "Rich Text Area. Press ALT-0 for help." at bounding box center [804, 322] width 181 height 12
click at [834, 323] on li "% of Tamarac Local Vendor Spend -" at bounding box center [804, 322] width 181 height 12
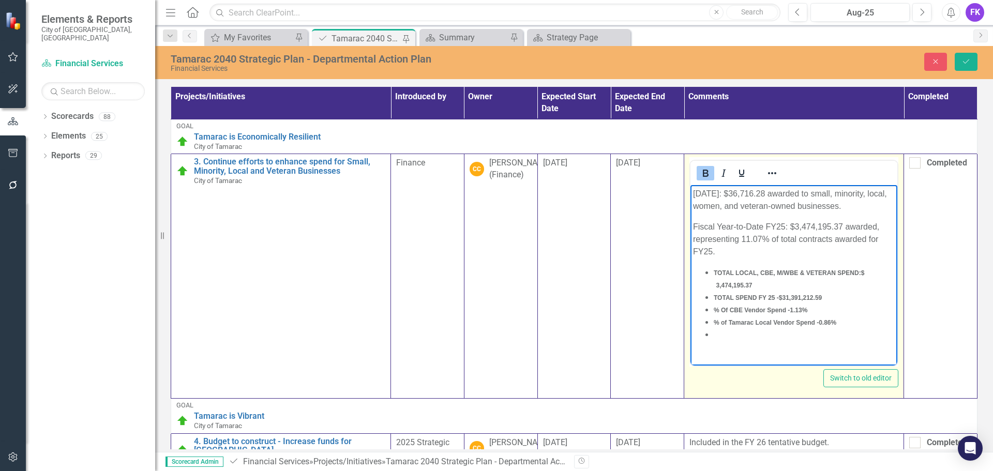
click at [721, 339] on li "Rich Text Area. Press ALT-0 for help." at bounding box center [804, 334] width 181 height 12
click at [718, 346] on li "Rich Text Area. Press ALT-0 for help." at bounding box center [804, 347] width 181 height 12
click at [826, 347] on li "% of MBE Awarded Vendor Spend -" at bounding box center [804, 347] width 181 height 12
click at [736, 360] on li "Rich Text Area. Press ALT-0 for help." at bounding box center [804, 359] width 181 height 12
click at [824, 358] on li "% of WBE Awarded Vendor Spend -" at bounding box center [804, 359] width 181 height 12
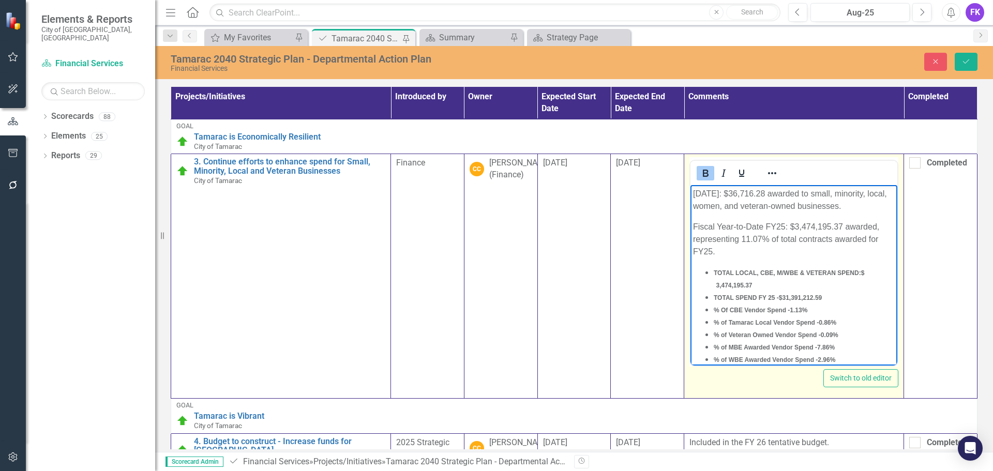
scroll to position [11, 0]
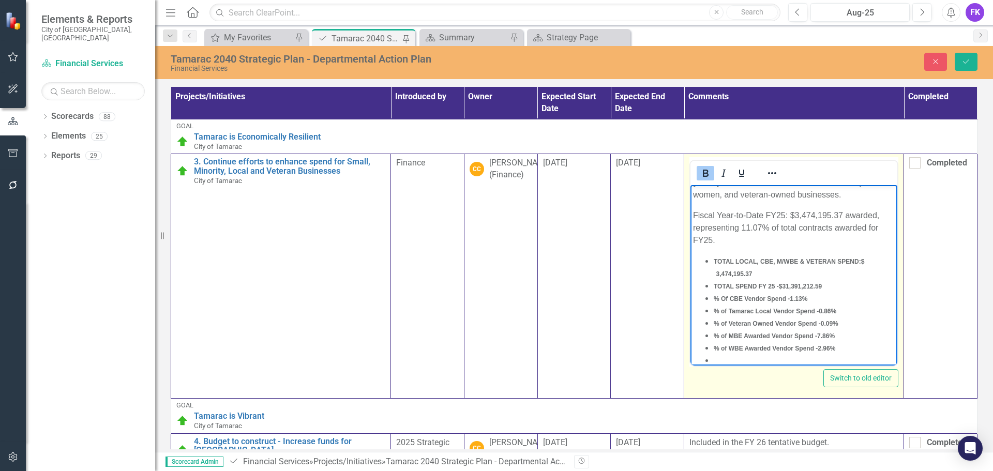
click at [718, 358] on li "Rich Text Area. Press ALT-0 for help." at bounding box center [804, 360] width 181 height 12
click at [769, 360] on li "Total Percent -" at bounding box center [804, 360] width 181 height 12
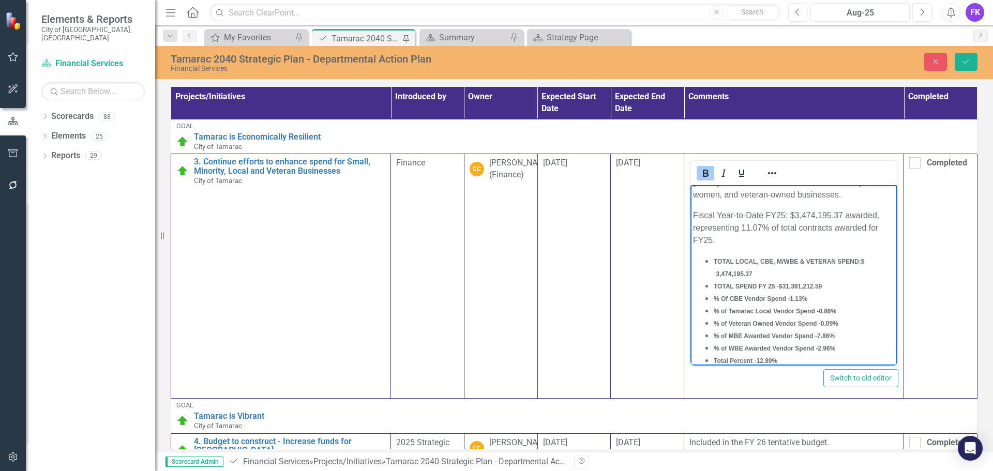
scroll to position [24, 0]
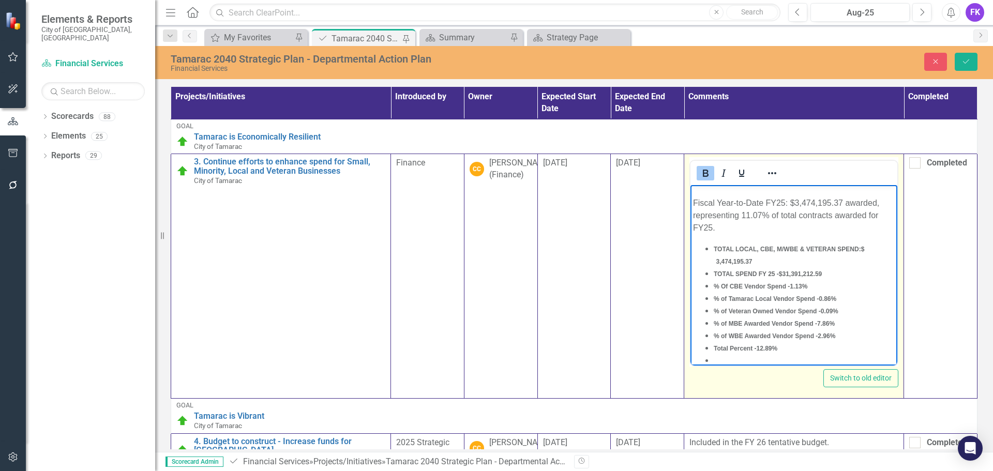
click at [718, 357] on li "Rich Text Area. Press ALT-0 for help." at bounding box center [804, 360] width 181 height 12
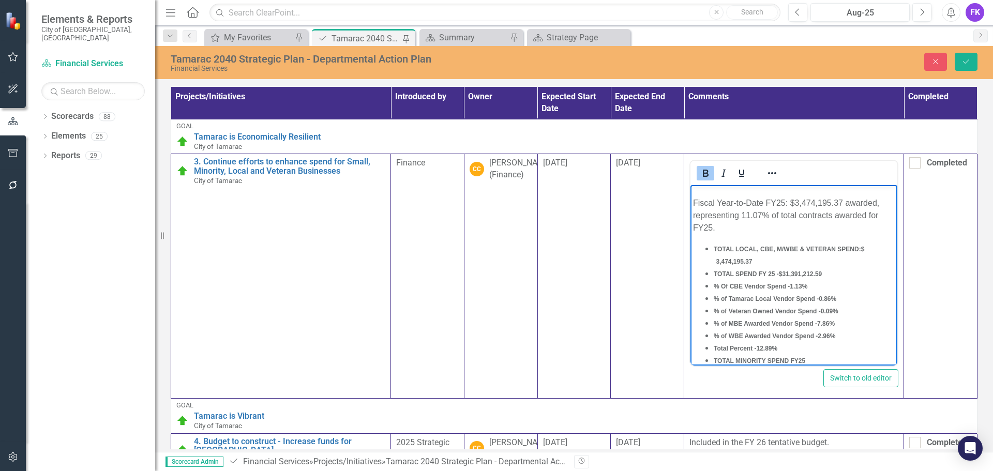
click at [713, 360] on ul "TOTAL LOCAL, CBE, M/WBE & VETERAN SPEND: $ 3,474,195.37 TOTAL SPEND FY 25 - $31…" at bounding box center [794, 305] width 202 height 124
click at [770, 173] on icon "Reveal or hide additional toolbar items" at bounding box center [772, 173] width 8 height 2
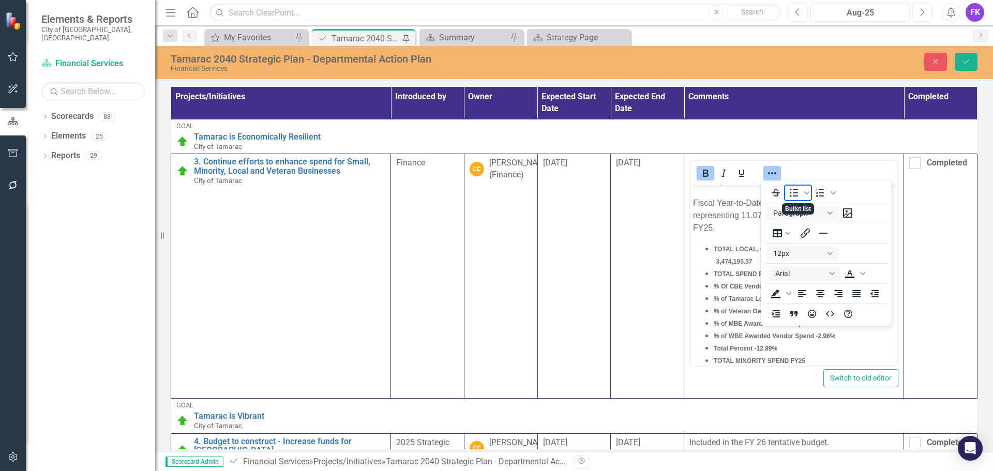
click at [792, 193] on icon "Bullet list" at bounding box center [794, 193] width 12 height 12
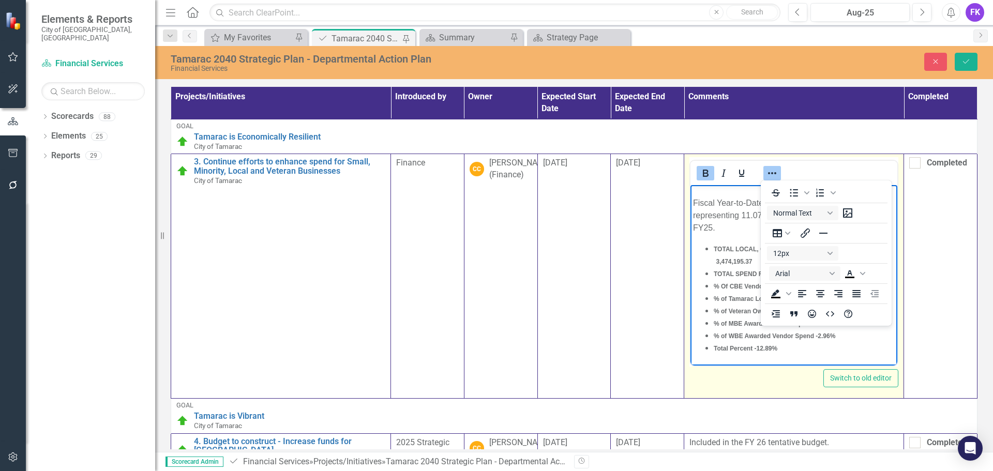
click at [718, 357] on body "[DATE]: $36,716.28 awarded to small, minority, local, women, and veteran-owned …" at bounding box center [793, 273] width 207 height 224
click at [797, 351] on li "Total Percent - 12.89%" at bounding box center [804, 348] width 181 height 12
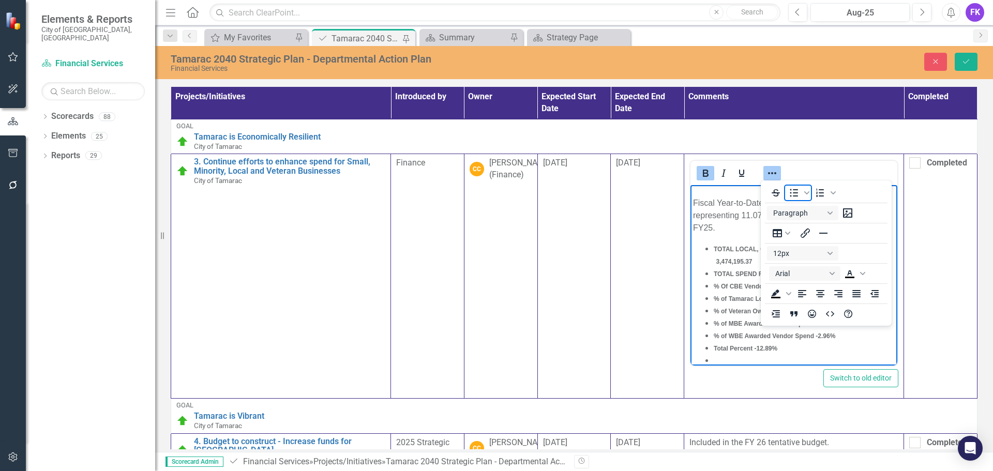
click at [797, 193] on icon "Bullet list" at bounding box center [794, 193] width 8 height 8
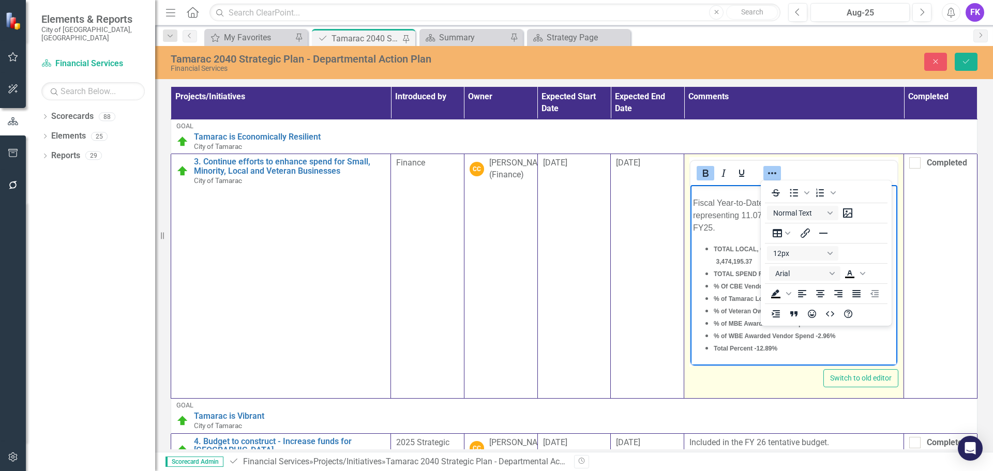
click at [736, 356] on body "[DATE]: $36,716.28 awarded to small, minority, local, women, and veteran-owned …" at bounding box center [793, 283] width 207 height 245
drag, startPoint x: 793, startPoint y: 361, endPoint x: 786, endPoint y: 346, distance: 16.2
click at [786, 346] on body "[DATE]: $36,716.28 awarded to small, minority, local, women, and veteran-owned …" at bounding box center [793, 242] width 207 height 245
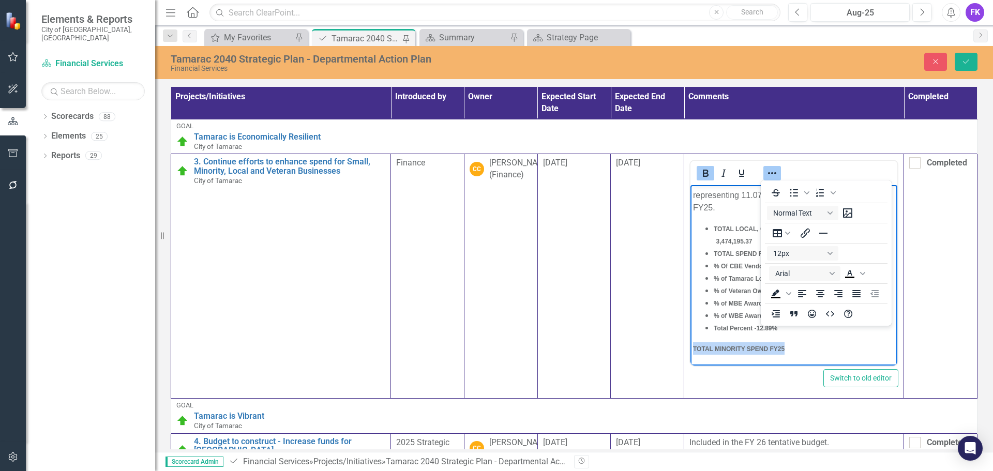
drag, startPoint x: 788, startPoint y: 349, endPoint x: 686, endPoint y: 339, distance: 102.4
click at [690, 339] on html "[DATE]: $36,716.28 awarded to small, minority, local, women, and veteran-owned …" at bounding box center [793, 253] width 207 height 224
drag, startPoint x: 737, startPoint y: 172, endPoint x: 729, endPoint y: 179, distance: 10.7
click at [738, 171] on icon "Underline" at bounding box center [741, 173] width 12 height 12
click at [804, 344] on p "TOTAL MINORITY SPEND FY25" at bounding box center [794, 348] width 202 height 12
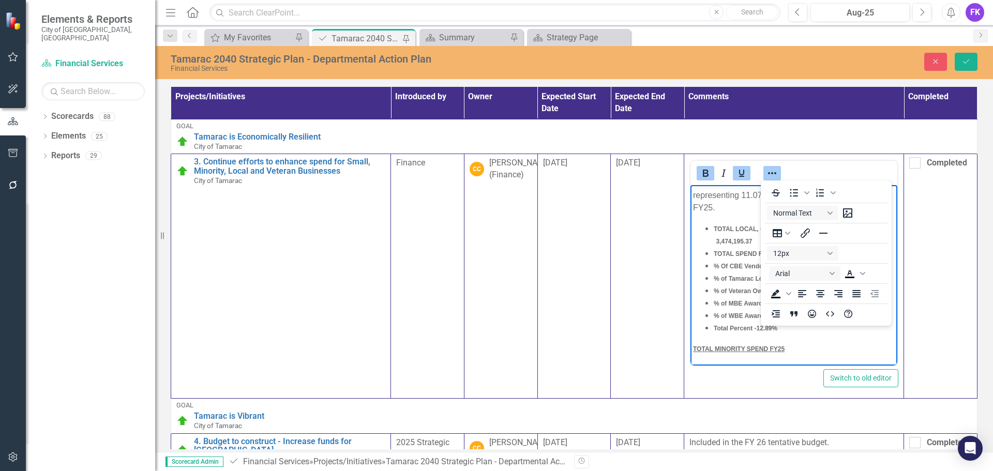
scroll to position [65, 0]
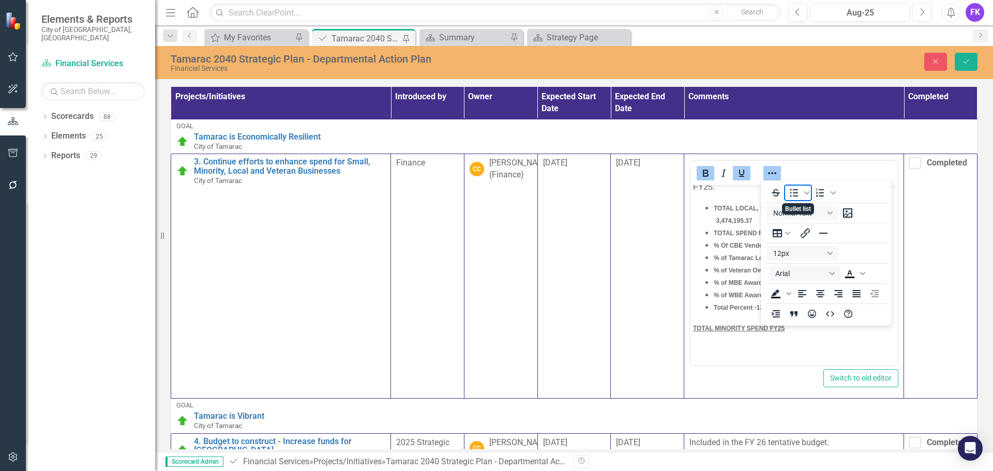
click at [794, 194] on icon "Bullet list" at bounding box center [794, 193] width 12 height 12
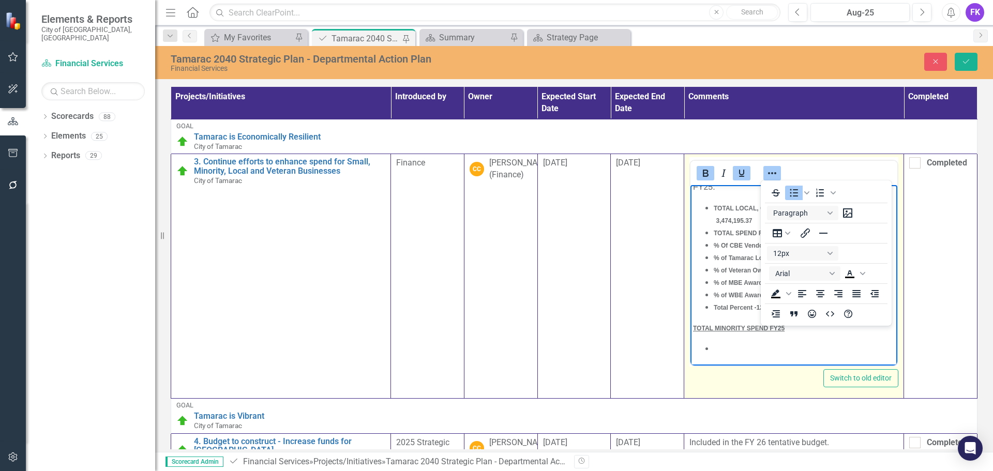
click at [735, 353] on li "Rich Text Area. Press ALT-0 for help." at bounding box center [804, 348] width 181 height 12
drag, startPoint x: 789, startPoint y: 351, endPoint x: 715, endPoint y: 347, distance: 73.5
click at [715, 347] on li "% Minority Asian Spend" at bounding box center [804, 348] width 181 height 12
click at [697, 174] on button "Bold" at bounding box center [706, 173] width 18 height 14
click at [739, 174] on icon "Underline" at bounding box center [741, 173] width 5 height 7
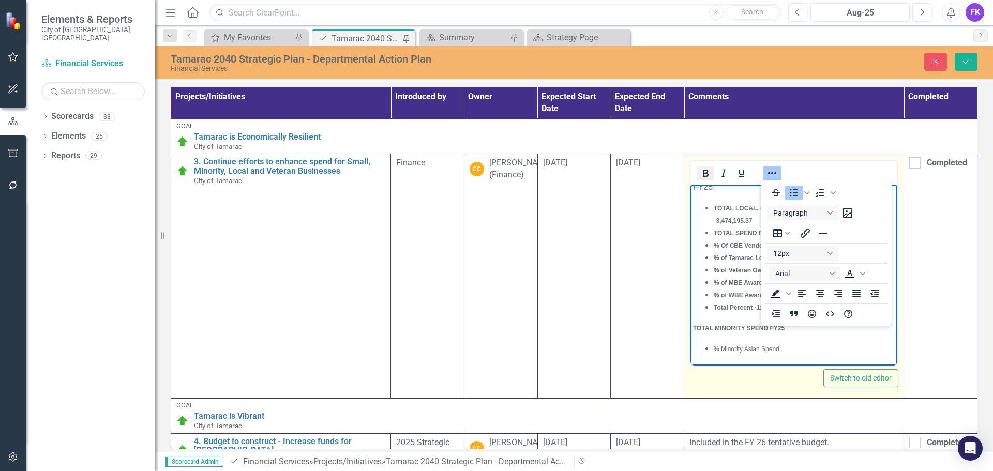
click at [700, 171] on icon "Bold" at bounding box center [705, 173] width 12 height 12
click at [807, 350] on li "% Minority Asian Spend" at bounding box center [804, 348] width 181 height 12
click at [795, 349] on li "% Minority Asian Spend -" at bounding box center [804, 348] width 181 height 12
click at [729, 361] on li "Rich Text Area. Press ALT-0 for help." at bounding box center [804, 360] width 181 height 12
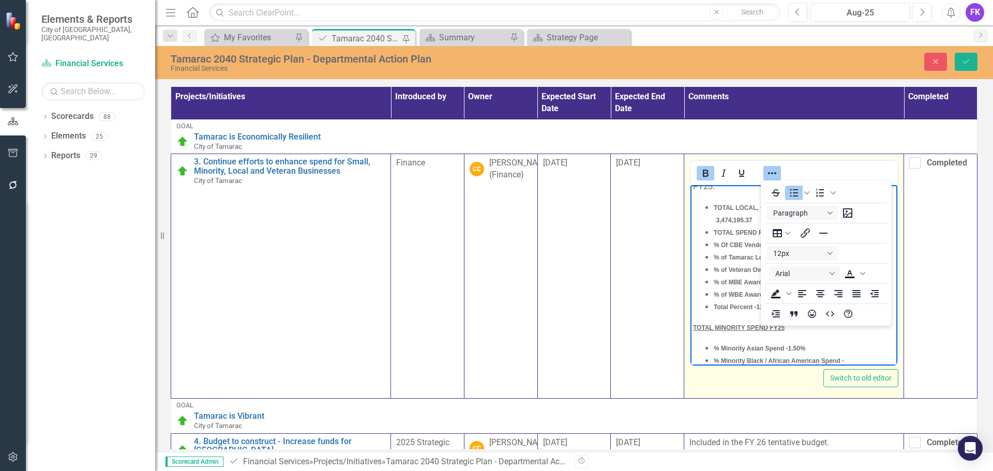
click at [858, 360] on li "% Minority Black / African American Spend -" at bounding box center [804, 360] width 181 height 12
click at [720, 361] on li "Rich Text Area. Press ALT-0 for help." at bounding box center [804, 360] width 181 height 12
click at [803, 361] on li "% Minority Hispanic Spend -" at bounding box center [804, 360] width 181 height 12
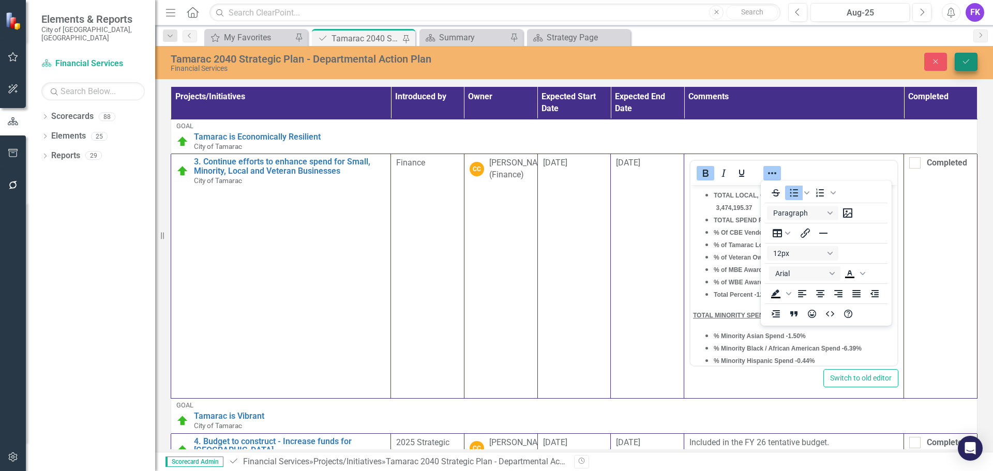
click at [966, 61] on icon "Save" at bounding box center [965, 61] width 9 height 7
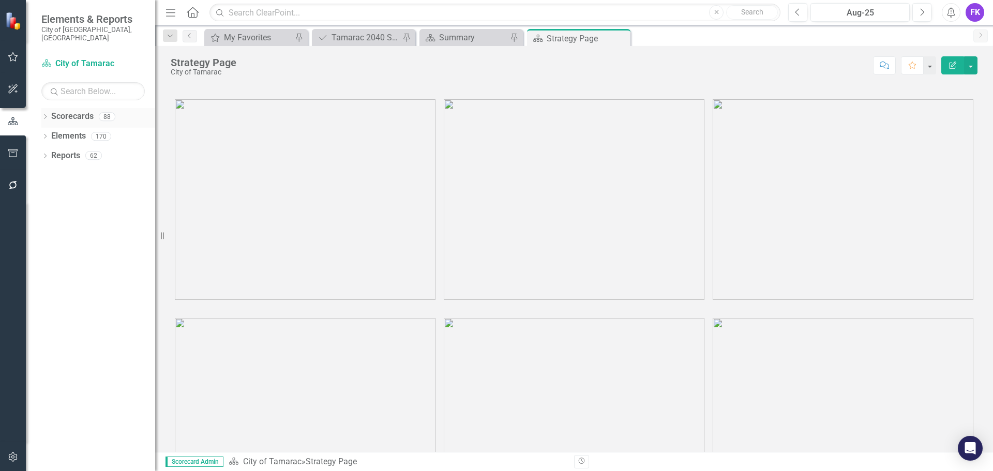
click at [76, 111] on link "Scorecards" at bounding box center [72, 117] width 42 height 12
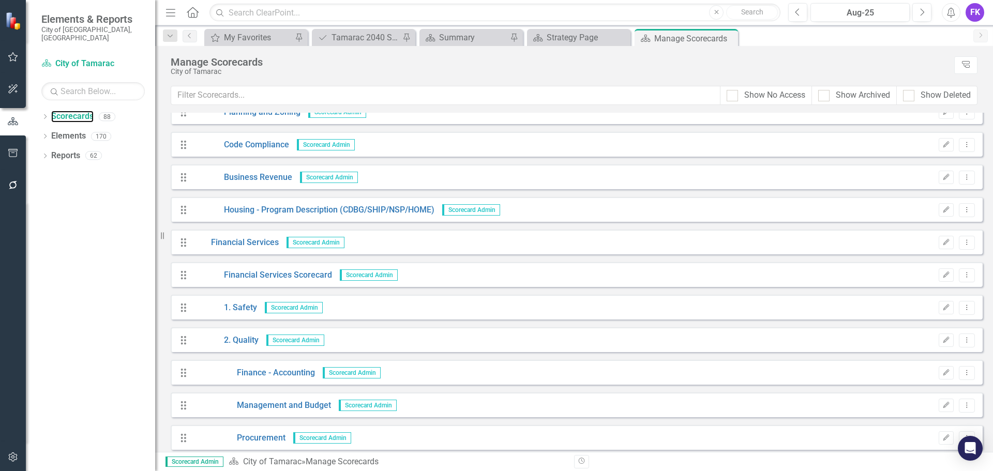
scroll to position [569, 0]
click at [255, 244] on link "Financial Services" at bounding box center [236, 241] width 86 height 12
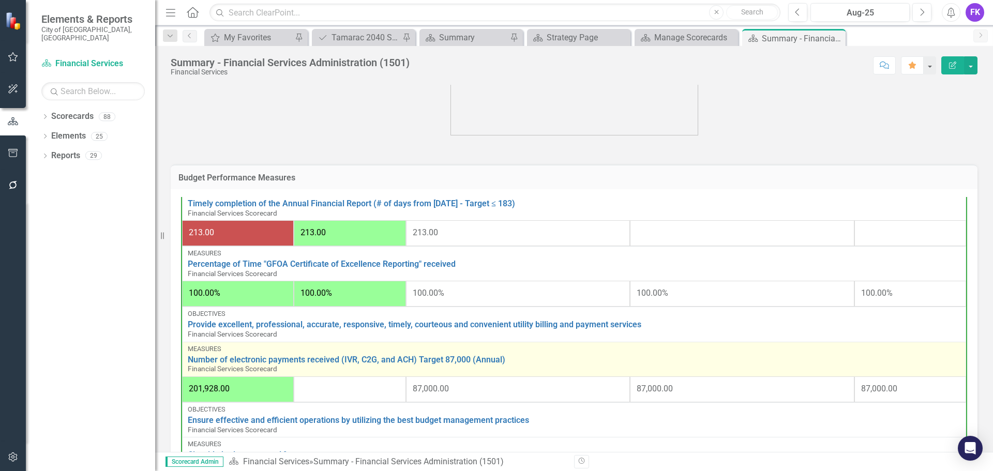
scroll to position [672, 0]
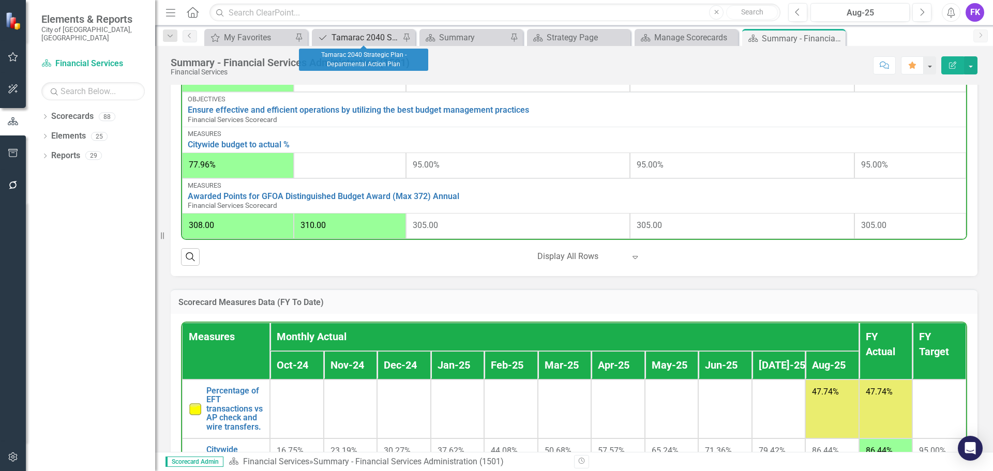
click at [351, 38] on div "Tamarac 2040 Strategic Plan - Departmental Action Plan" at bounding box center [365, 37] width 68 height 13
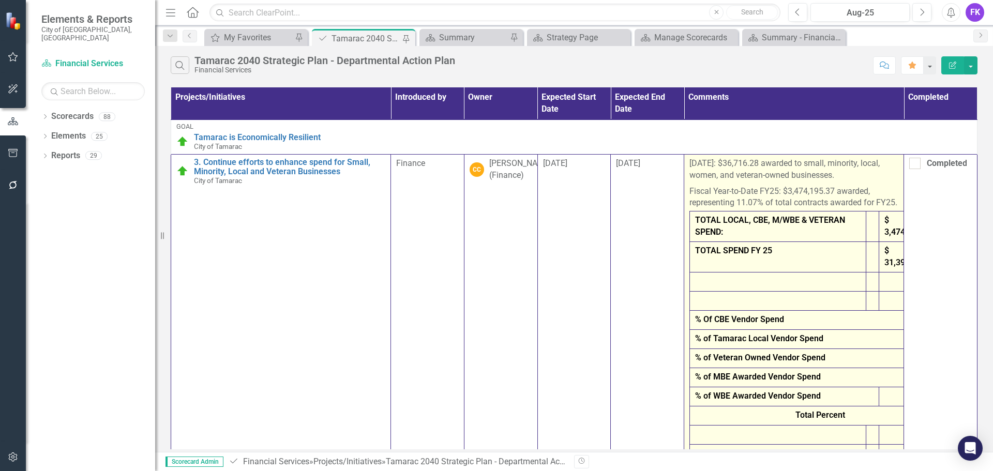
click at [763, 233] on strong "TOTAL LOCAL, CBE, M/WBE & VETERAN SPEND:" at bounding box center [770, 226] width 150 height 22
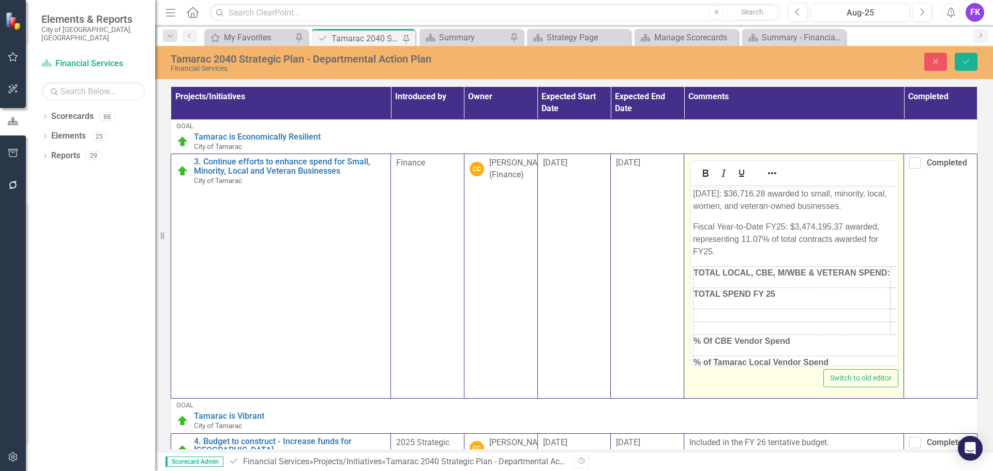
click at [718, 271] on strong "TOTAL LOCAL, CBE, M/WBE & VETERAN SPEND:" at bounding box center [791, 272] width 196 height 9
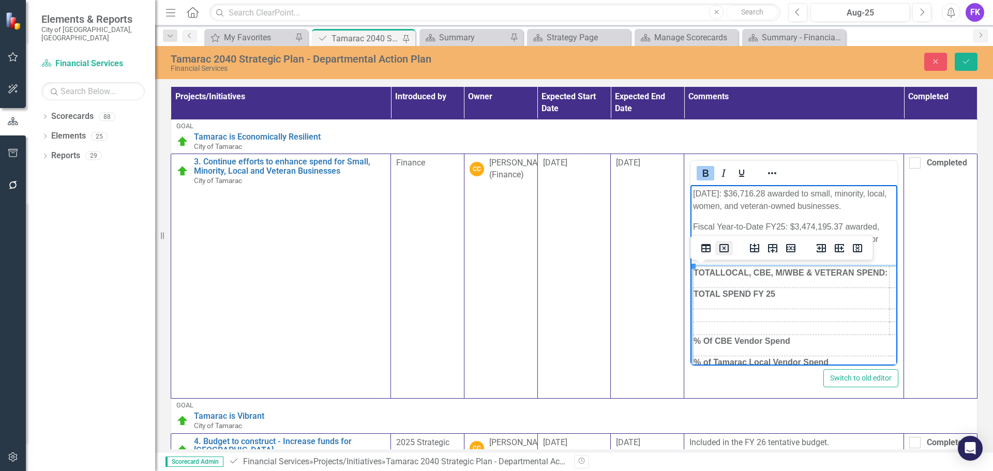
click at [722, 248] on icon "Delete table" at bounding box center [724, 248] width 12 height 12
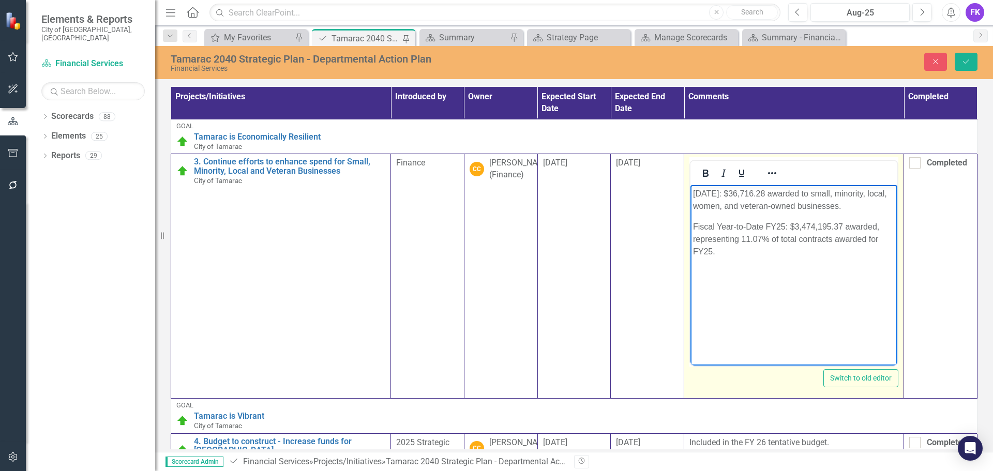
click at [693, 275] on p "Rich Text Area. Press ALT-0 for help." at bounding box center [794, 272] width 202 height 12
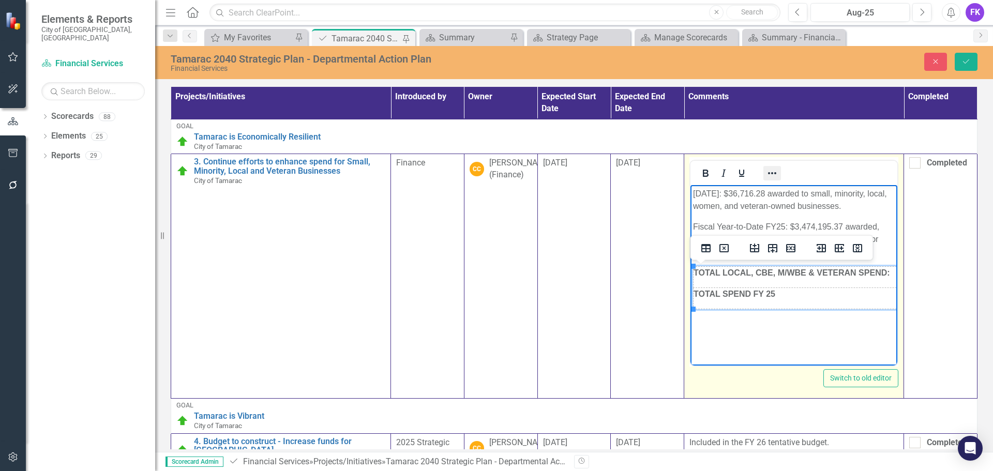
click at [767, 176] on icon "Reveal or hide additional toolbar items" at bounding box center [772, 173] width 12 height 12
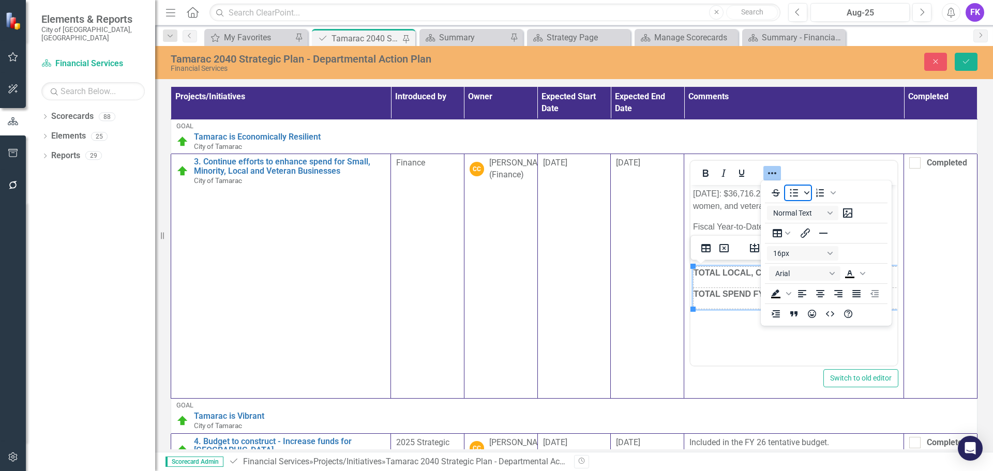
click at [804, 194] on span "Bullet list" at bounding box center [807, 193] width 8 height 14
click at [802, 218] on div "Default" at bounding box center [804, 219] width 29 height 29
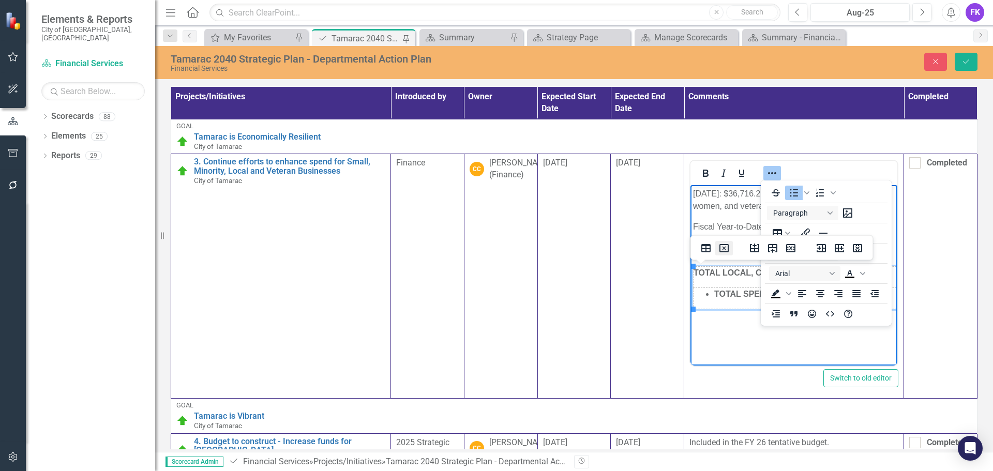
click at [727, 249] on icon "Delete table" at bounding box center [724, 248] width 12 height 12
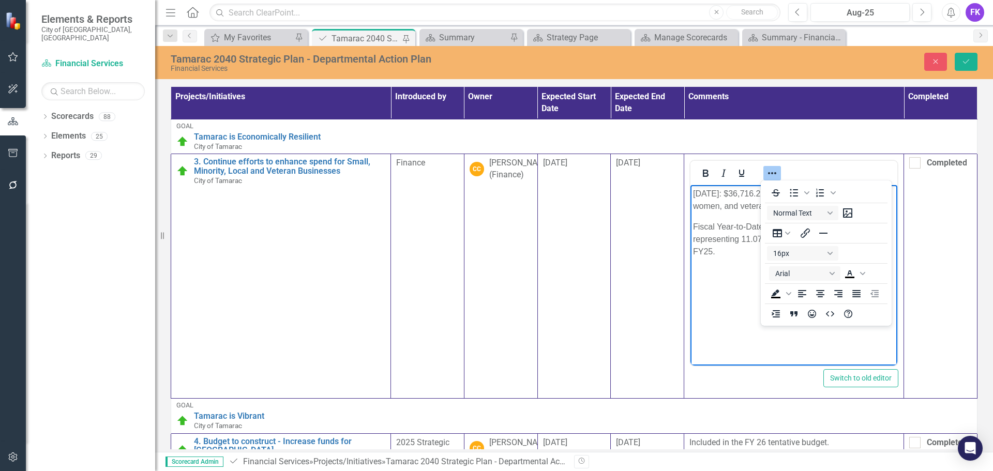
click at [705, 268] on p "Rich Text Area. Press ALT-0 for help." at bounding box center [794, 272] width 202 height 12
drag, startPoint x: 693, startPoint y: 270, endPoint x: 1469, endPoint y: 456, distance: 798.0
click at [781, 270] on strong "TOTAL LOCAL, CBE, M/WBE & VETERAN SPEND:" at bounding box center [791, 272] width 196 height 9
click at [798, 256] on button "16px" at bounding box center [802, 253] width 71 height 14
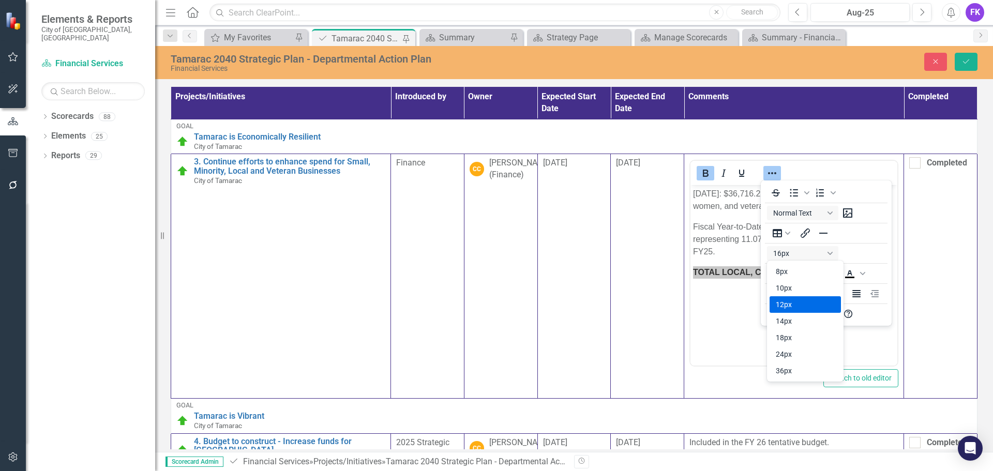
click at [795, 302] on div "12px" at bounding box center [798, 304] width 44 height 12
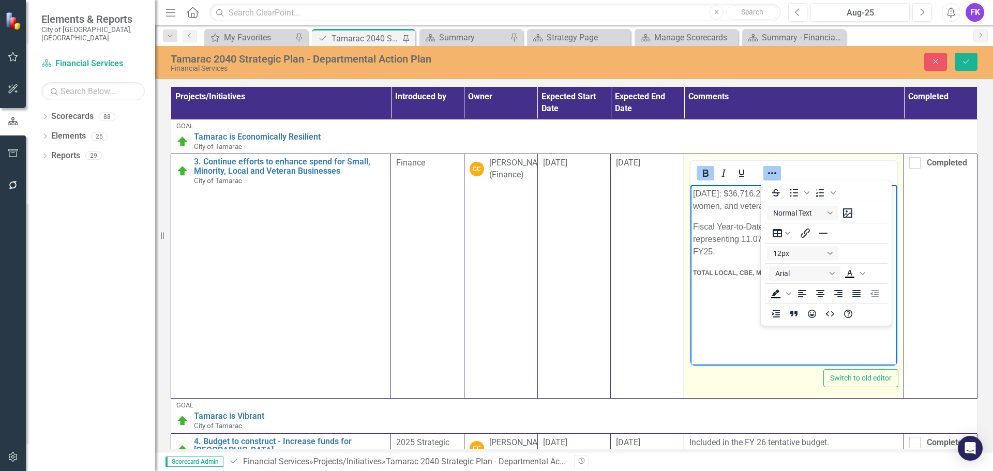
click at [742, 327] on body "August 2025: $36,716.28 awarded to small, minority, local, women, and veteran-o…" at bounding box center [793, 262] width 207 height 155
click at [768, 172] on icon "Reveal or hide additional toolbar items" at bounding box center [772, 173] width 12 height 12
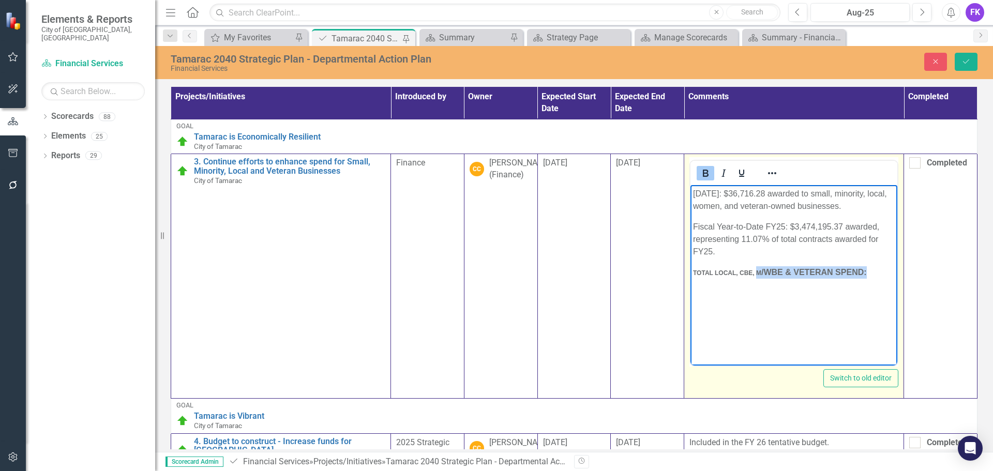
drag, startPoint x: 870, startPoint y: 273, endPoint x: 757, endPoint y: 270, distance: 113.3
click at [757, 270] on p "TOTAL LOCAL, CBE, M /WBE & VETERAN SPEND:" at bounding box center [794, 272] width 202 height 12
click at [768, 173] on icon "Reveal or hide additional toolbar items" at bounding box center [772, 173] width 12 height 12
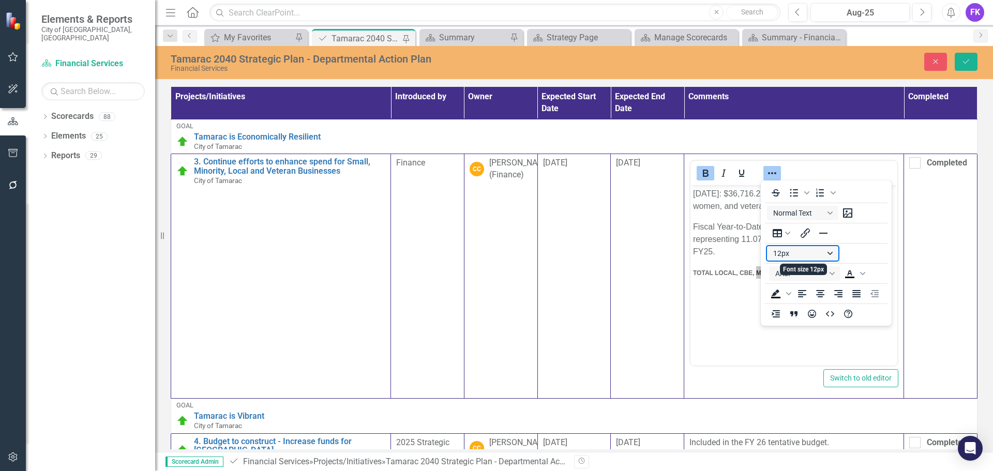
click at [805, 255] on button "12px" at bounding box center [802, 253] width 71 height 14
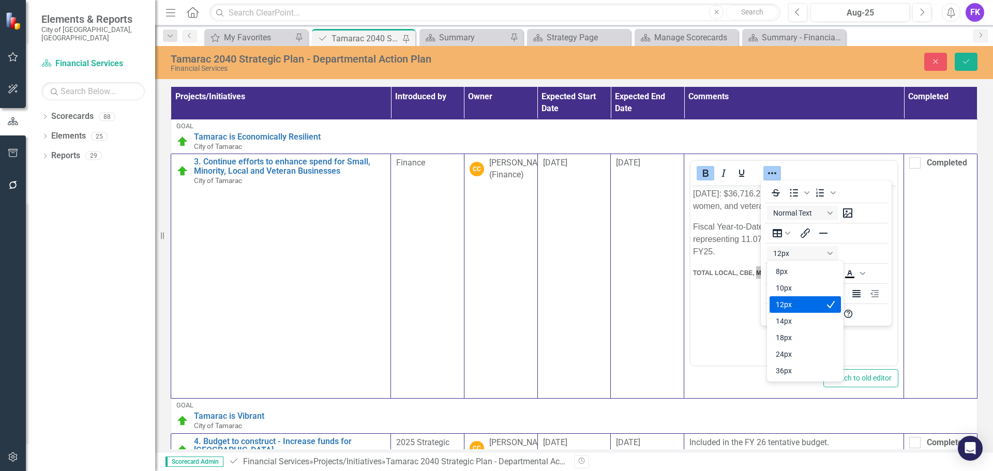
click at [781, 306] on div "12px" at bounding box center [798, 304] width 44 height 12
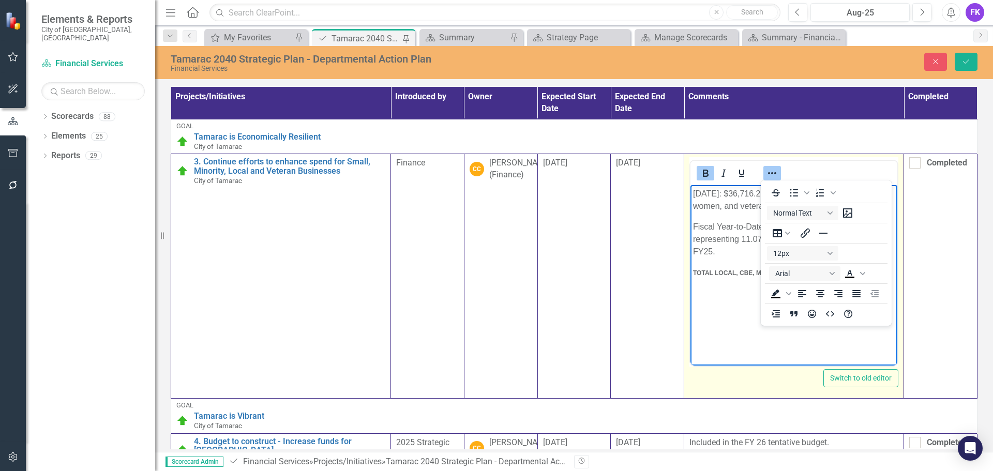
click at [748, 317] on body "August 2025: $36,716.28 awarded to small, minority, local, women, and veteran-o…" at bounding box center [793, 262] width 207 height 155
click at [693, 271] on span "TOTAL LOCAL, CBE, M /WBE & VETERAN SPEND:" at bounding box center [766, 272] width 147 height 7
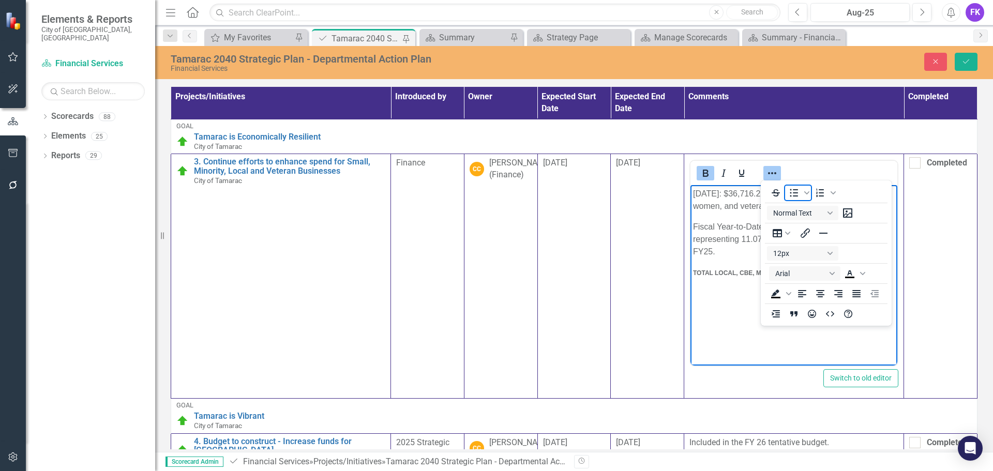
click at [796, 193] on icon "Bullet list" at bounding box center [794, 193] width 8 height 8
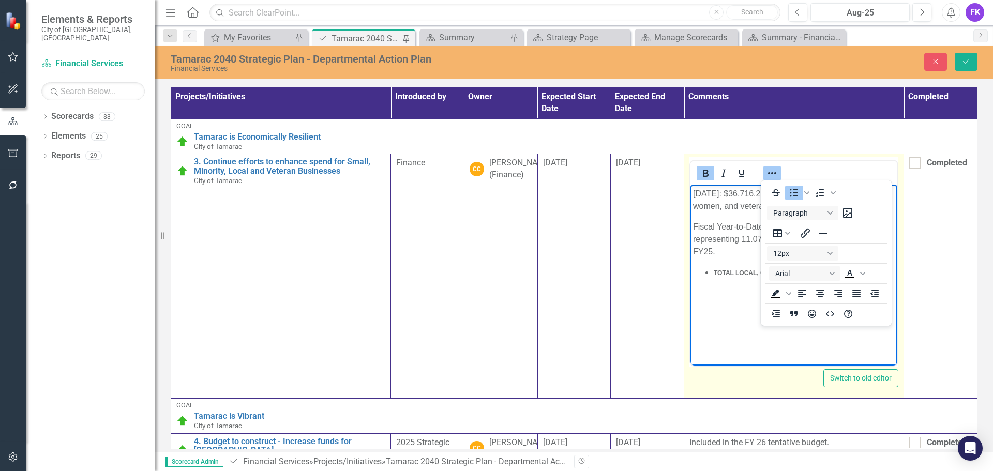
click at [725, 294] on body "August 2025: $36,716.28 awarded to small, minority, local, women, and veteran-o…" at bounding box center [793, 262] width 207 height 155
click at [735, 322] on body "August 2025: $36,716.28 awarded to small, minority, local, women, and veteran-o…" at bounding box center [793, 262] width 207 height 155
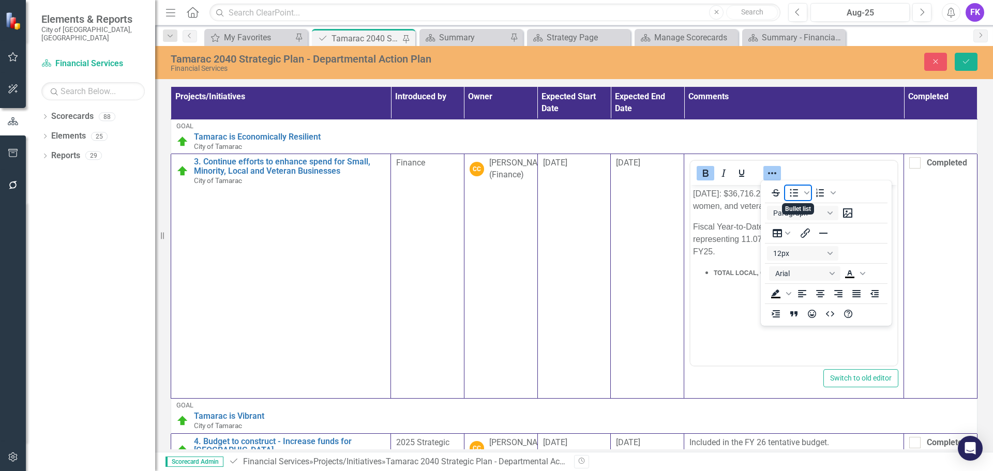
click at [800, 194] on span "Bullet list" at bounding box center [794, 193] width 18 height 14
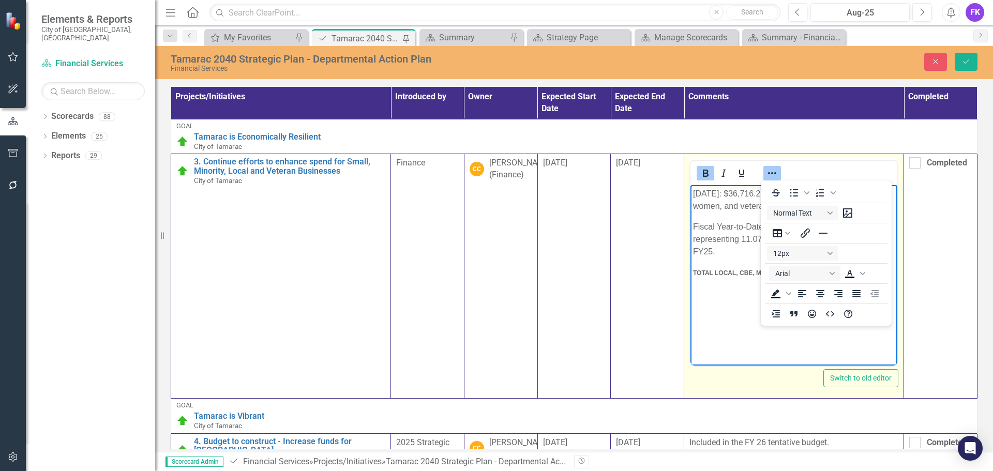
click at [745, 279] on body "August 2025: $36,716.28 awarded to small, minority, local, women, and veteran-o…" at bounding box center [793, 262] width 207 height 155
click at [737, 276] on span "TOTAL LOCAL, CBE, M /WBE & VETERAN SPEND:" at bounding box center [766, 272] width 147 height 7
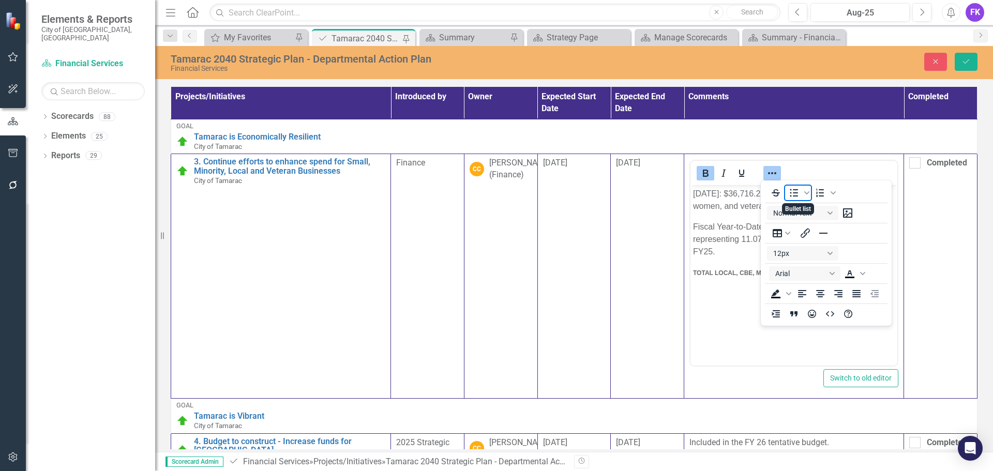
click at [789, 194] on icon "Bullet list" at bounding box center [794, 193] width 12 height 12
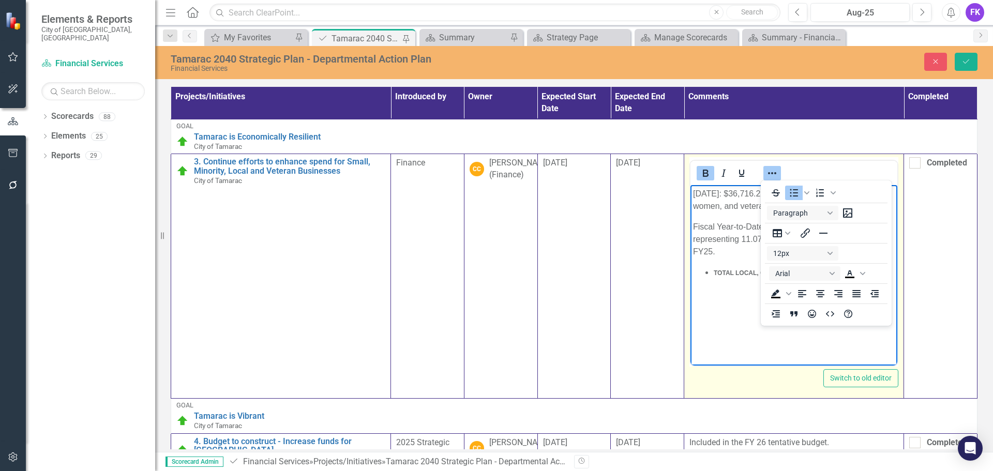
click at [716, 310] on body "August 2025: $36,716.28 awarded to small, minority, local, women, and veteran-o…" at bounding box center [793, 262] width 207 height 155
click at [769, 173] on icon "Reveal or hide additional toolbar items" at bounding box center [772, 173] width 8 height 2
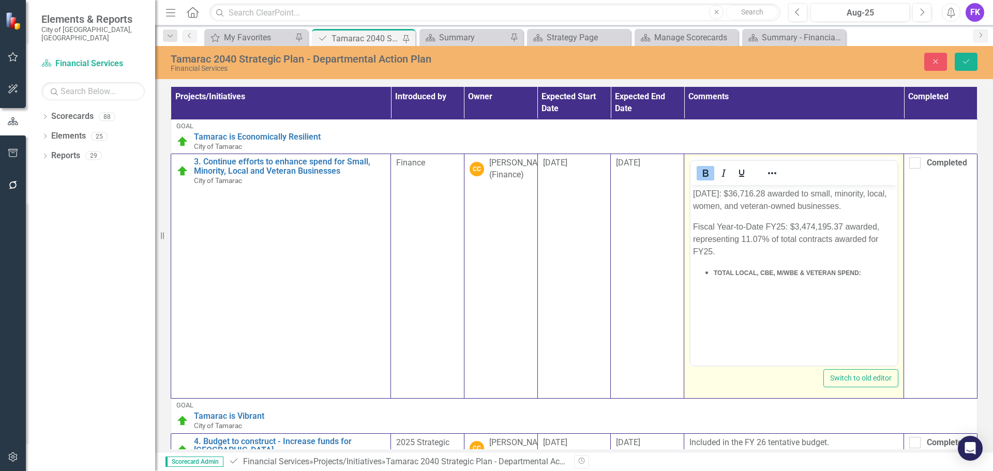
click at [871, 273] on li "TOTAL LOCAL, CBE, M /WBE & VETERAN SPEND:" at bounding box center [804, 272] width 181 height 12
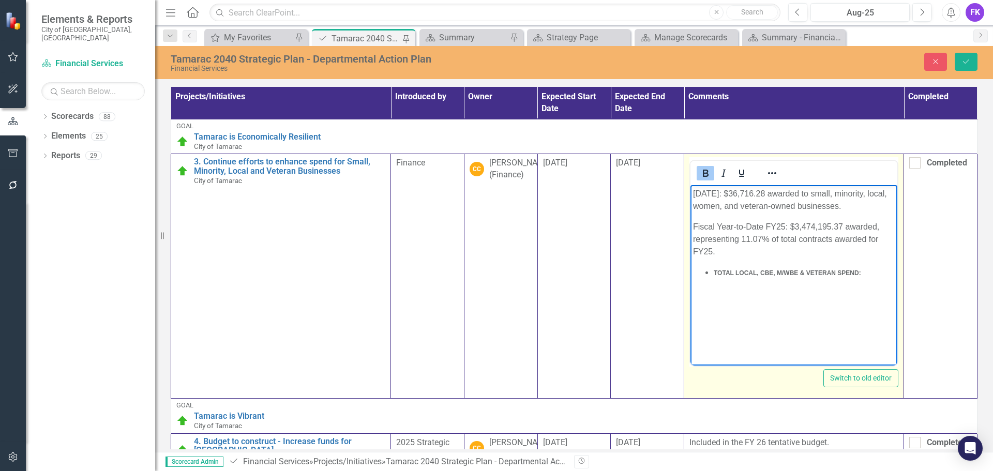
click at [864, 274] on li "TOTAL LOCAL, CBE, M /WBE & VETERAN SPEND:" at bounding box center [804, 272] width 181 height 12
click at [720, 300] on li "Rich Text Area. Press ALT-0 for help." at bounding box center [804, 297] width 181 height 12
click at [806, 298] on li "TOTAL SPEND FY 25 -" at bounding box center [804, 297] width 181 height 12
click at [803, 309] on li "% Of CBE Vendor Spend-" at bounding box center [804, 310] width 181 height 12
click at [720, 320] on li "Rich Text Area. Press ALT-0 for help." at bounding box center [804, 322] width 181 height 12
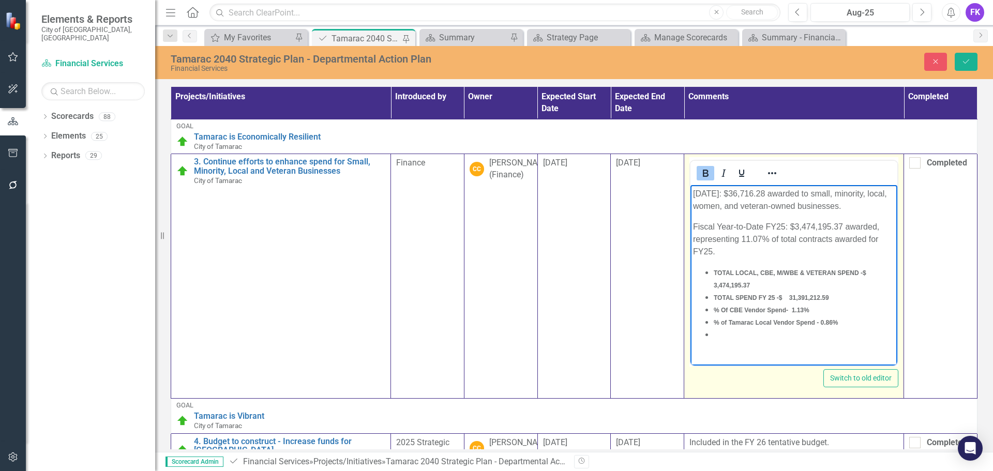
click at [730, 343] on body "August 2025: $36,716.28 awarded to small, minority, local, women, and veteran-o…" at bounding box center [793, 268] width 207 height 167
click at [719, 347] on li "Rich Text Area. Press ALT-0 for help." at bounding box center [804, 347] width 181 height 12
click at [853, 351] on li "% of MBE Awarded Vendor Spend - 7.86%" at bounding box center [804, 347] width 181 height 12
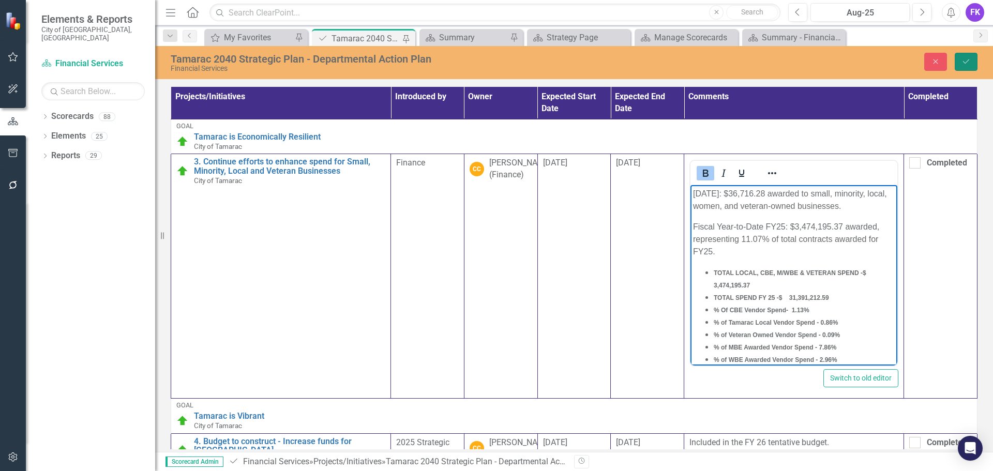
click at [973, 59] on button "Save" at bounding box center [966, 62] width 23 height 18
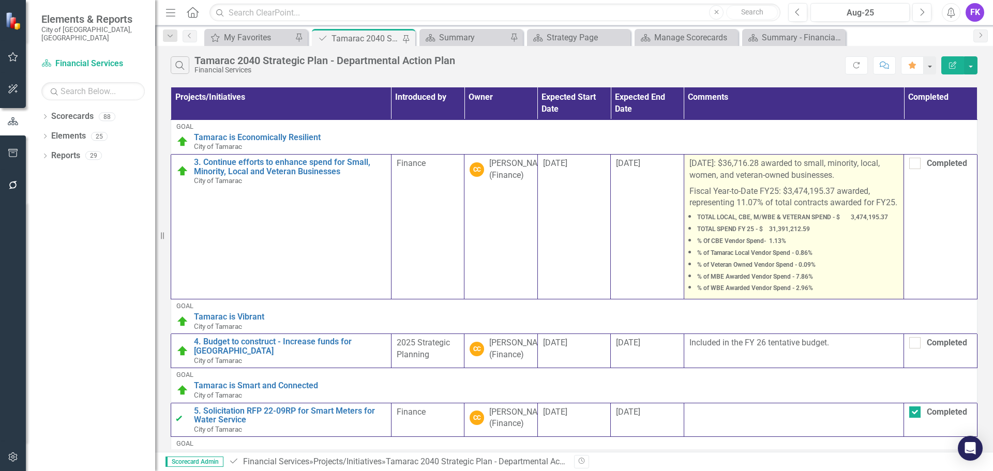
click at [837, 282] on li "% of MBE Awarded Vendor Spend - 7.86%" at bounding box center [798, 276] width 202 height 12
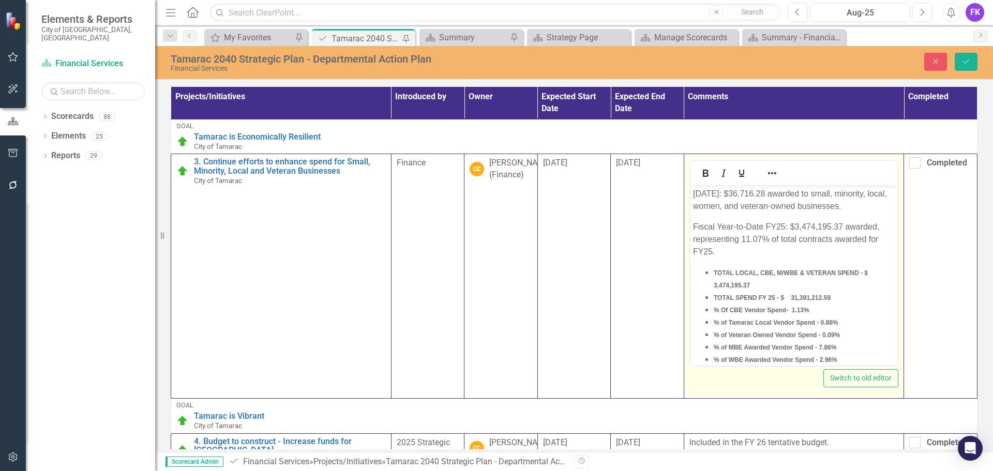
click at [845, 353] on li "% of MBE Awarded Vendor Spend - 7.86%" at bounding box center [803, 347] width 181 height 12
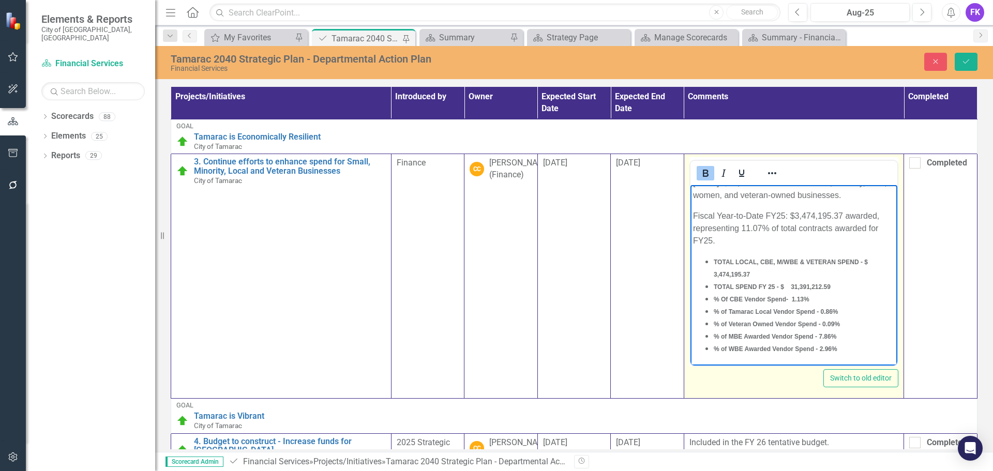
scroll to position [23, 0]
click at [856, 343] on li "% of WBE Awarded Vendor Spend - 2.96%" at bounding box center [803, 348] width 181 height 12
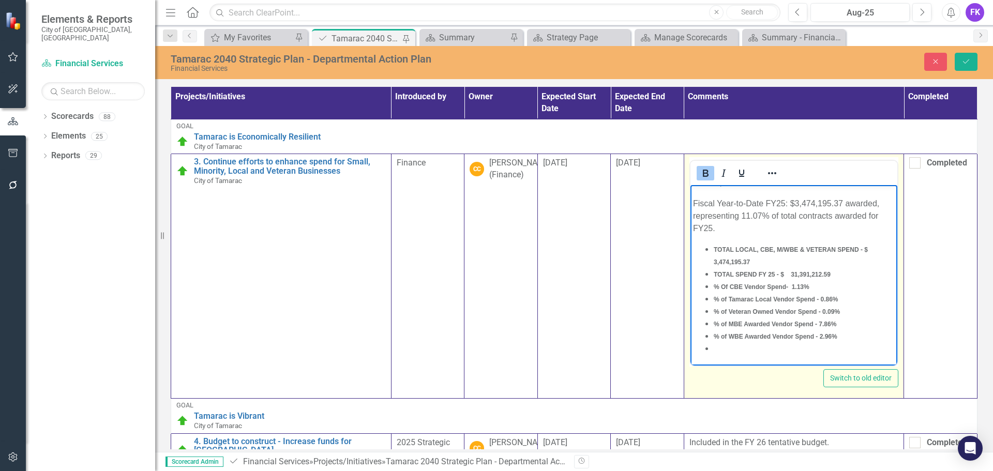
scroll to position [24, 0]
click at [725, 355] on li "Rich Text Area. Press ALT-0 for help." at bounding box center [803, 348] width 181 height 12
paste body "Rich Text Area. Press ALT-0 for help."
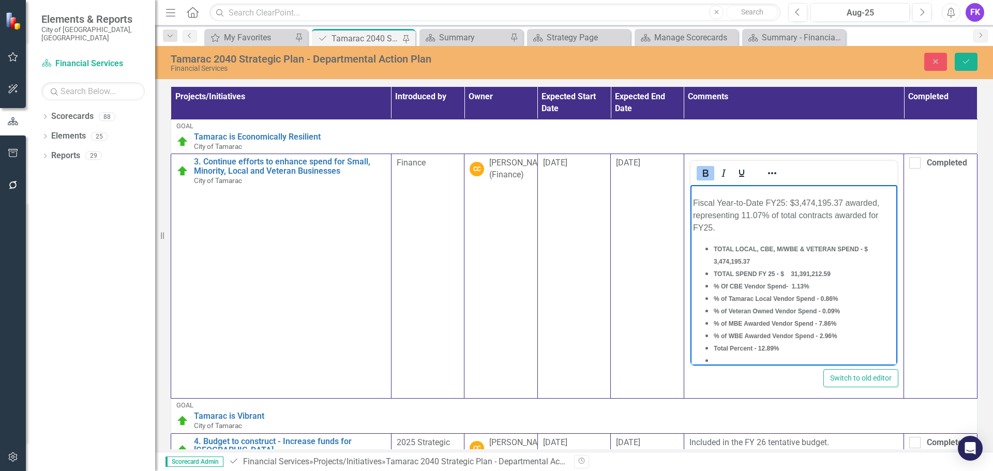
scroll to position [36, 0]
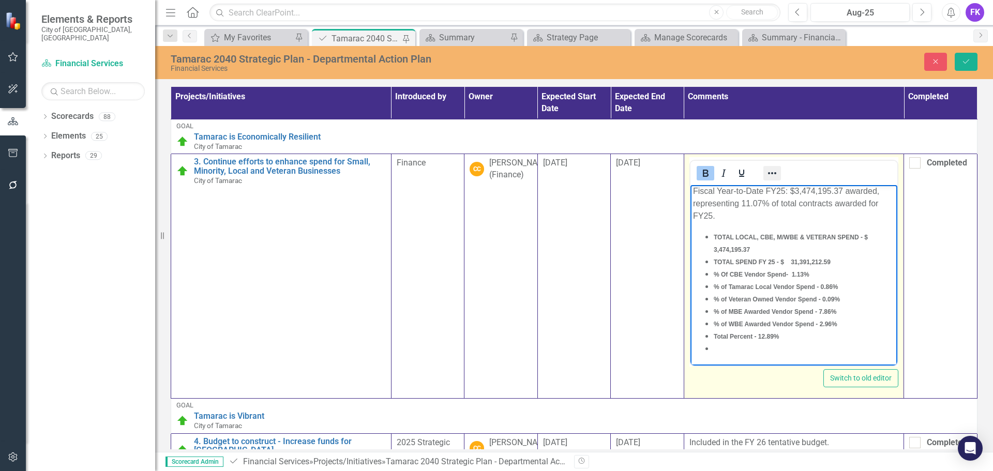
click at [770, 174] on icon "Reveal or hide additional toolbar items" at bounding box center [772, 173] width 12 height 12
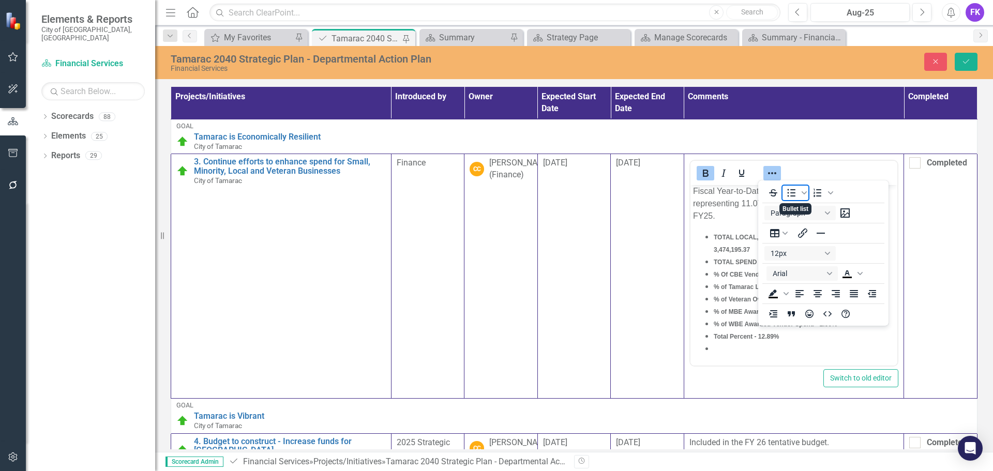
click at [792, 195] on icon "Bullet list" at bounding box center [791, 193] width 12 height 12
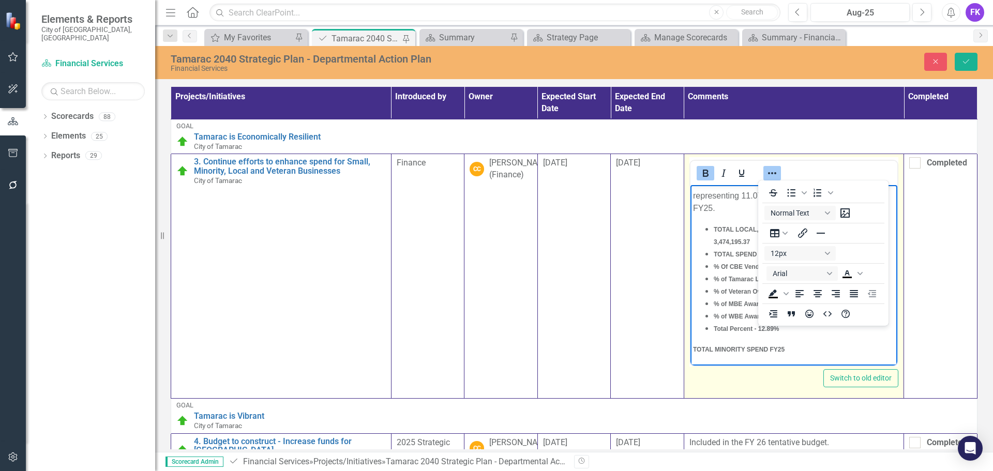
scroll to position [65, 0]
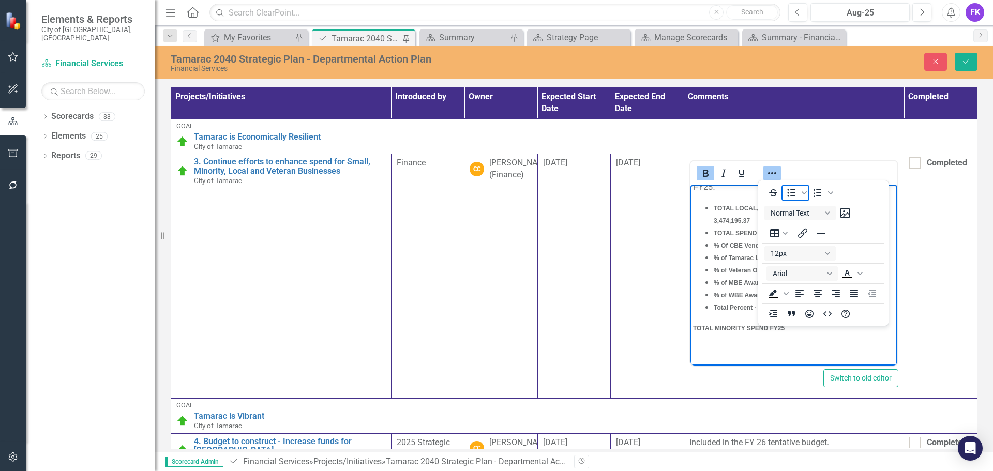
click at [792, 192] on icon "Bullet list" at bounding box center [791, 193] width 12 height 12
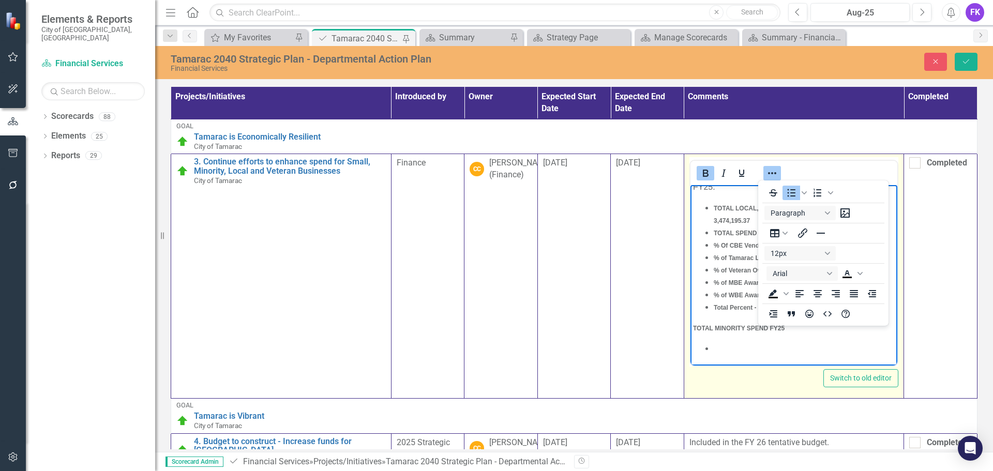
click at [715, 355] on li "Rich Text Area. Press ALT-0 for help." at bounding box center [803, 348] width 181 height 12
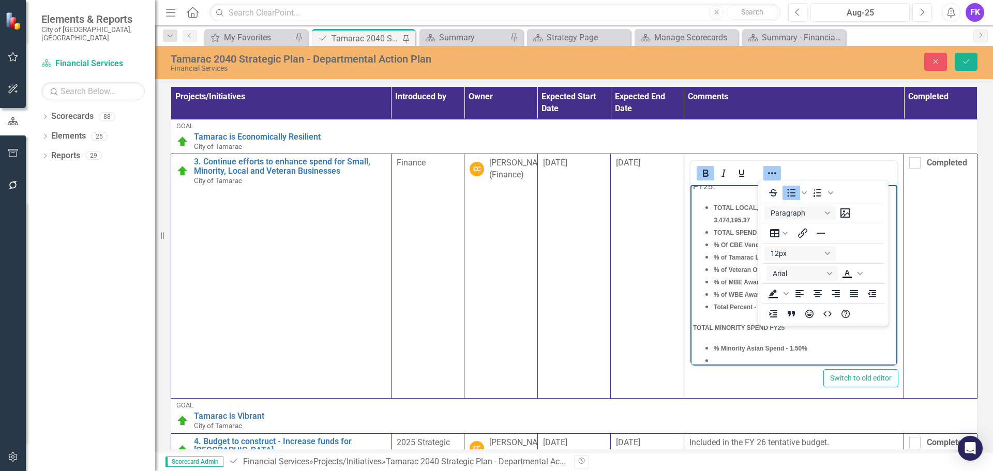
scroll to position [78, 0]
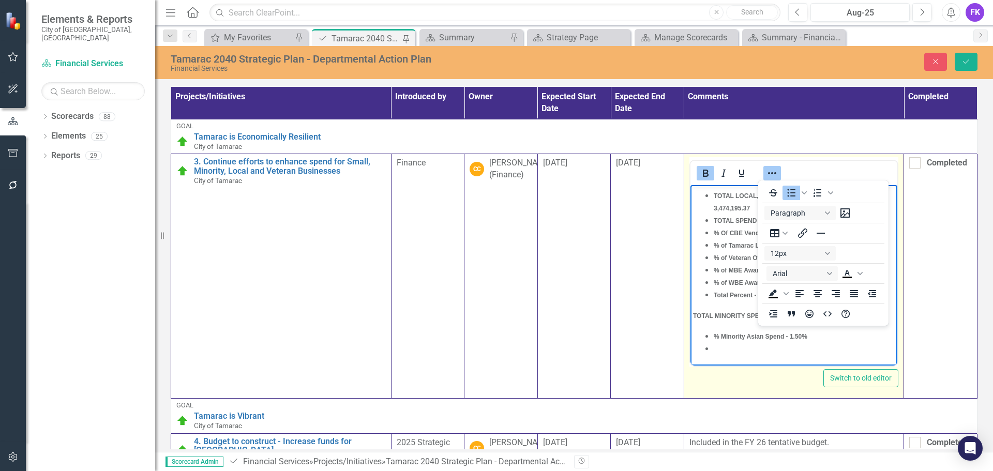
click at [726, 355] on li "Rich Text Area. Press ALT-0 for help." at bounding box center [803, 348] width 181 height 12
click at [722, 355] on li "Rich Text Area. Press ALT-0 for help." at bounding box center [803, 348] width 181 height 12
click at [717, 309] on p "TOTAL MINORITY SPEND FY25" at bounding box center [793, 303] width 202 height 12
drag, startPoint x: 692, startPoint y: 313, endPoint x: 774, endPoint y: 312, distance: 81.7
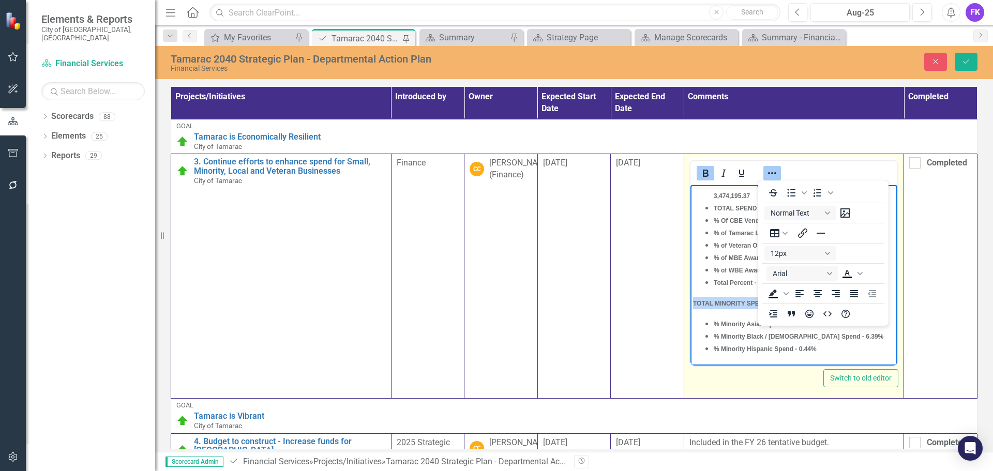
click at [774, 307] on span "TOTAL MINORITY SPEND FY25" at bounding box center [738, 303] width 92 height 7
click at [739, 173] on icon "Underline" at bounding box center [741, 173] width 5 height 7
click at [754, 330] on li "% Minority Asian Spend - 1.50%" at bounding box center [803, 323] width 181 height 12
click at [729, 353] on span "% Minority Hispanic Spend - 0.44%" at bounding box center [764, 348] width 103 height 7
click at [768, 171] on icon "Reveal or hide additional toolbar items" at bounding box center [772, 173] width 12 height 12
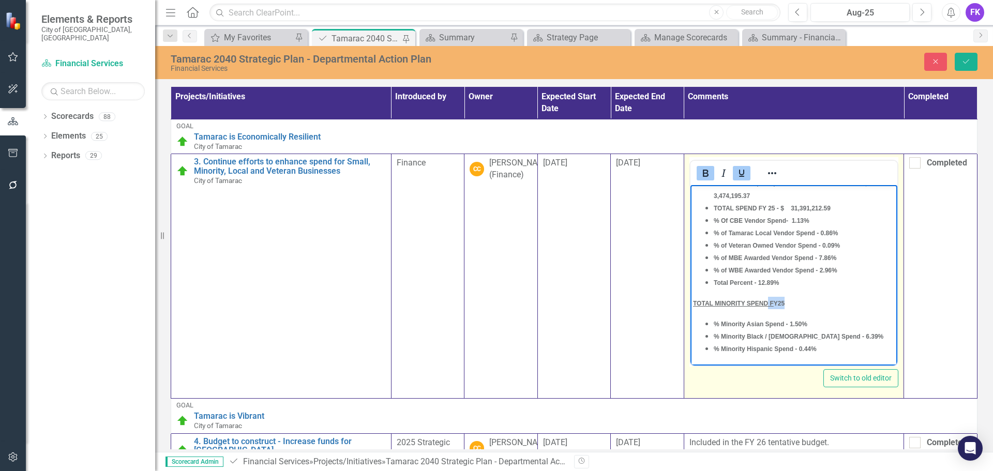
drag, startPoint x: 789, startPoint y: 316, endPoint x: 766, endPoint y: 314, distance: 23.4
click at [766, 309] on p "TOTAL MINORITY SPEND F Y25" at bounding box center [793, 303] width 202 height 12
click at [736, 172] on icon "Underline" at bounding box center [741, 173] width 12 height 12
click at [737, 172] on icon "Underline" at bounding box center [741, 173] width 12 height 12
click at [810, 309] on p "TOTAL MINORITY SPEND F Y25" at bounding box center [793, 303] width 202 height 12
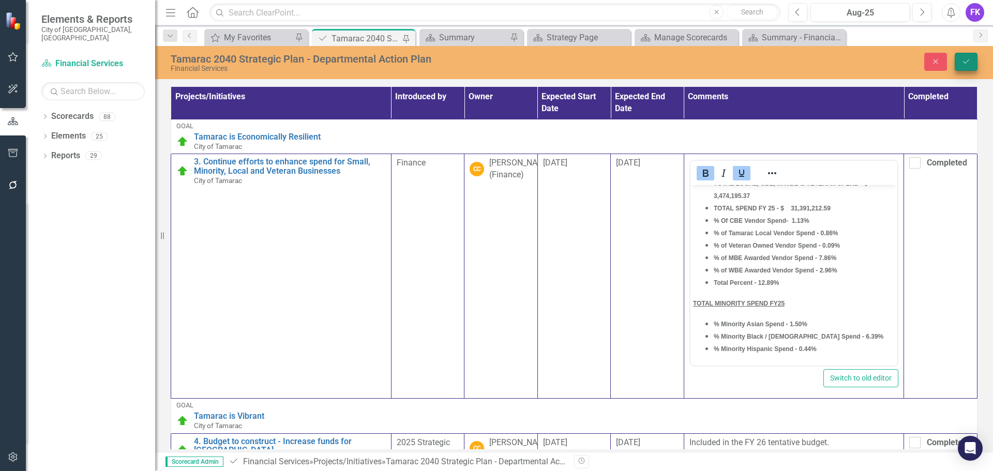
click at [970, 56] on button "Save" at bounding box center [966, 62] width 23 height 18
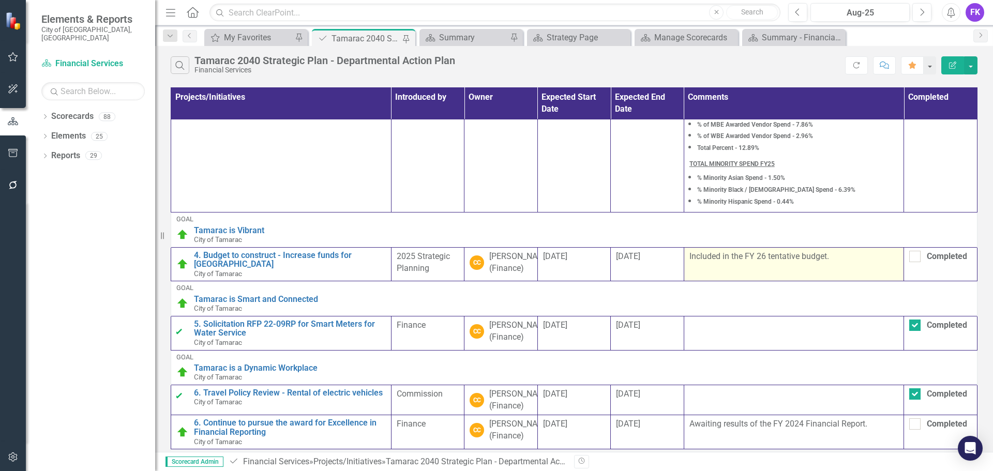
scroll to position [0, 0]
